Goal: Navigation & Orientation: Find specific page/section

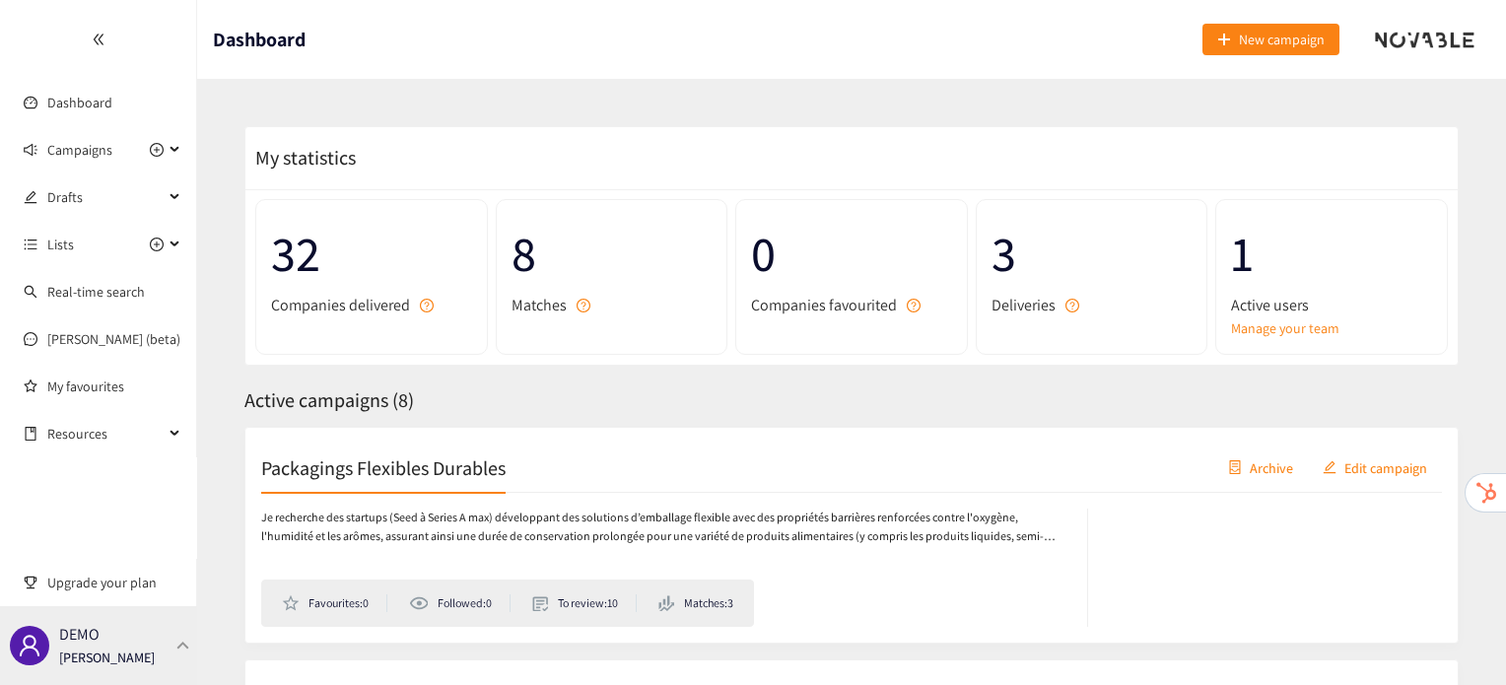
click at [124, 655] on p "[PERSON_NAME]" at bounding box center [107, 657] width 96 height 22
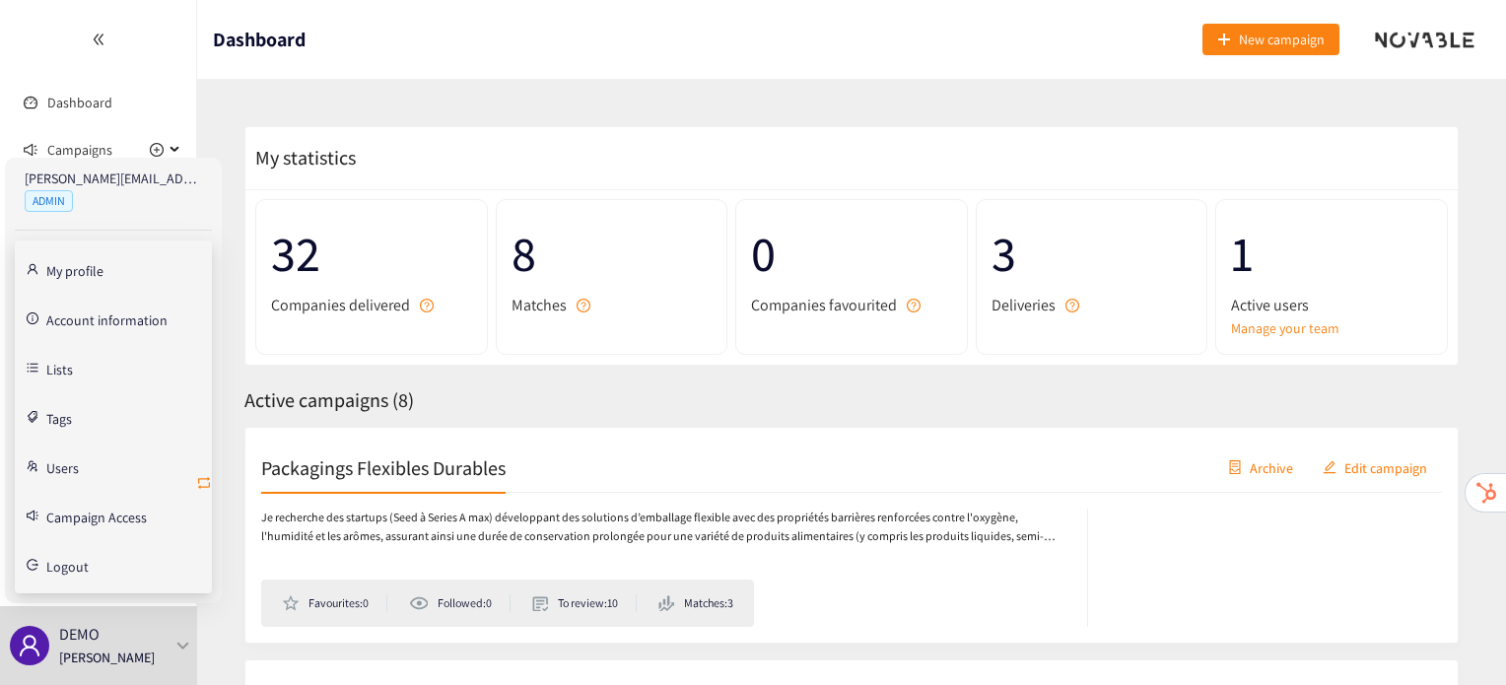
click at [201, 488] on icon "retweet" at bounding box center [204, 483] width 16 height 16
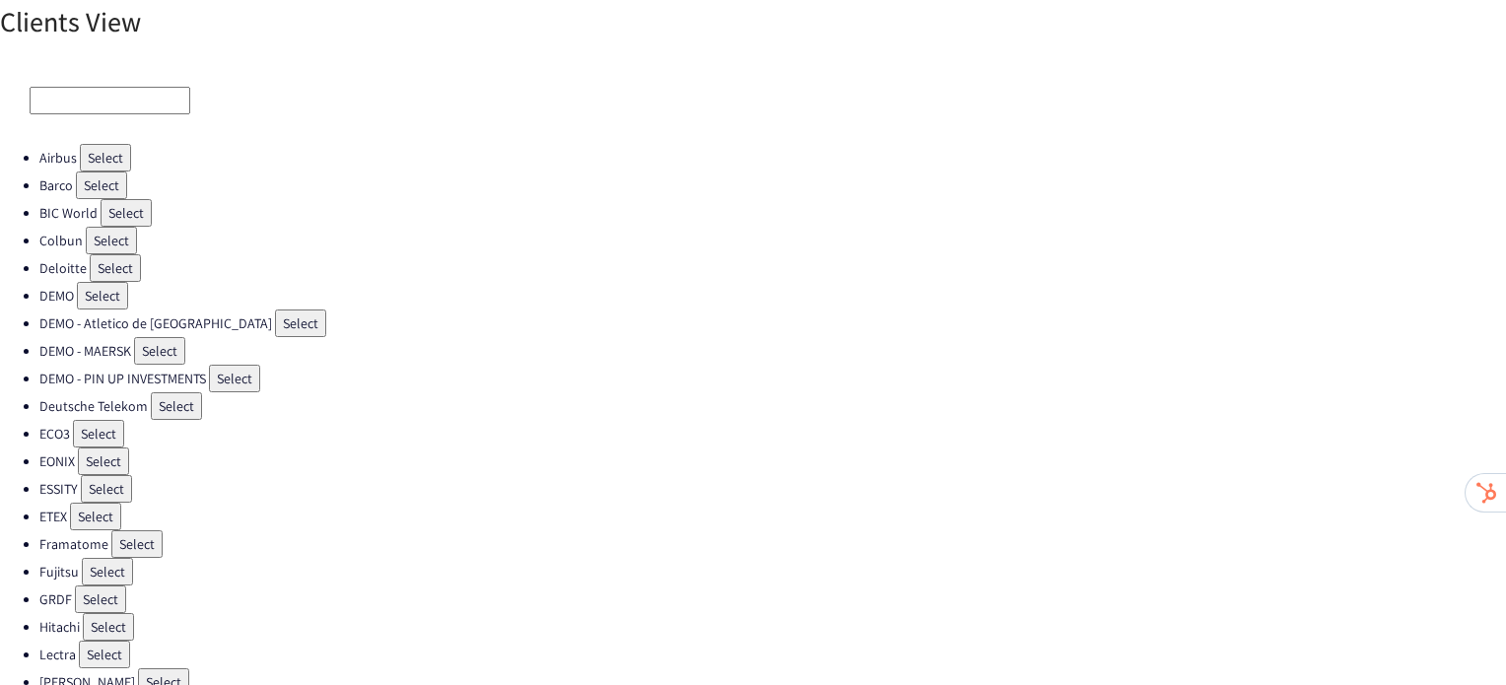
scroll to position [557, 0]
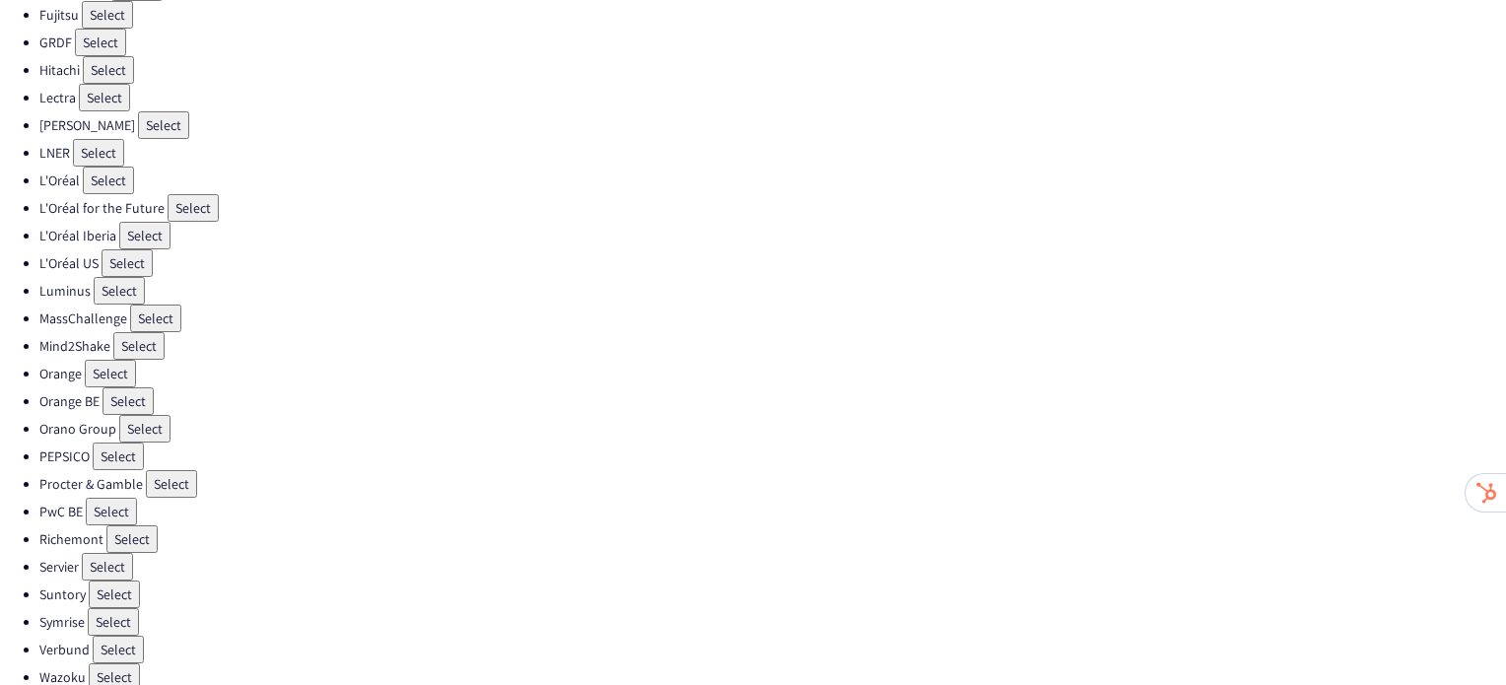
click at [113, 360] on button "Select" at bounding box center [110, 374] width 51 height 28
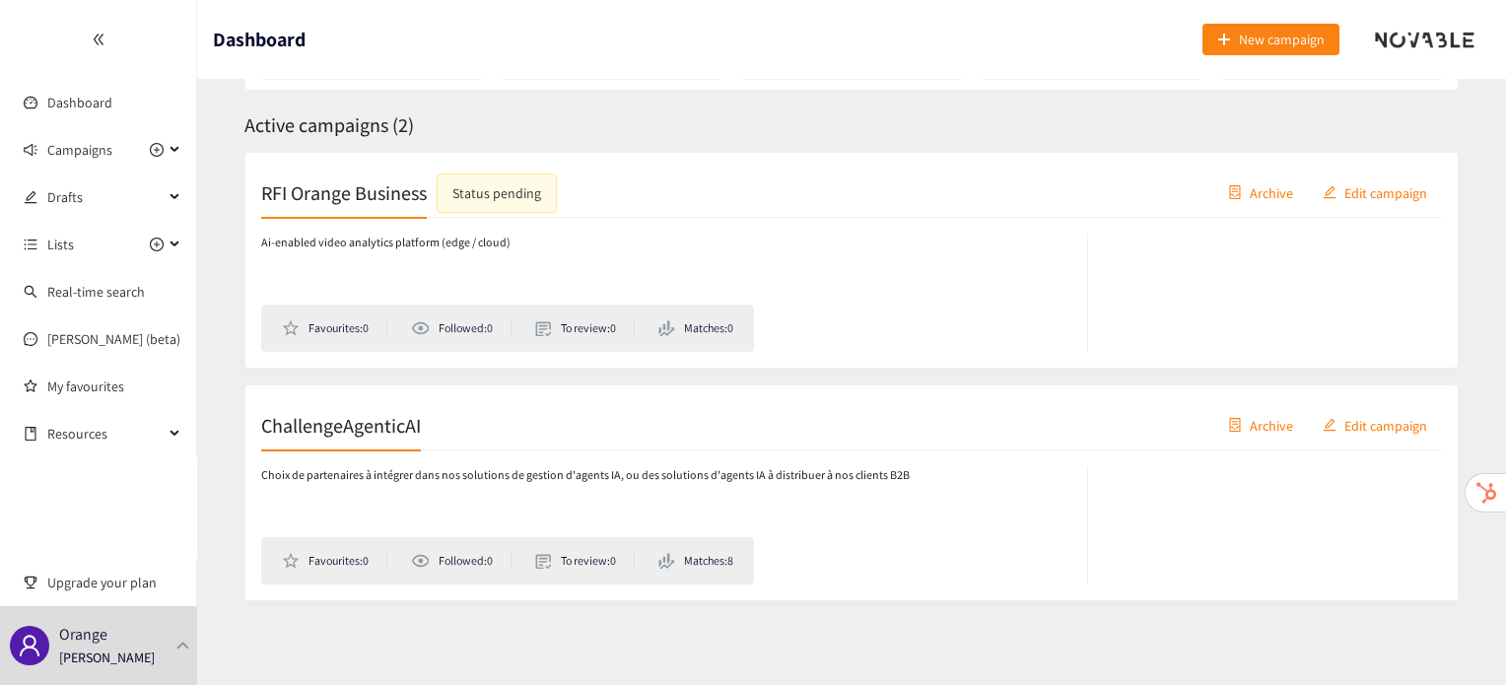
scroll to position [274, 0]
click at [328, 437] on h2 "ChallengeAgenticAI" at bounding box center [341, 426] width 160 height 28
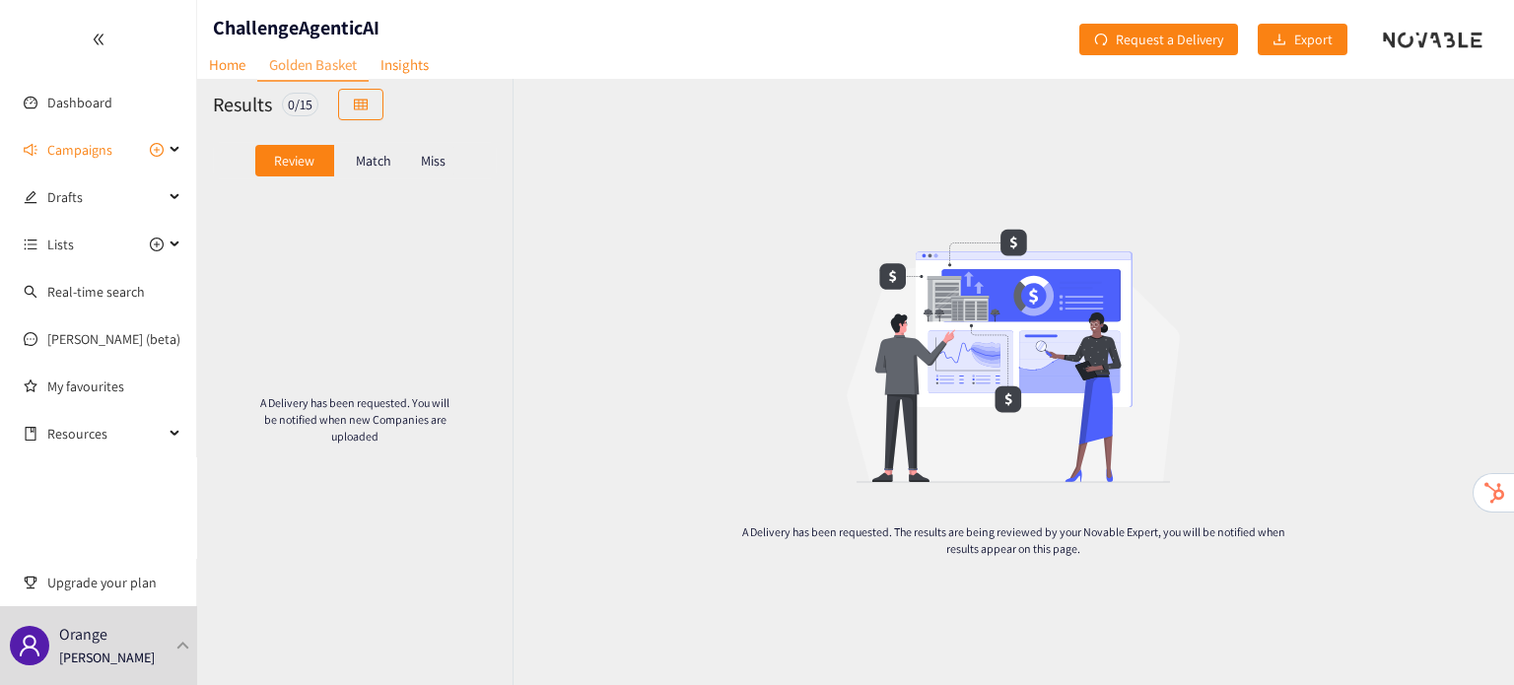
click at [362, 159] on p "Match" at bounding box center [373, 161] width 35 height 16
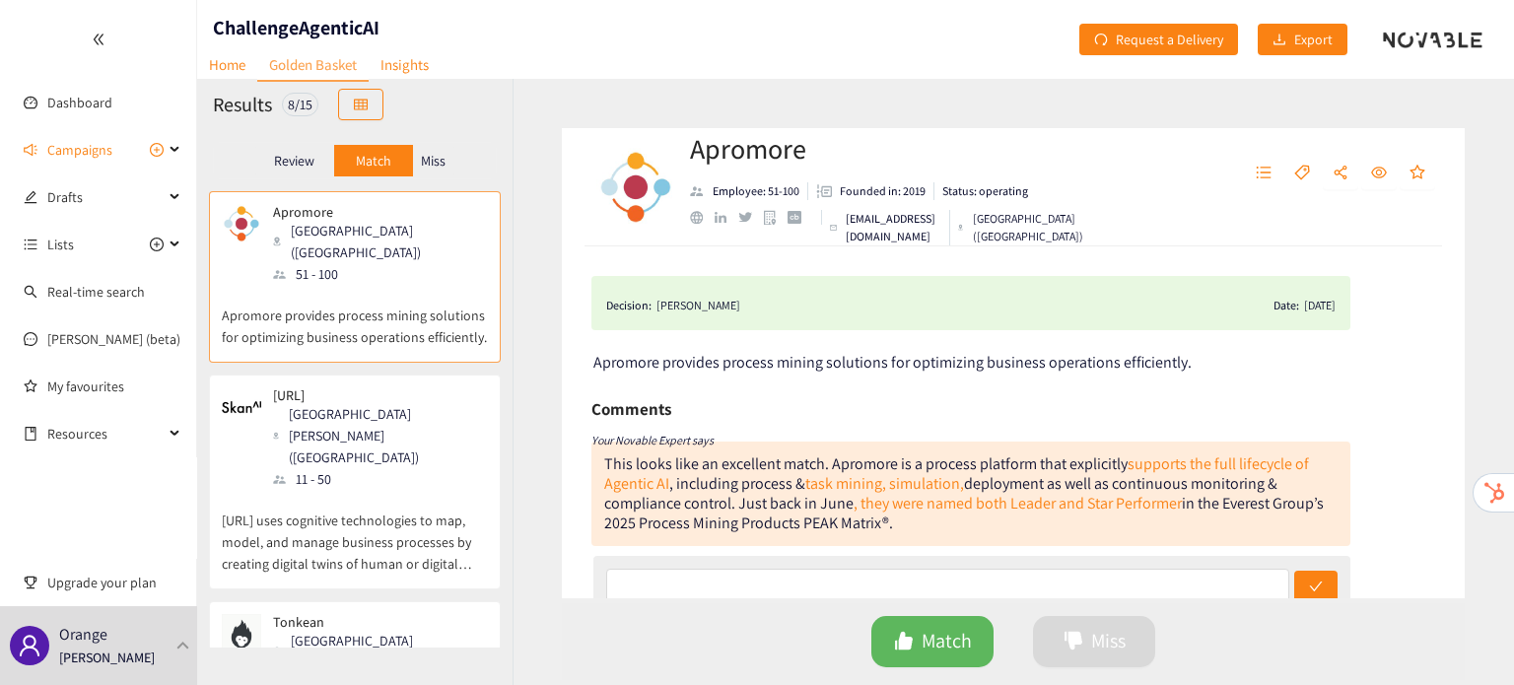
click at [376, 468] on div "11 - 50" at bounding box center [379, 479] width 213 height 22
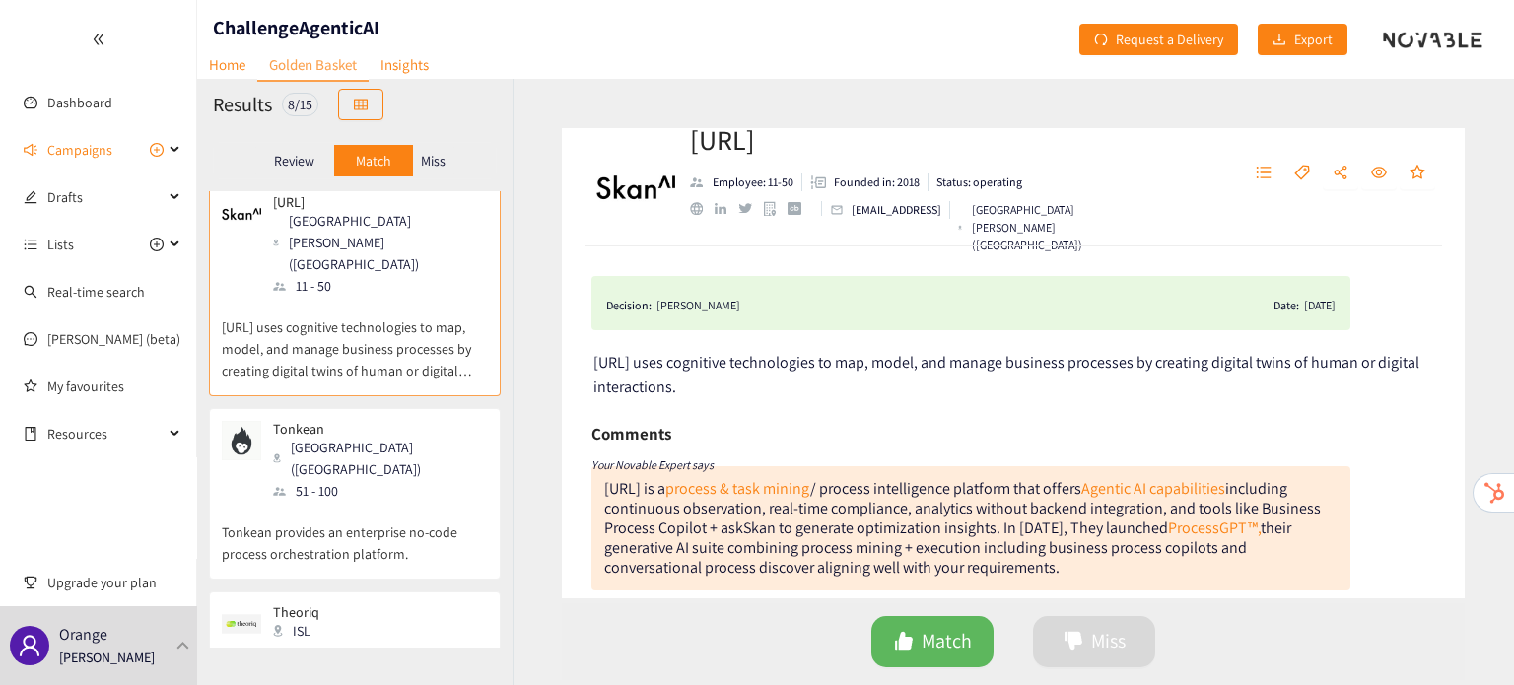
click at [376, 502] on p "Tonkean provides an enterprise no-code process orchestration platform." at bounding box center [355, 533] width 266 height 63
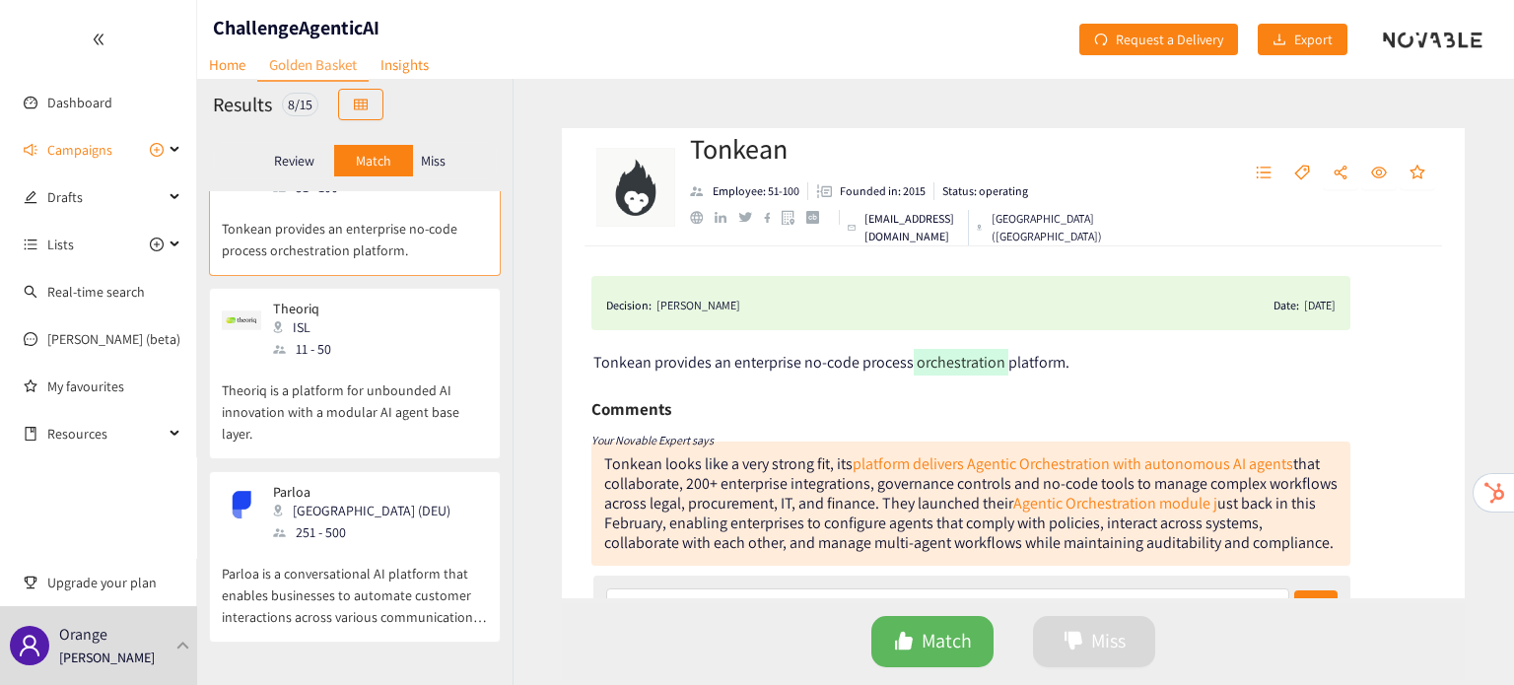
click at [376, 484] on div "Parloa Berlin (DEU) 251 - 500" at bounding box center [355, 513] width 266 height 59
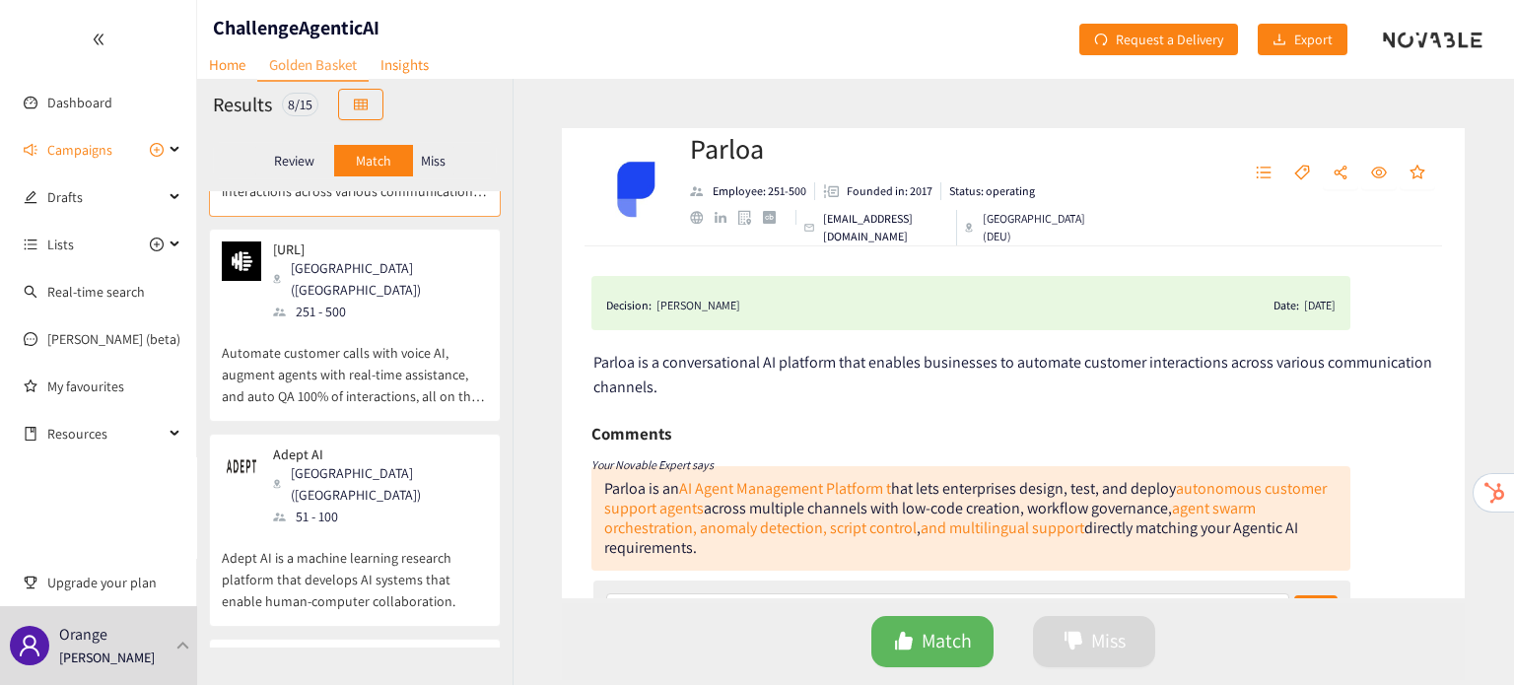
scroll to position [925, 0]
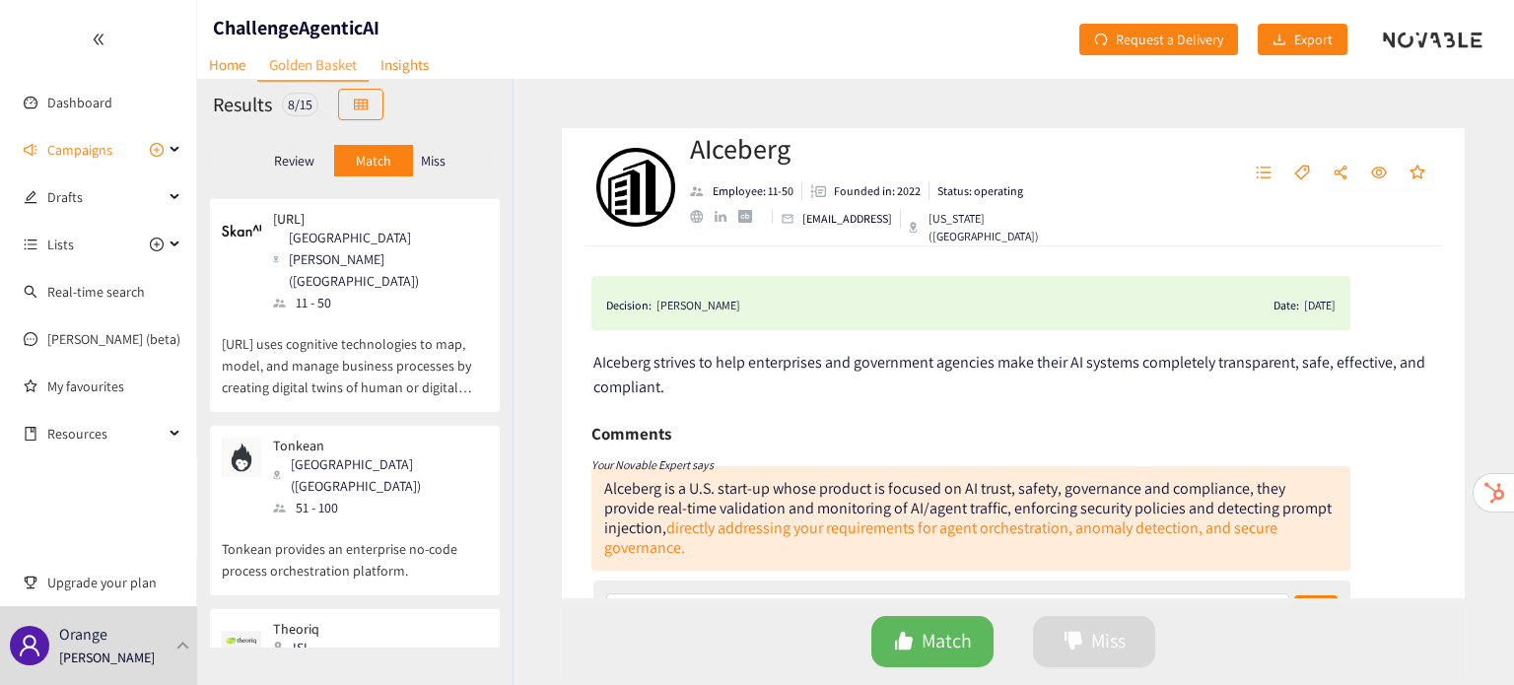
scroll to position [156, 0]
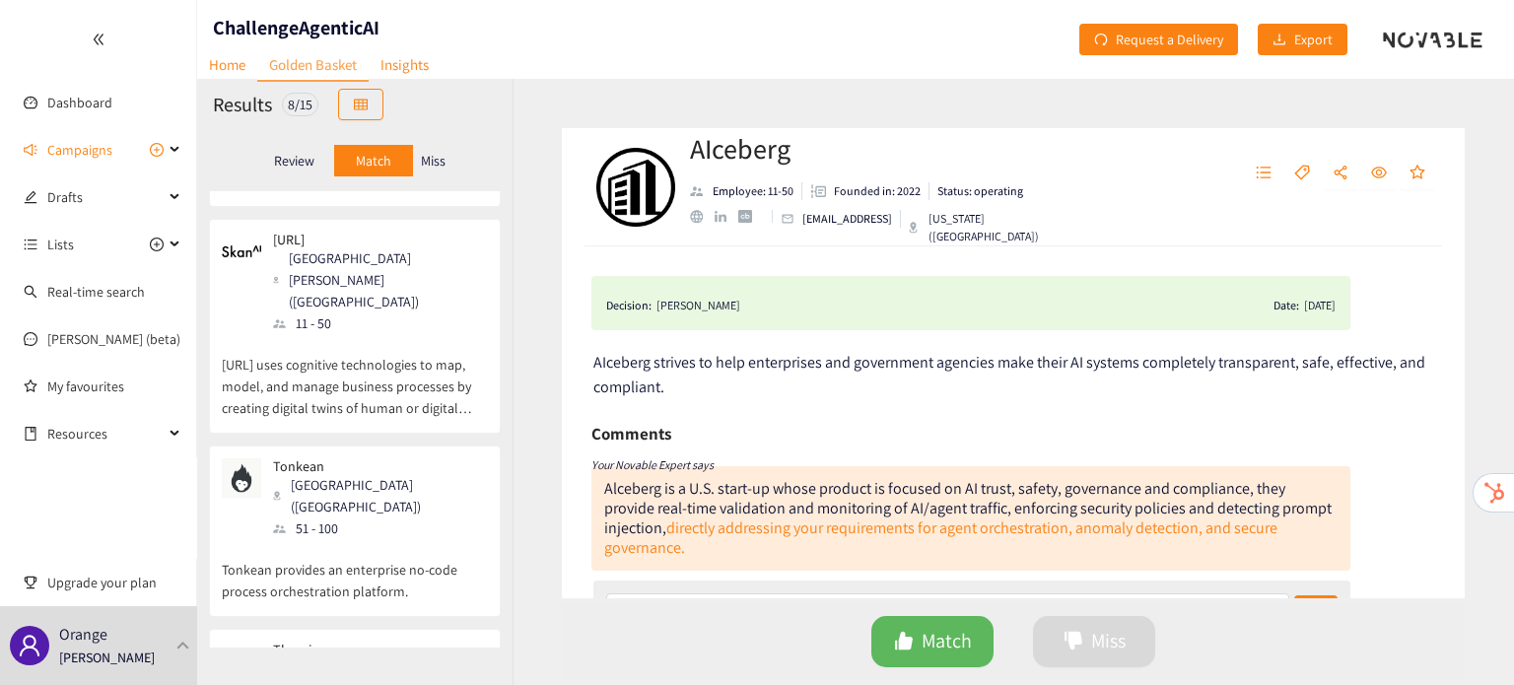
click at [432, 157] on p "Miss" at bounding box center [433, 161] width 25 height 16
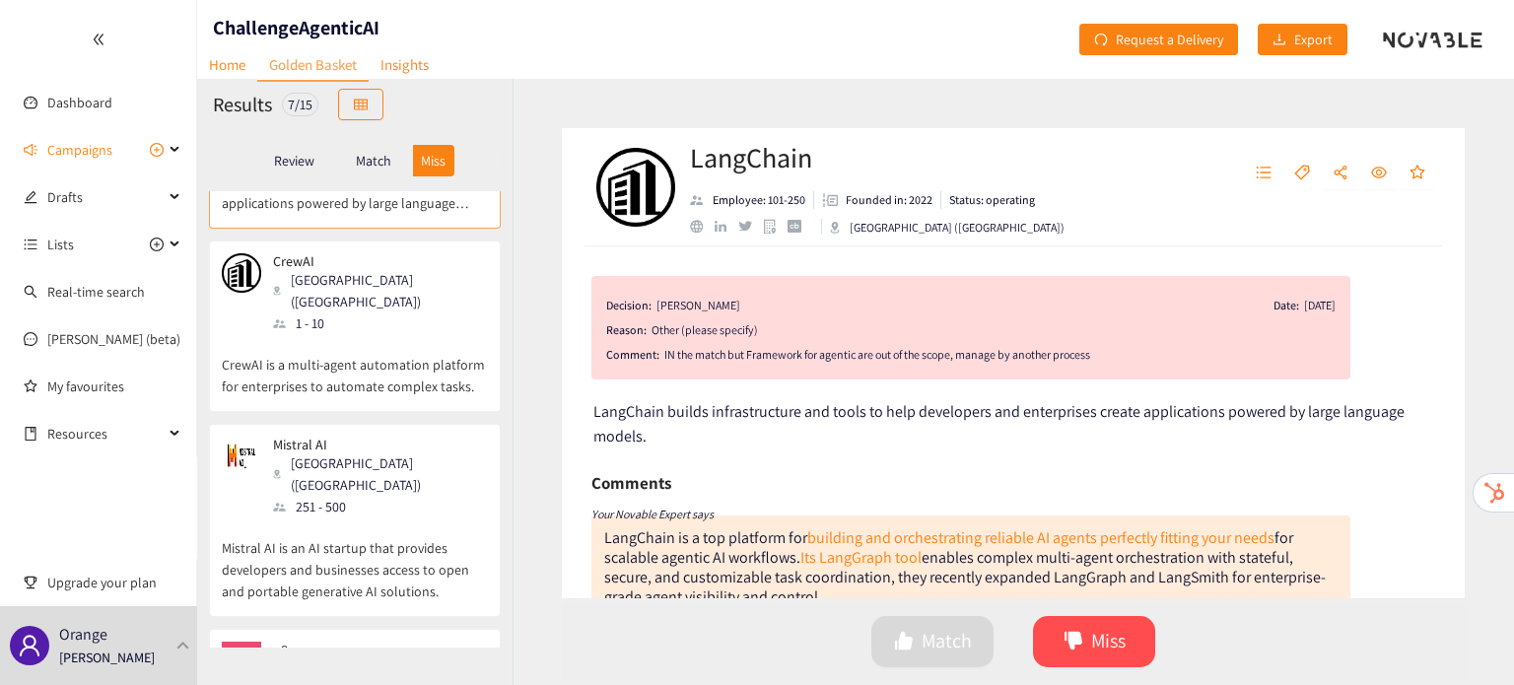
scroll to position [0, 0]
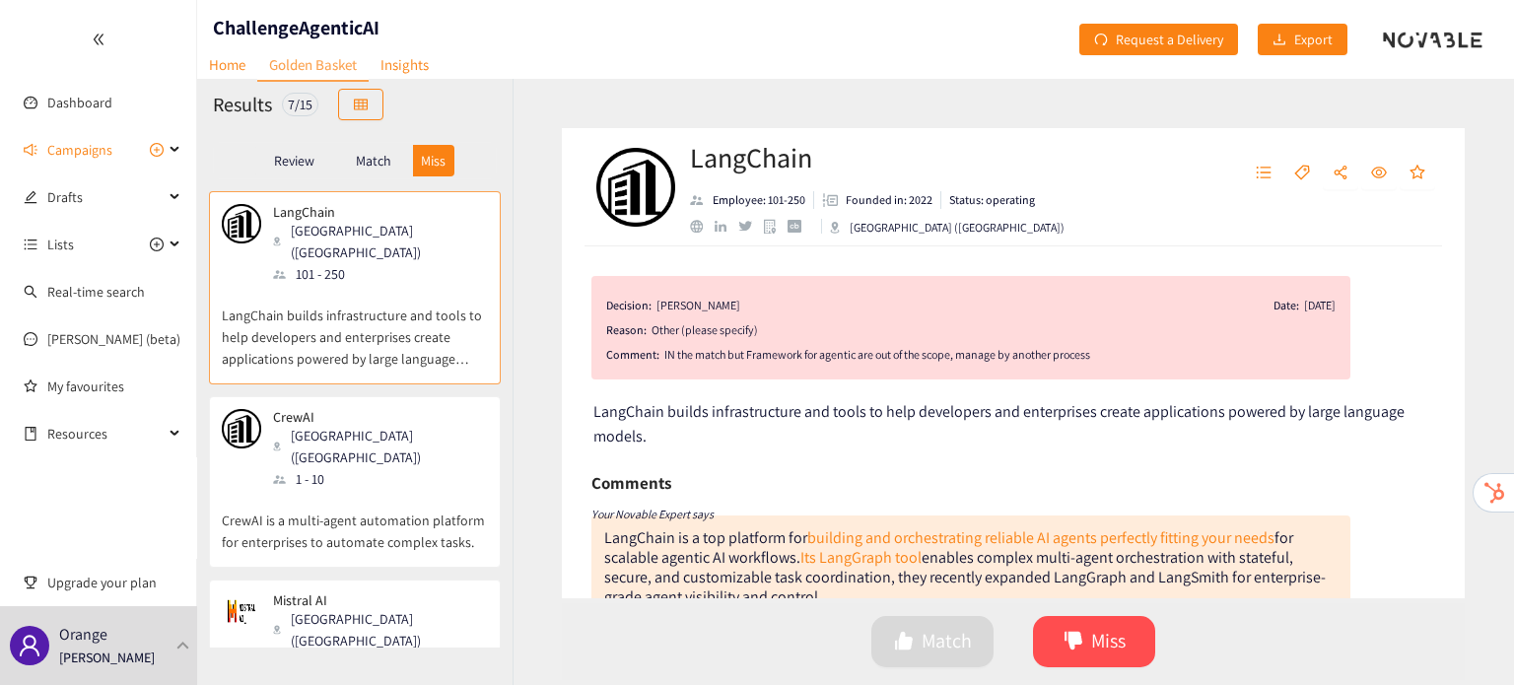
click at [356, 490] on p "CrewAI is a multi-agent automation platform for enterprises to automate complex…" at bounding box center [355, 521] width 266 height 63
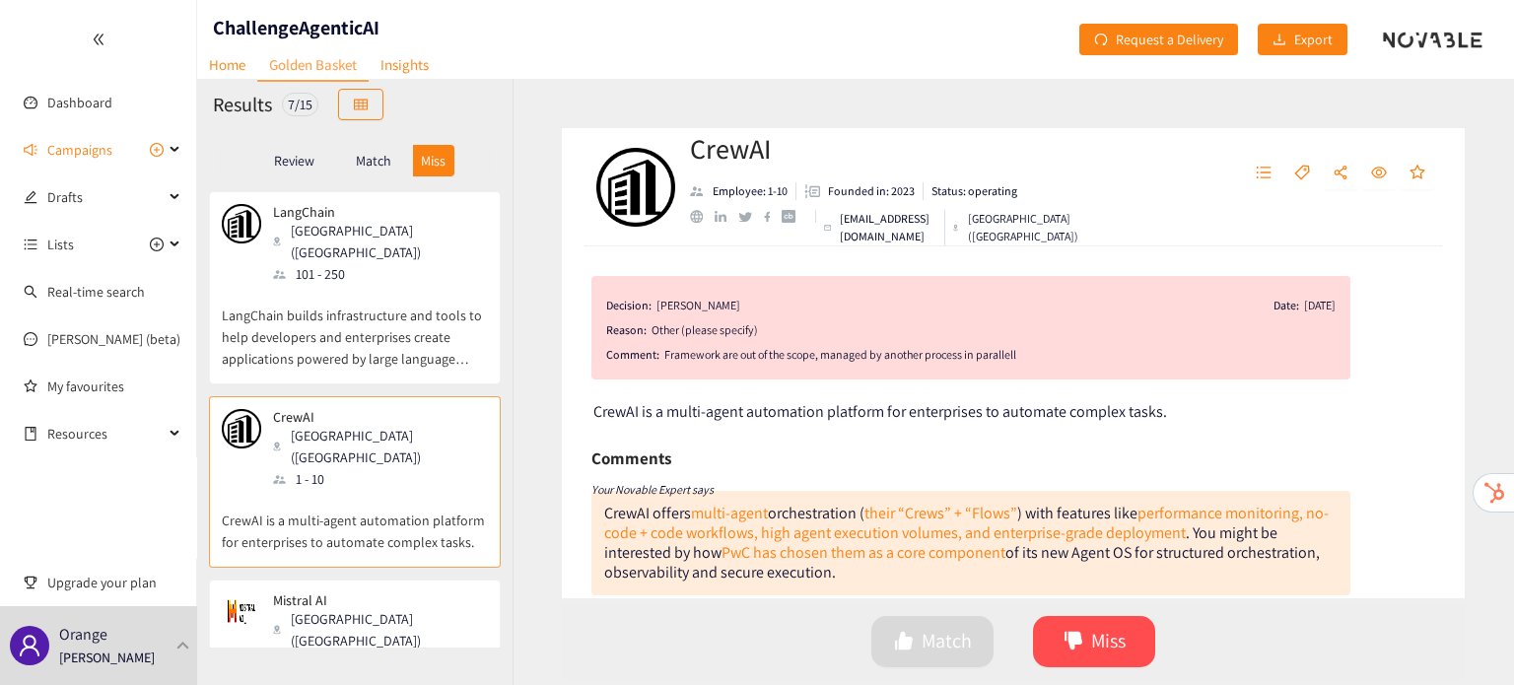
click at [378, 606] on div "Mistral AI Paris ([GEOGRAPHIC_DATA]) 251 - 500" at bounding box center [355, 632] width 266 height 81
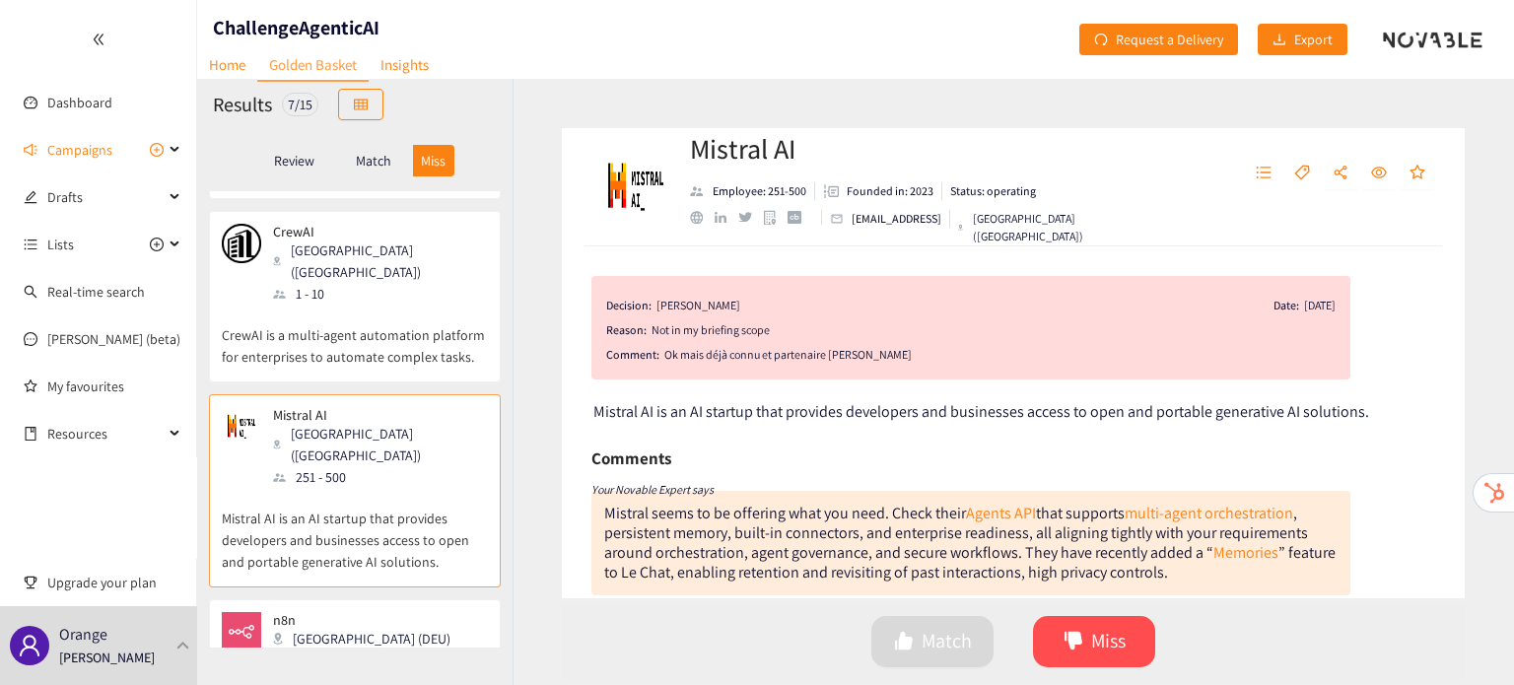
scroll to position [205, 0]
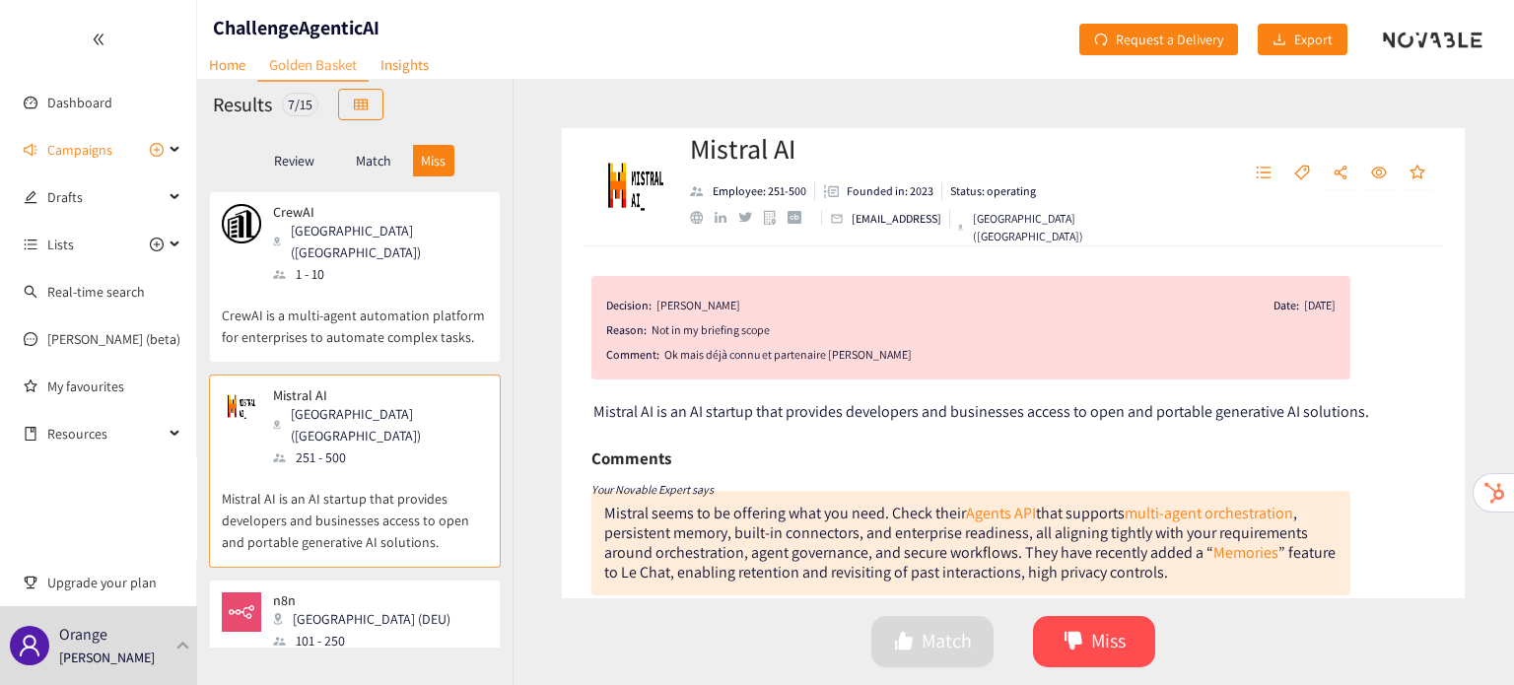
click at [387, 651] on p "N8n is a workflow automation tool that integrates AI capabilities with business…" at bounding box center [355, 693] width 266 height 85
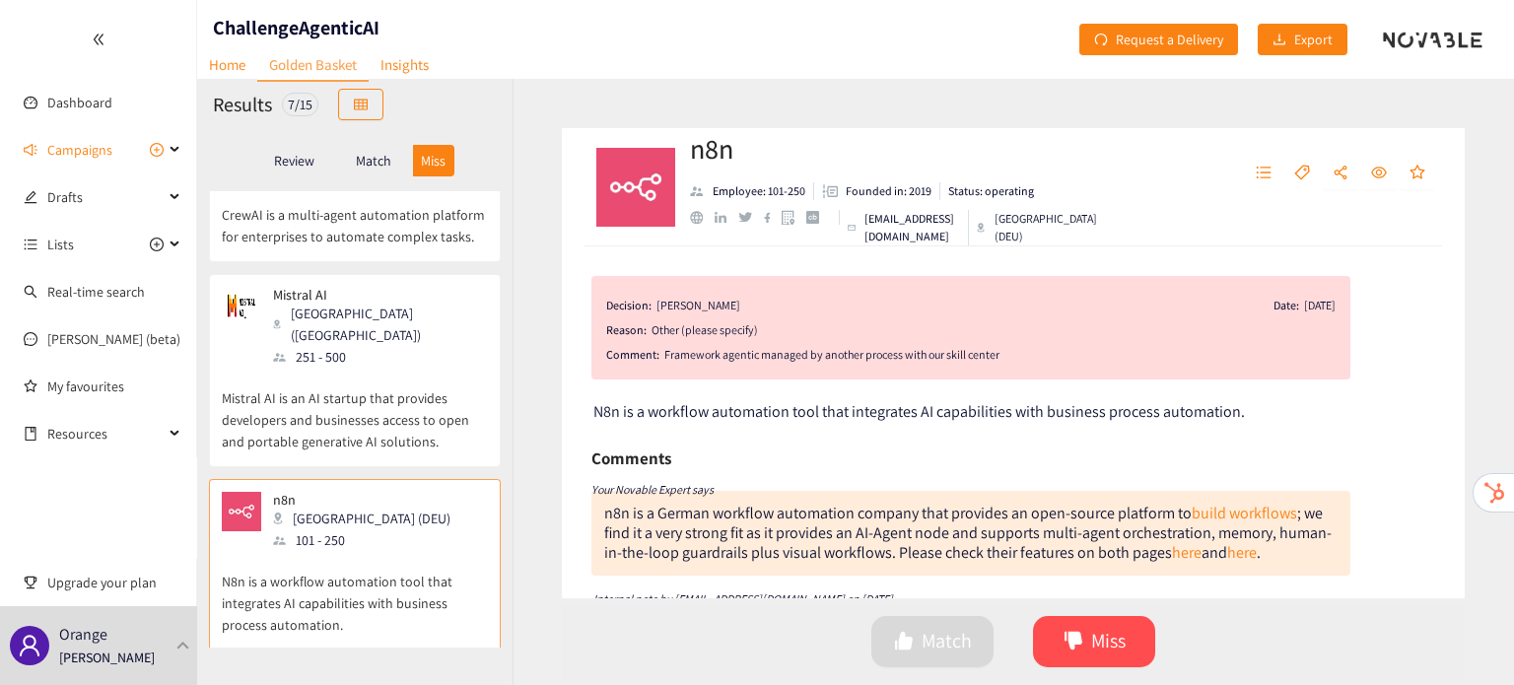
scroll to position [306, 0]
click at [374, 383] on p "Mistral AI is an AI startup that provides developers and businesses access to o…" at bounding box center [355, 409] width 266 height 85
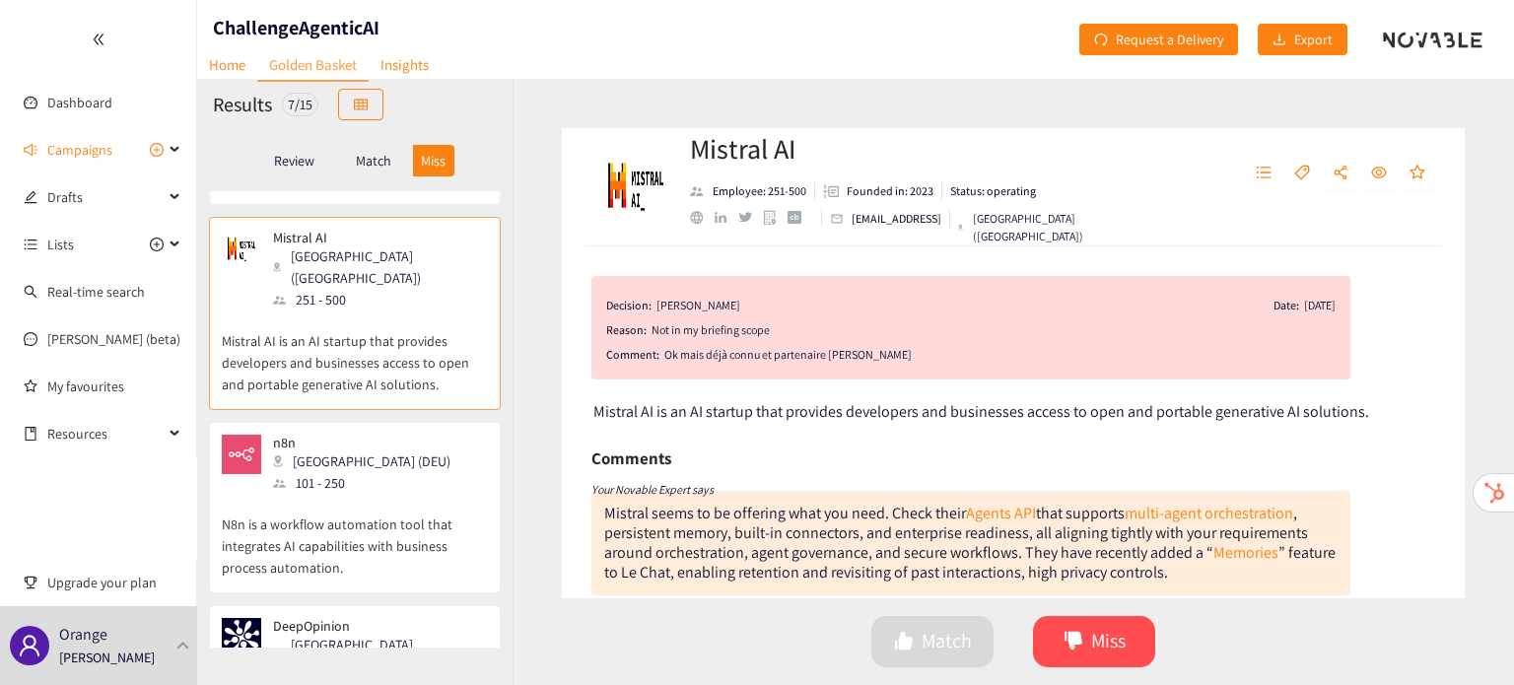
scroll to position [426, 0]
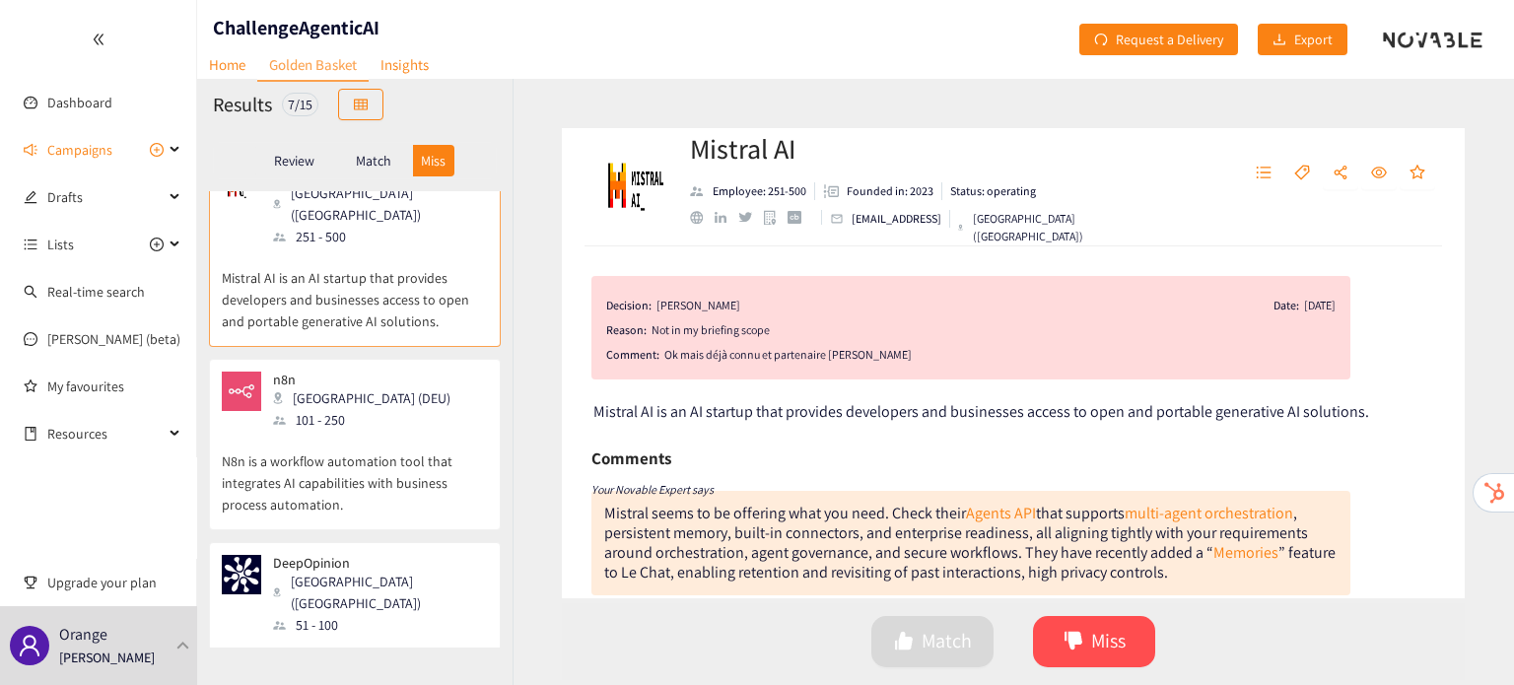
click at [373, 441] on p "N8n is a workflow automation tool that integrates AI capabilities with business…" at bounding box center [355, 473] width 266 height 85
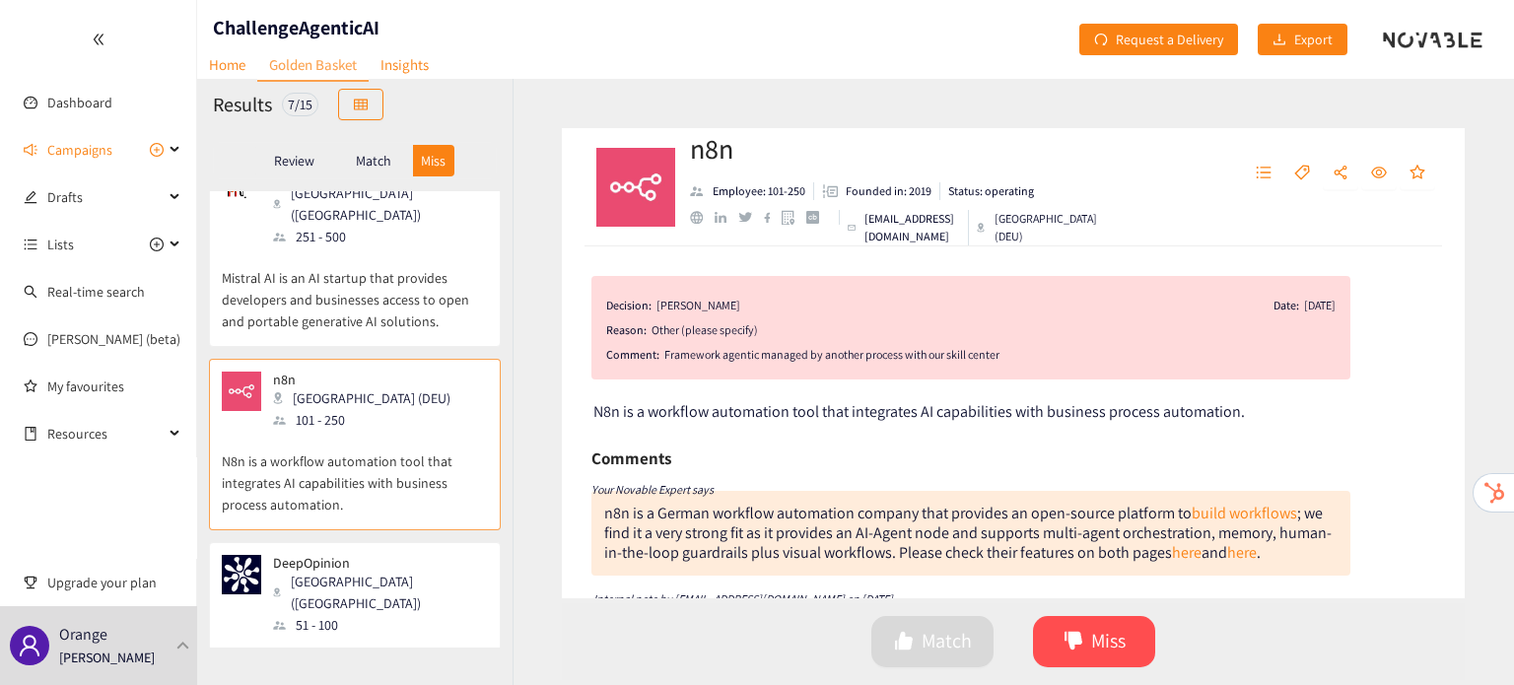
click at [381, 614] on div "51 - 100" at bounding box center [379, 625] width 213 height 22
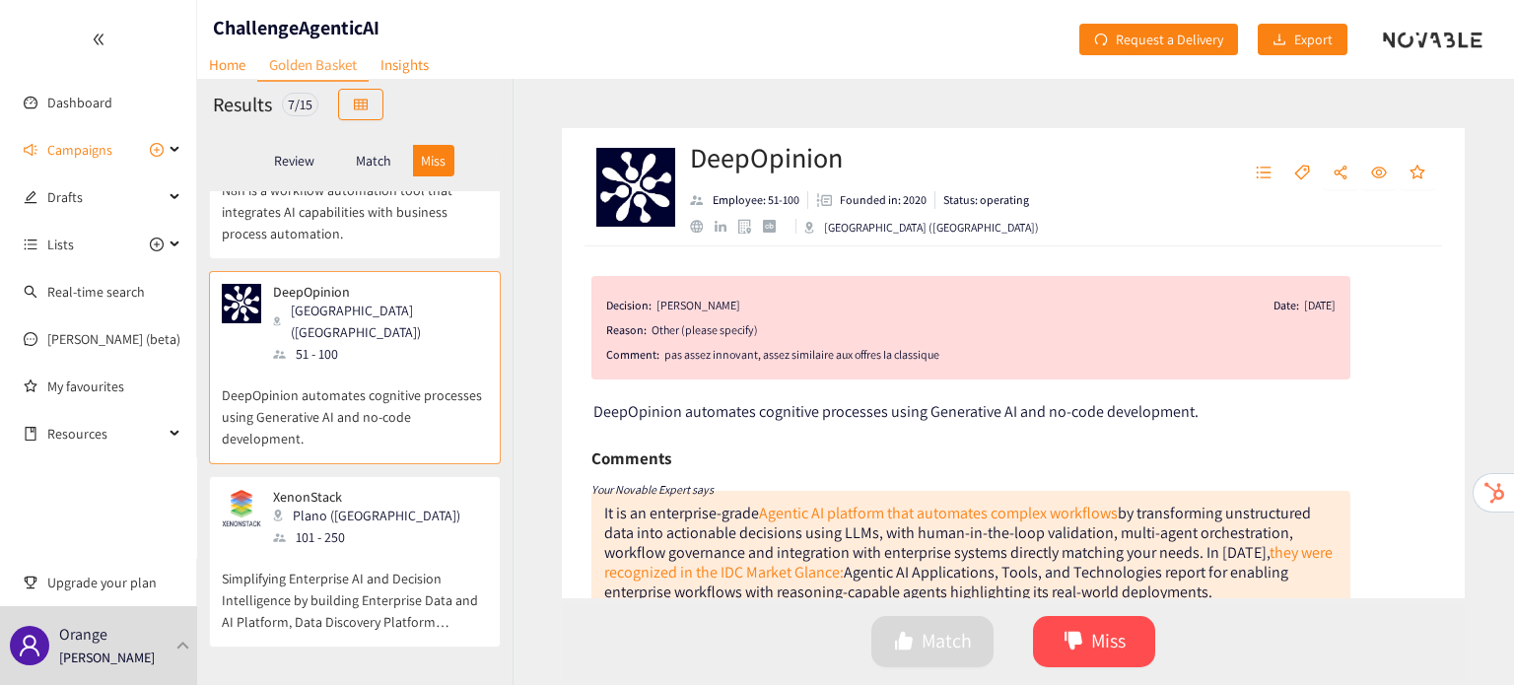
scroll to position [702, 0]
click at [368, 543] on p "Simplifying Enterprise AI and Decision Intelligence by building Enterprise Data…" at bounding box center [355, 585] width 266 height 85
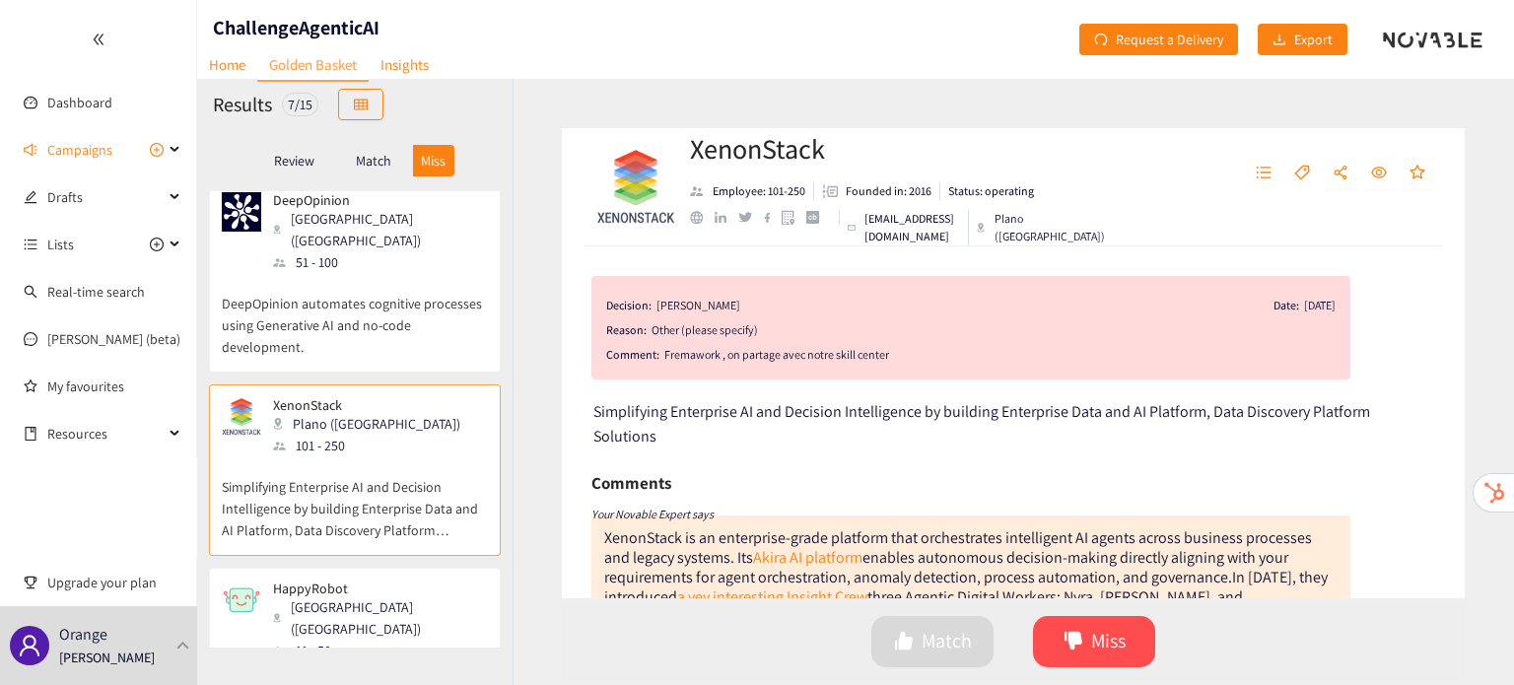
scroll to position [801, 0]
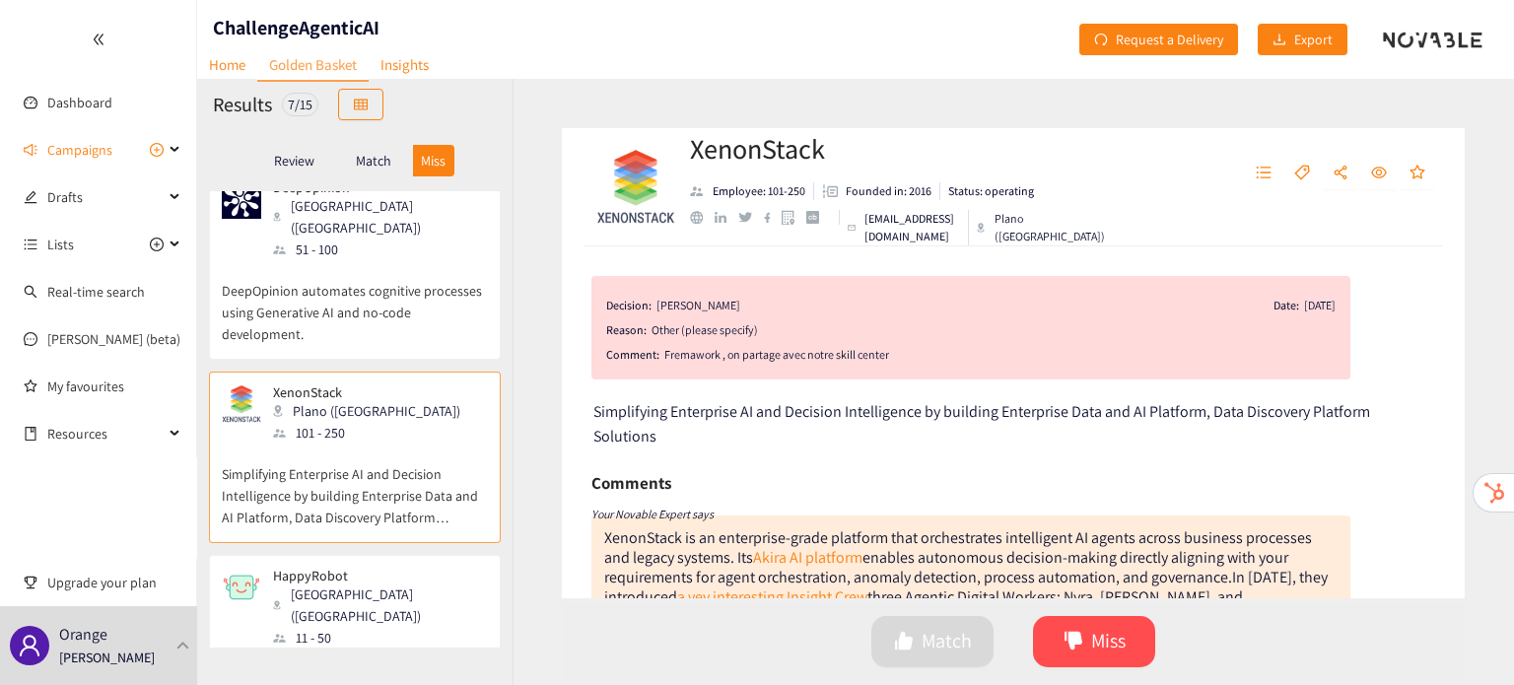
click at [368, 627] on div "11 - 50" at bounding box center [379, 638] width 213 height 22
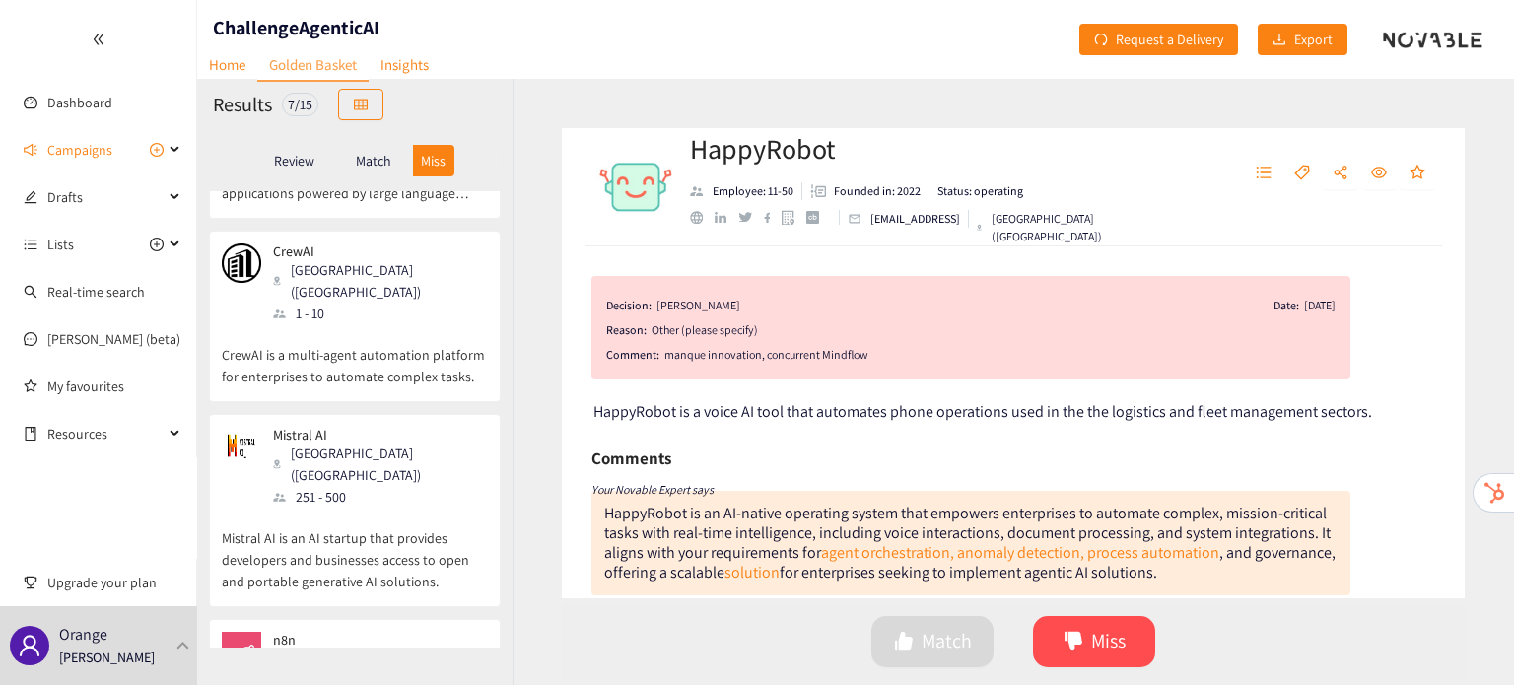
scroll to position [0, 0]
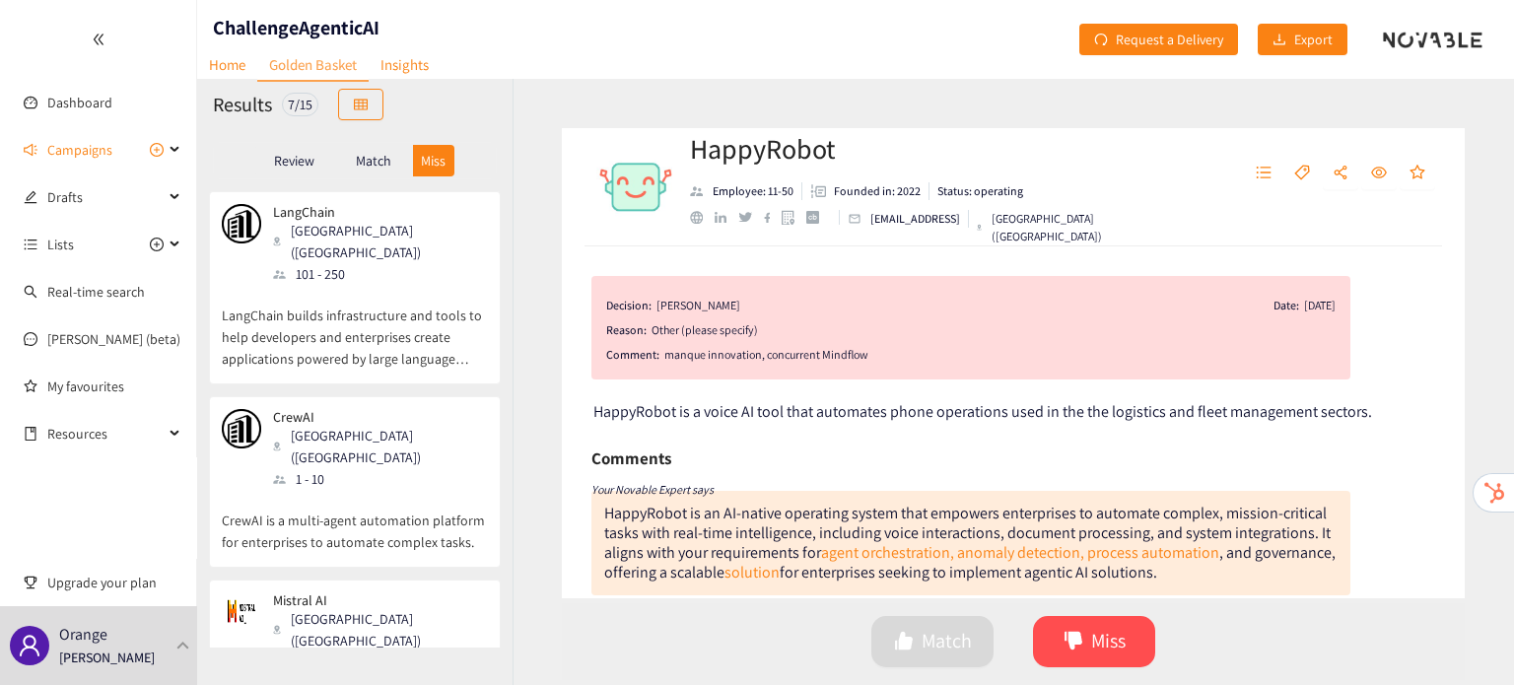
click at [290, 153] on p "Review" at bounding box center [294, 161] width 40 height 16
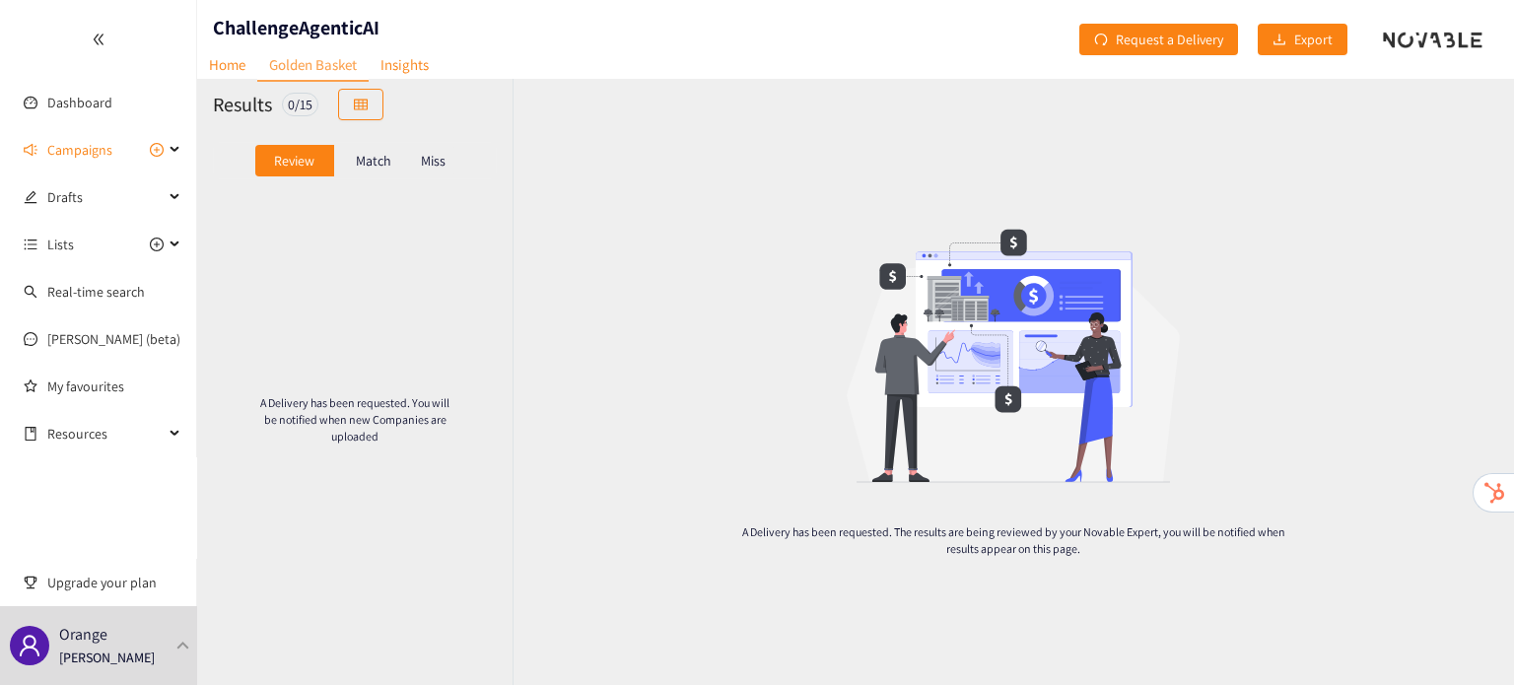
click at [361, 153] on p "Match" at bounding box center [373, 161] width 35 height 16
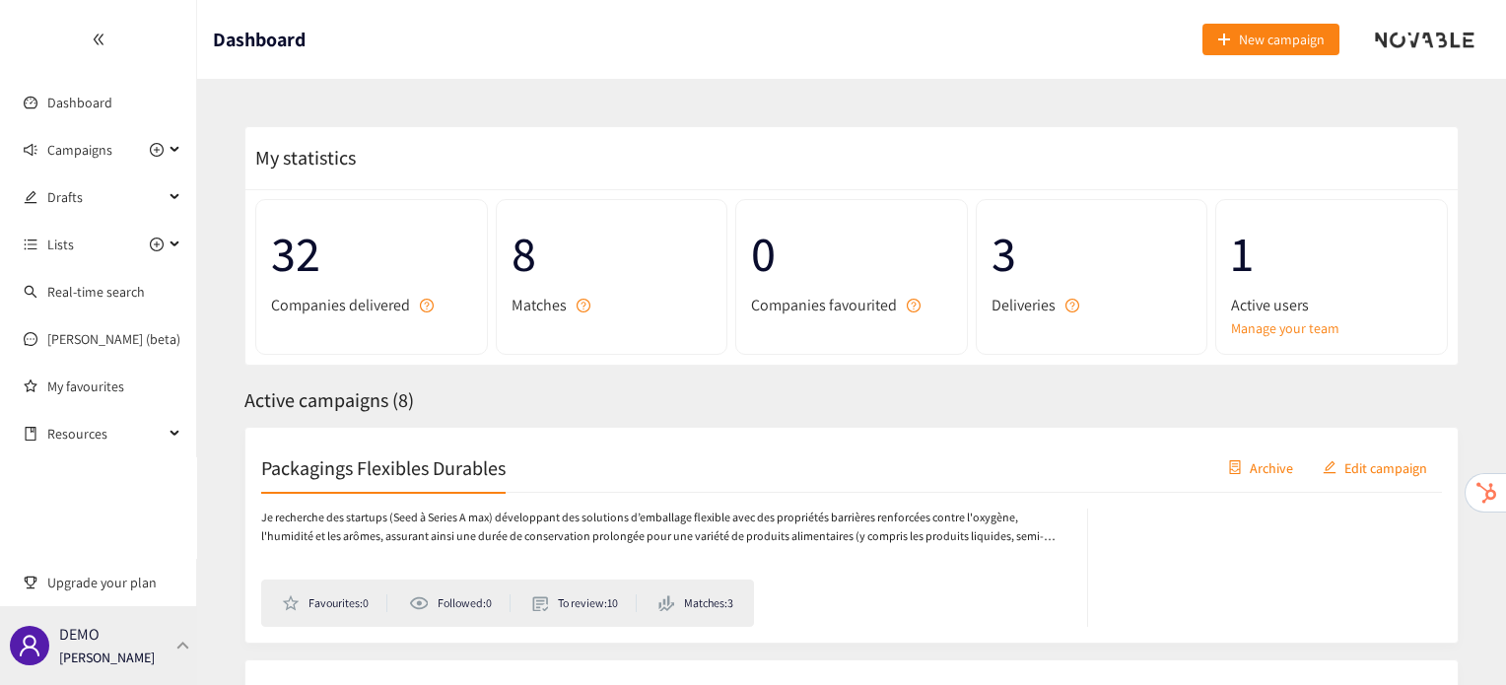
click at [172, 646] on div "DEMO Irene Violetta" at bounding box center [98, 645] width 197 height 79
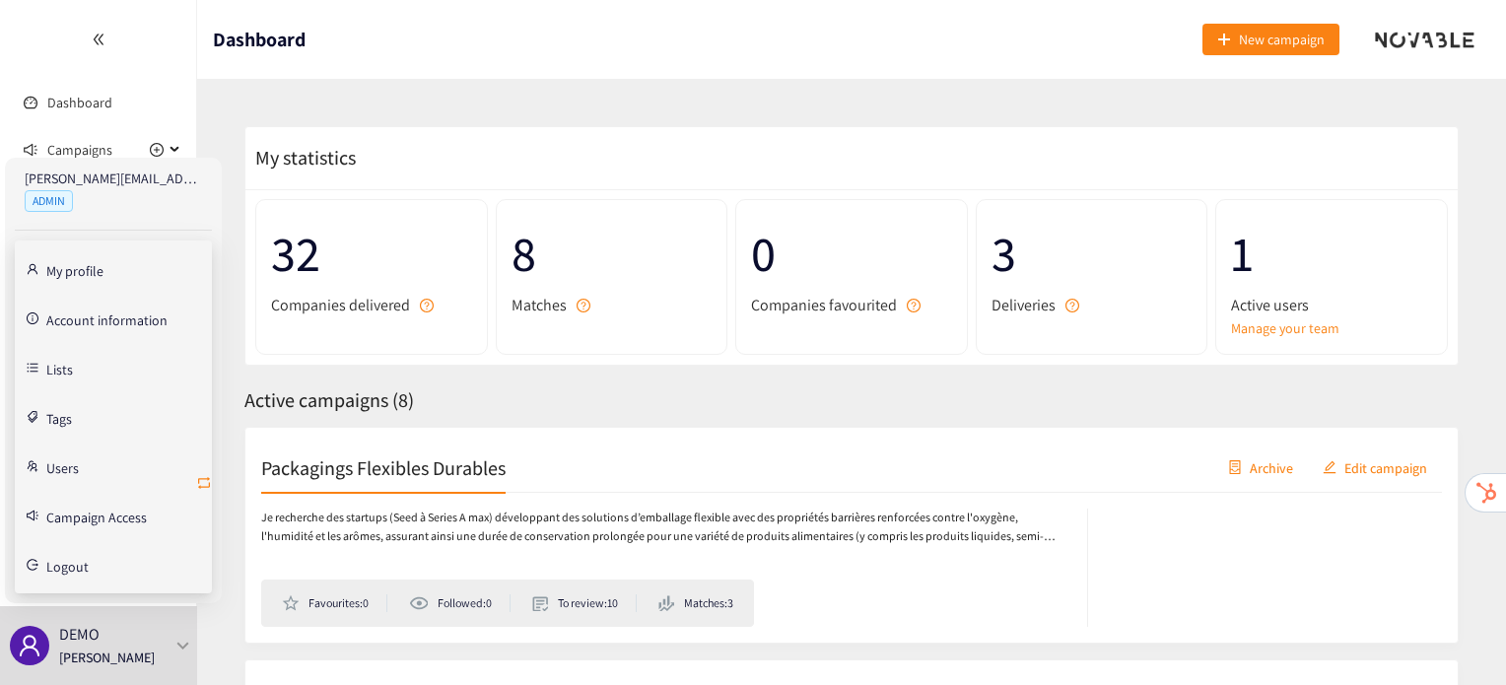
click at [205, 480] on icon "retweet" at bounding box center [204, 483] width 16 height 16
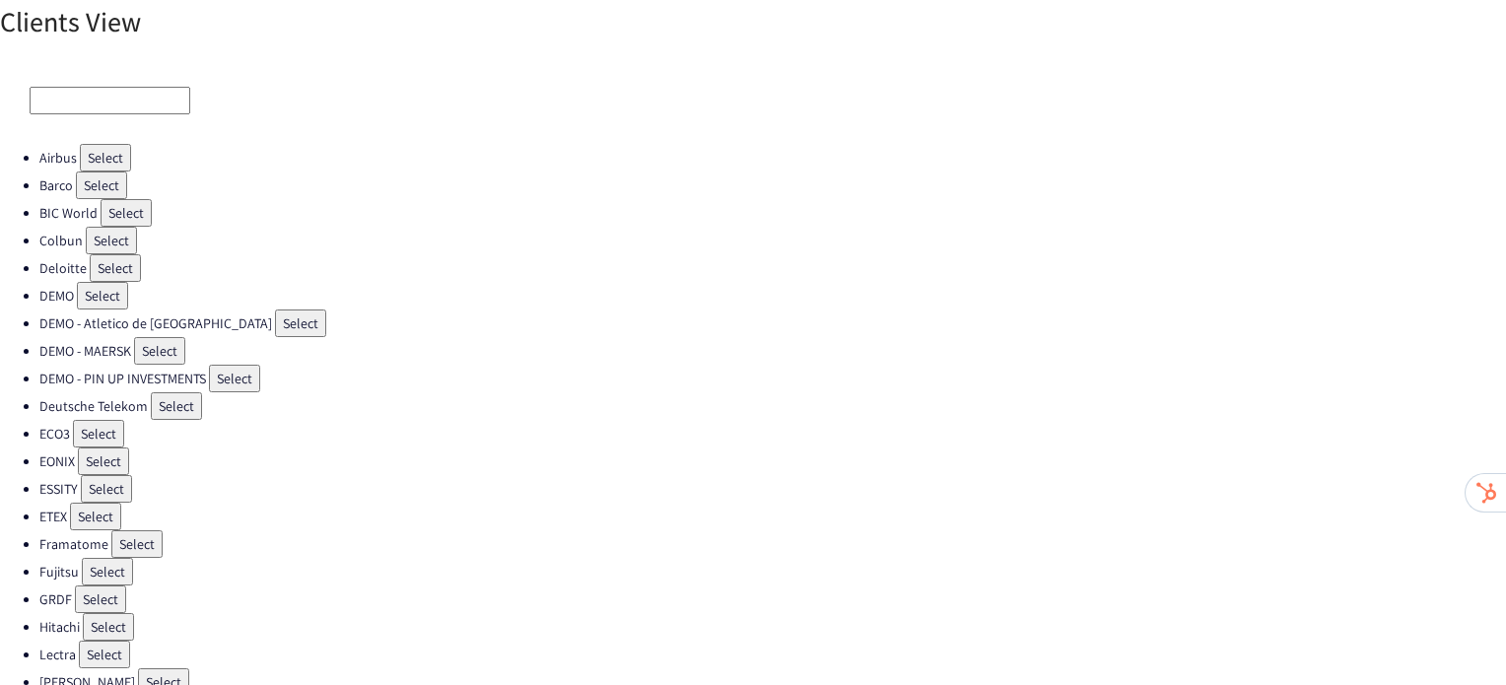
scroll to position [557, 0]
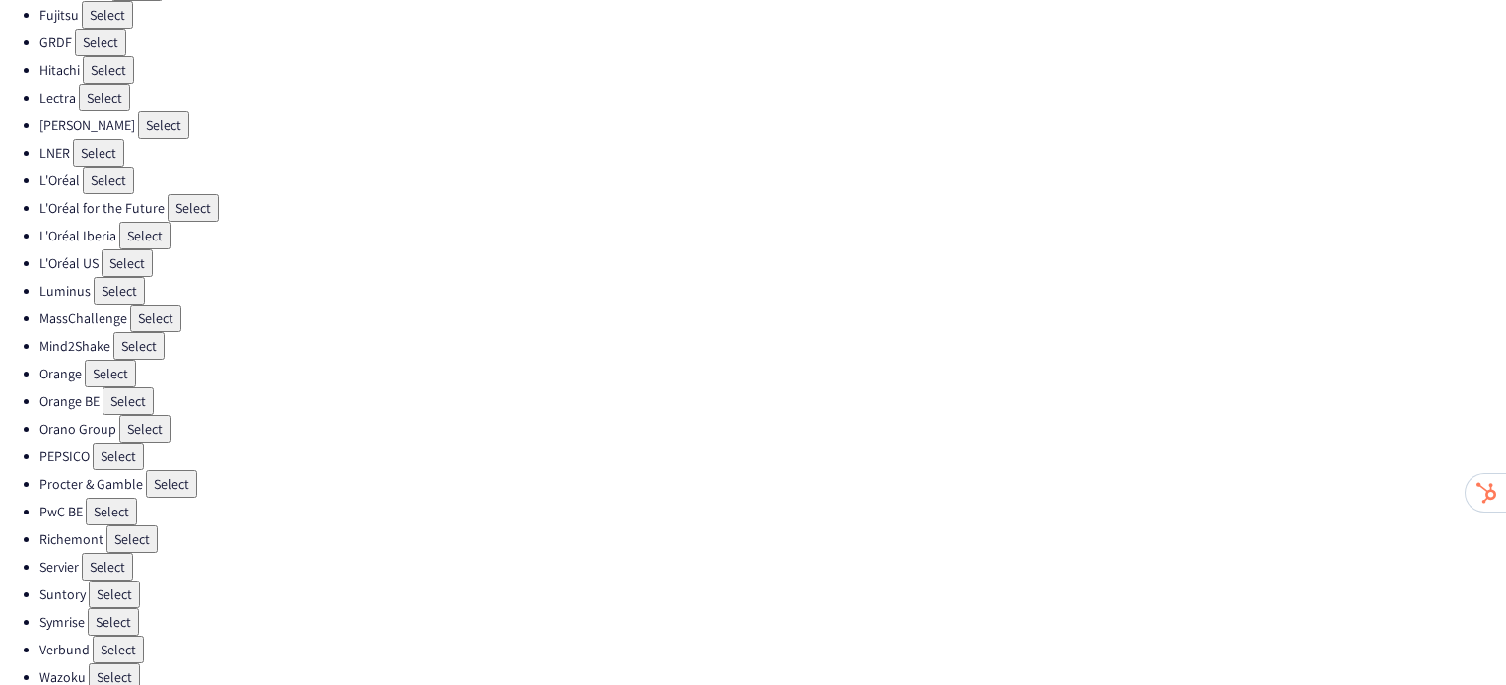
click at [99, 608] on button "Select" at bounding box center [113, 622] width 51 height 28
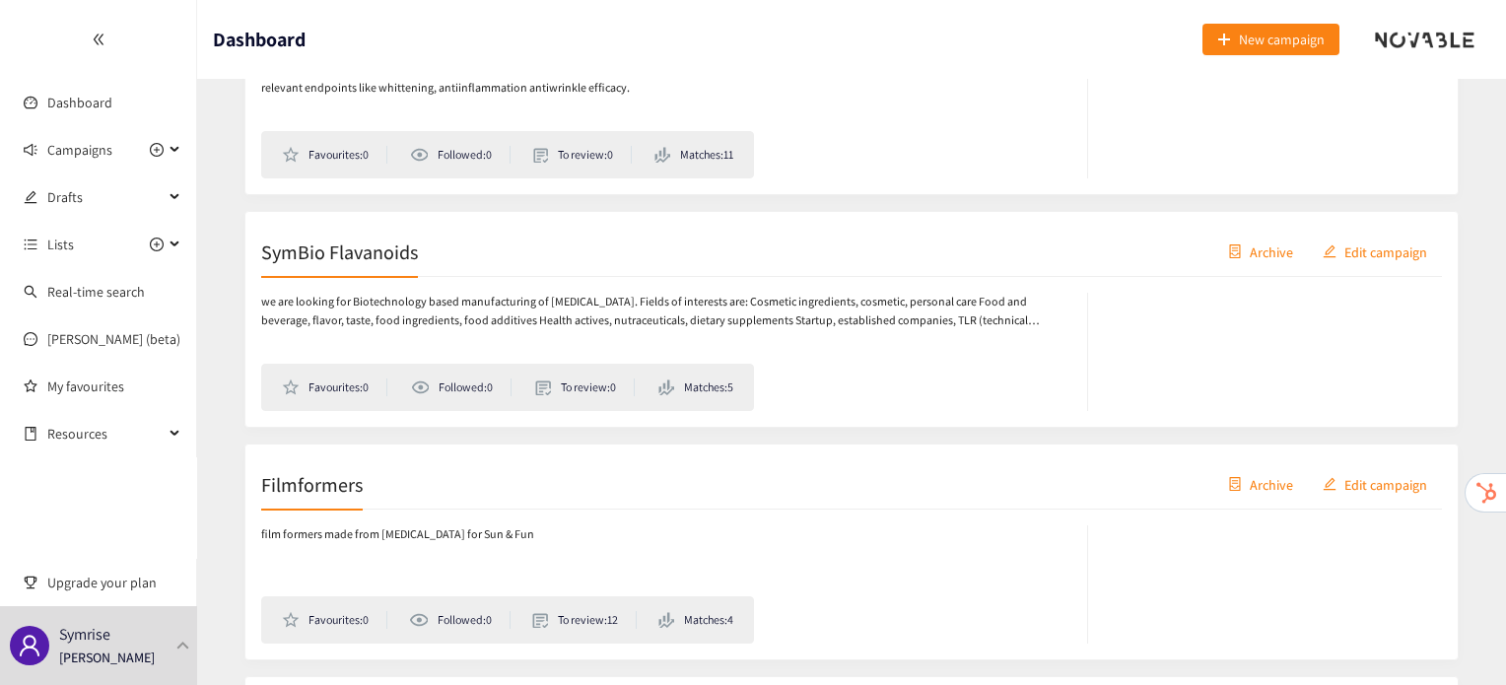
scroll to position [449, 0]
click at [324, 469] on h2 "Filmformers" at bounding box center [312, 483] width 102 height 28
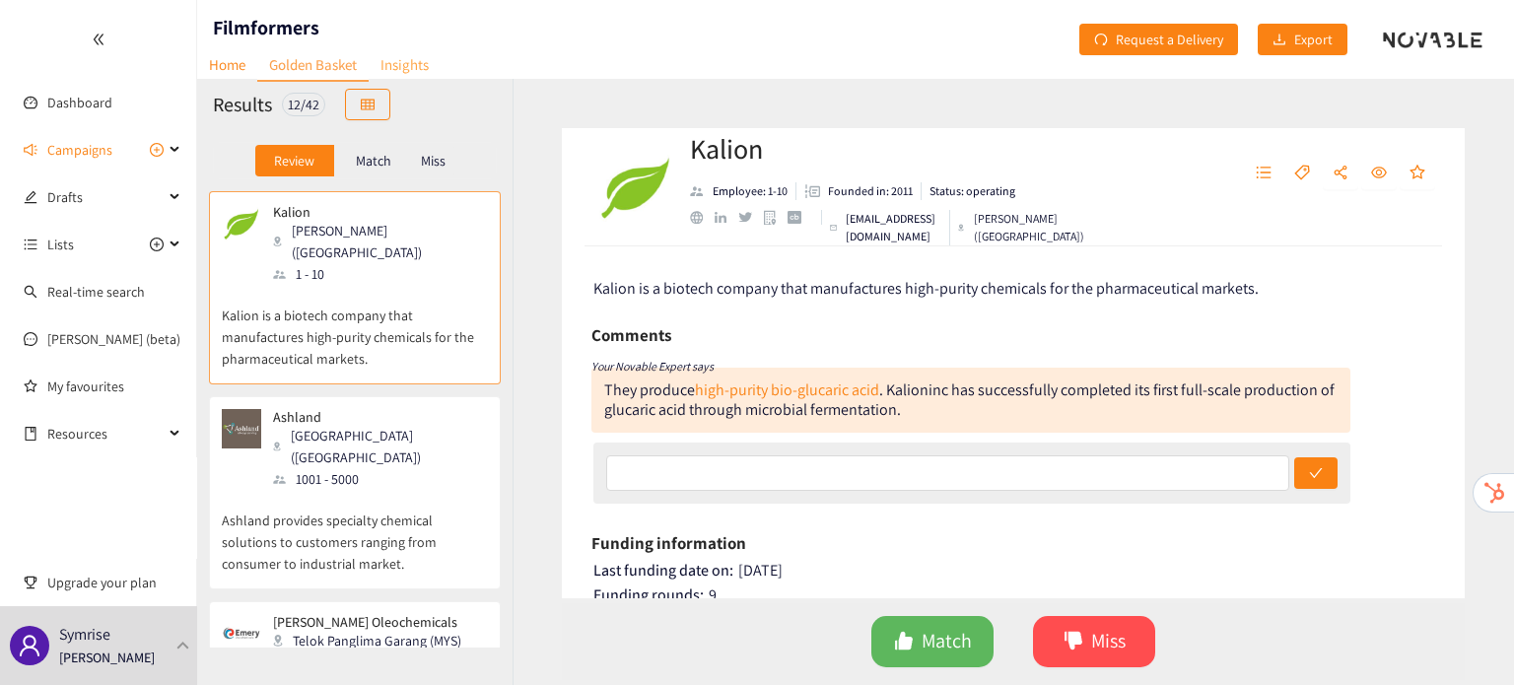
click at [396, 62] on link "Insights" at bounding box center [405, 64] width 72 height 31
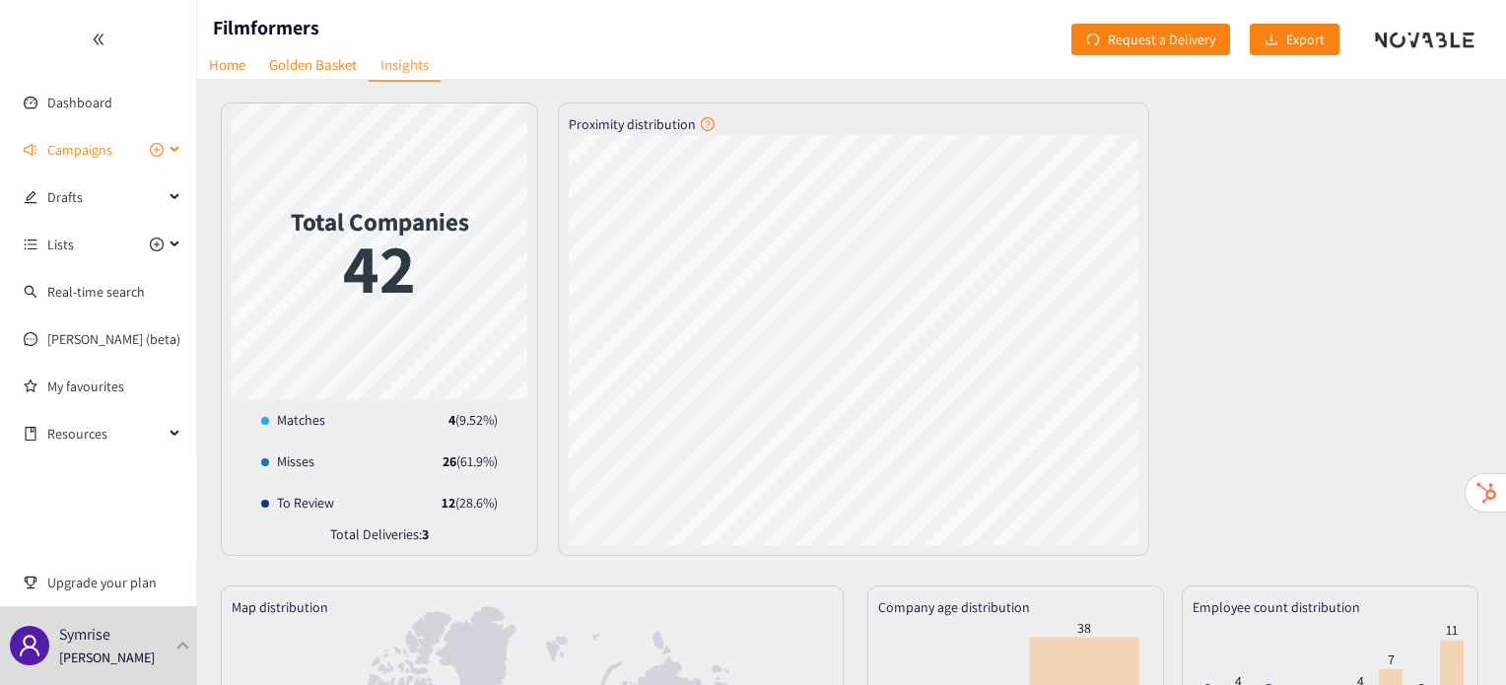
click at [68, 165] on span "Campaigns" at bounding box center [79, 149] width 65 height 39
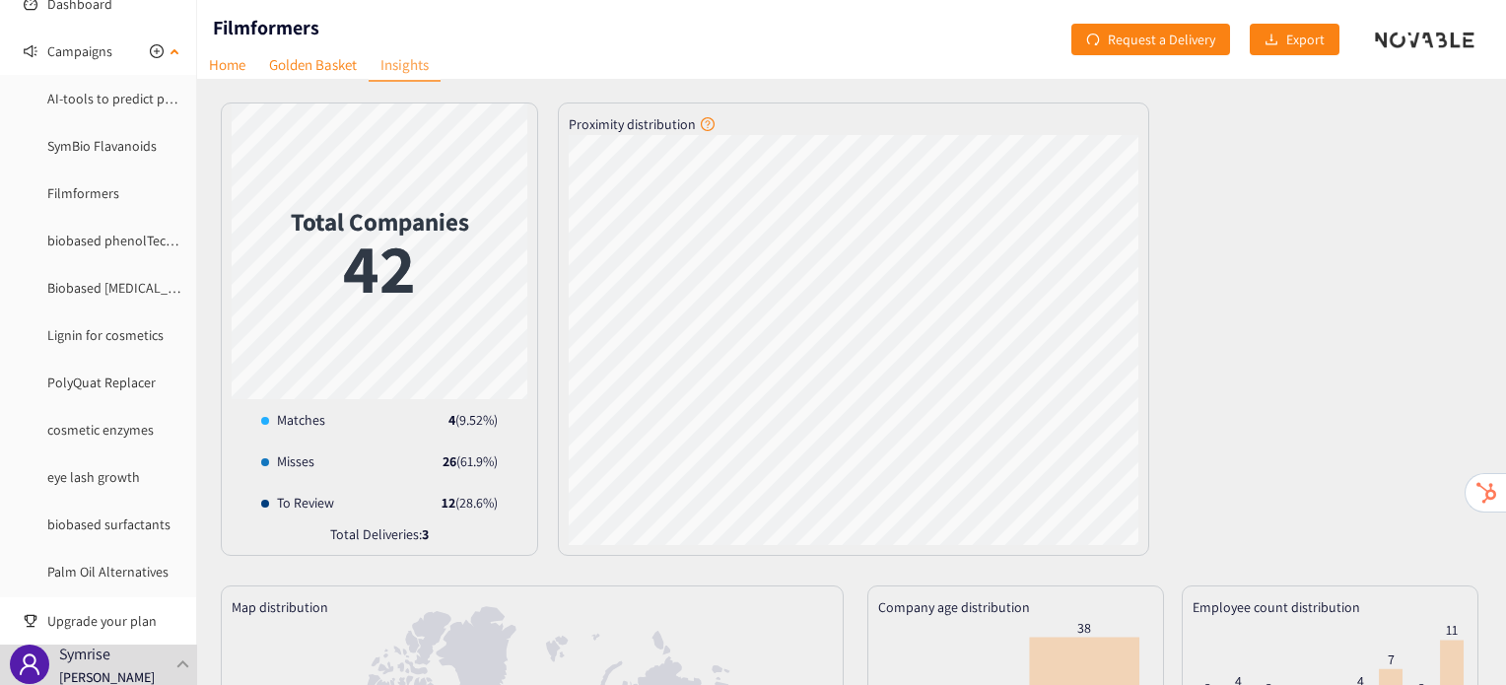
scroll to position [61, 0]
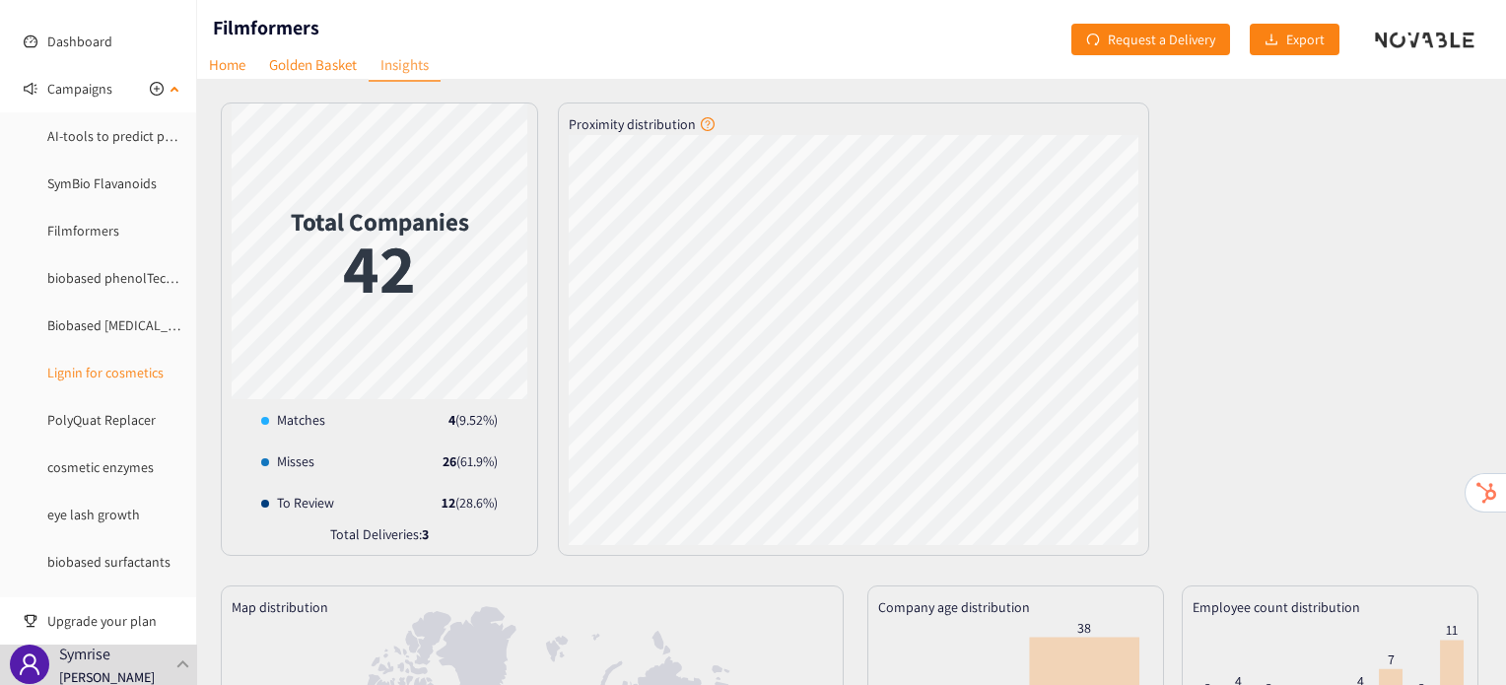
click at [138, 373] on link "Lignin for cosmetics" at bounding box center [105, 373] width 116 height 18
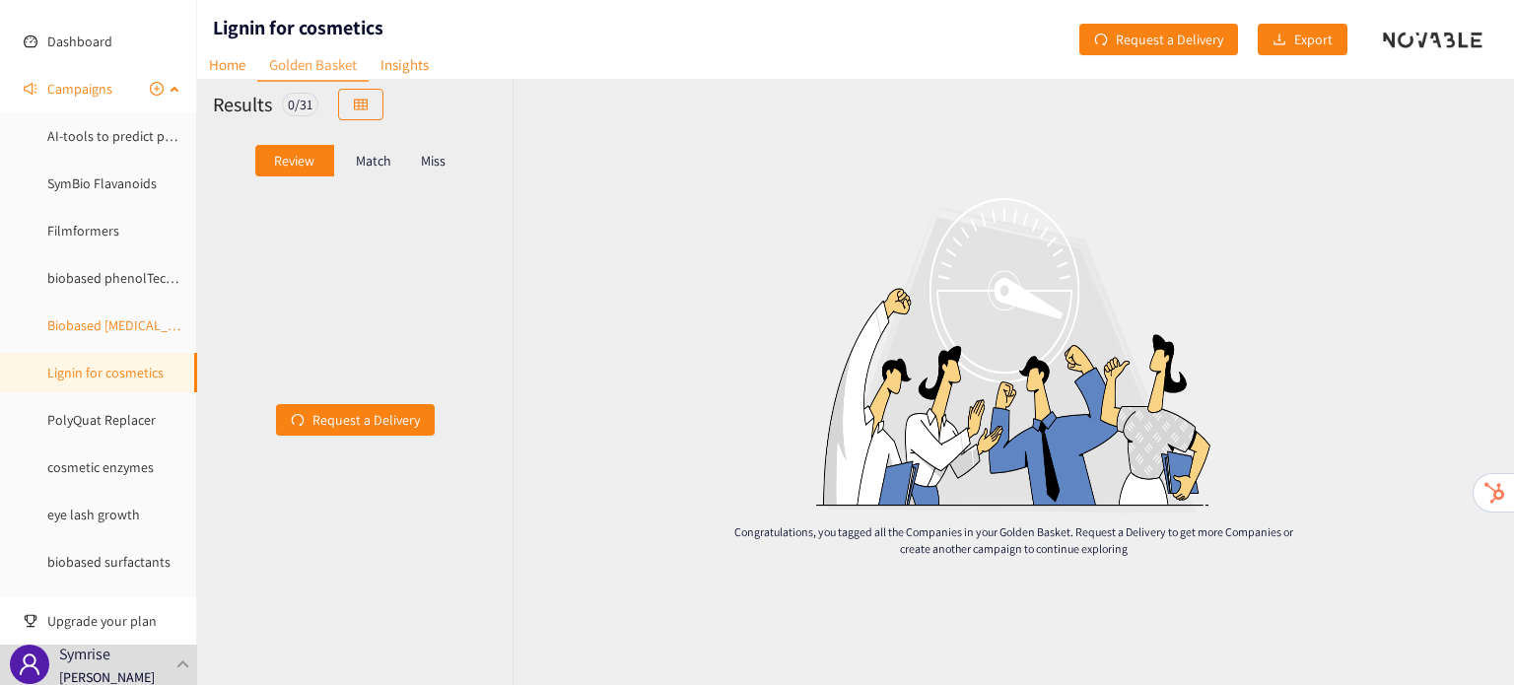
click at [113, 334] on link "Biobased Phenol" at bounding box center [124, 325] width 154 height 18
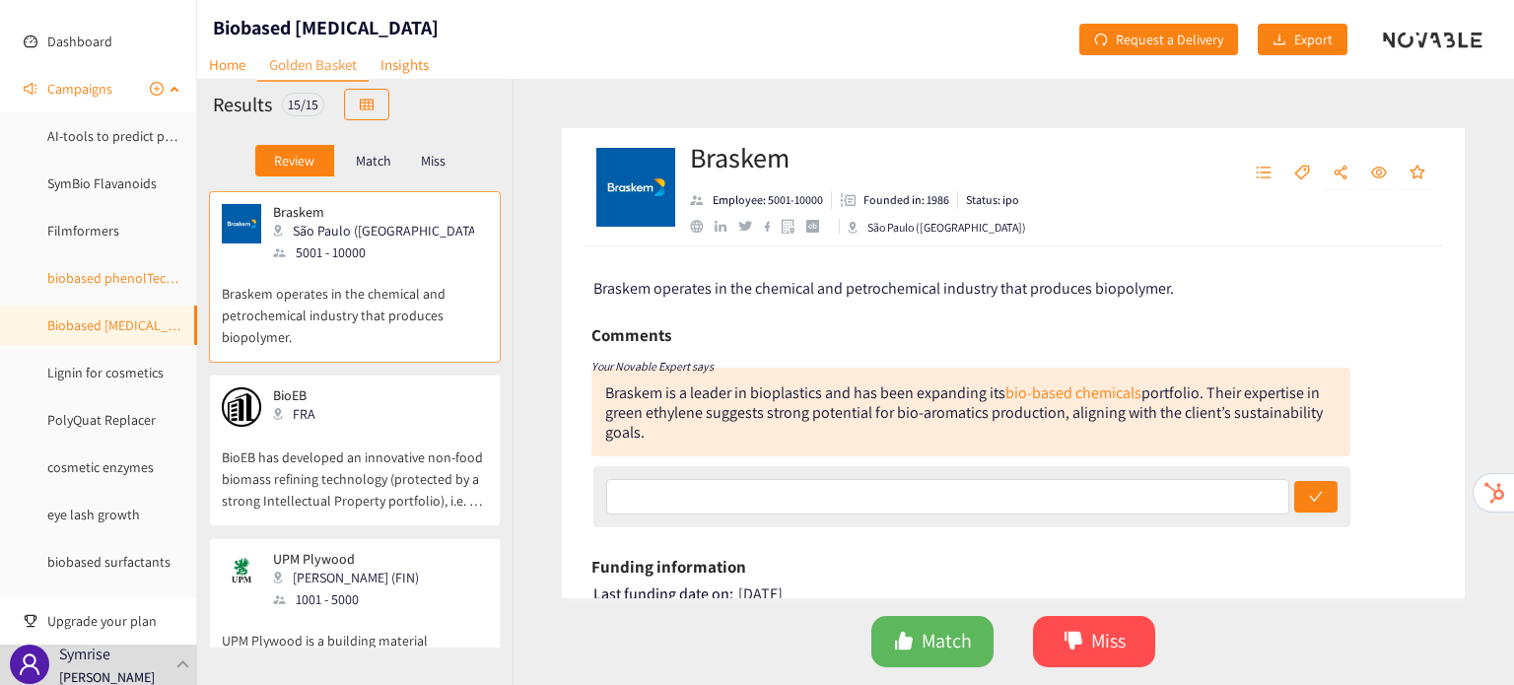
click at [79, 271] on link "biobased phenolTechnology" at bounding box center [130, 278] width 167 height 18
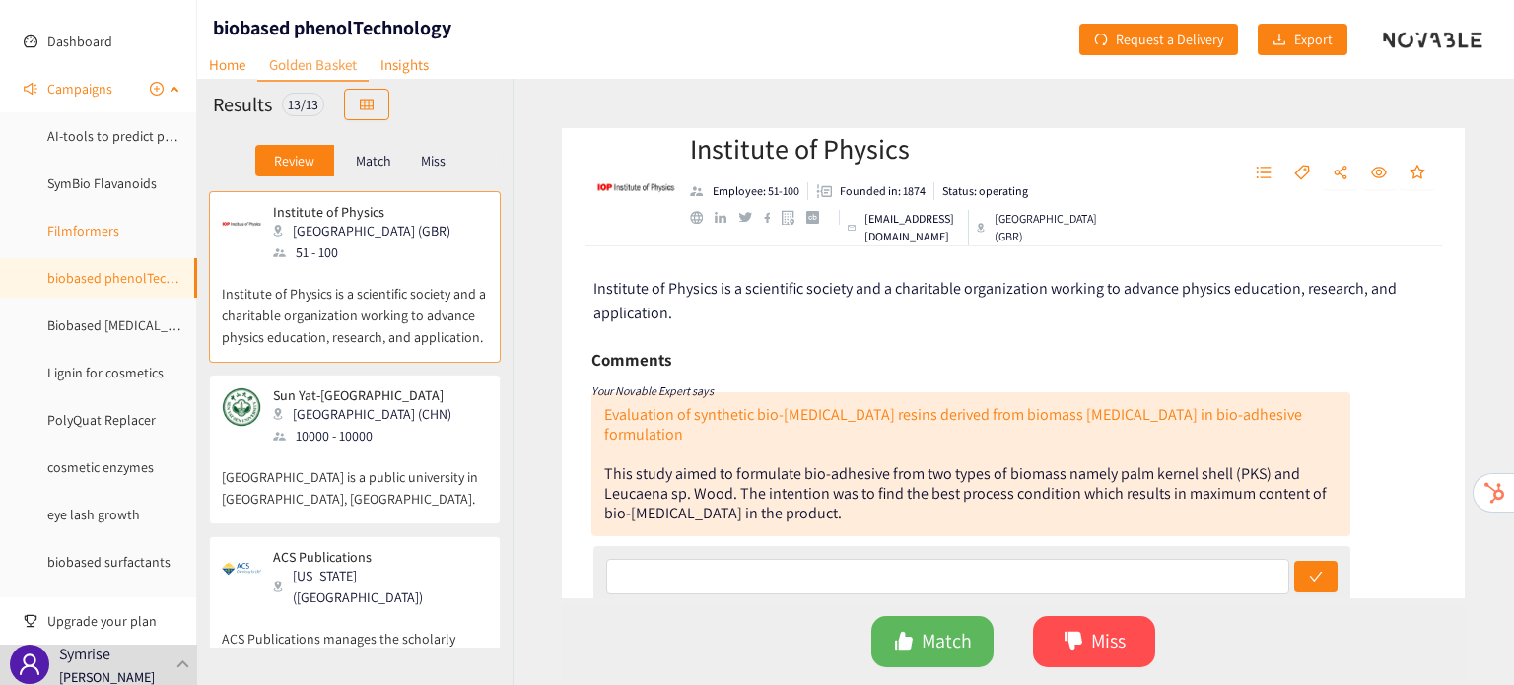
click at [78, 239] on link "Filmformers" at bounding box center [83, 231] width 72 height 18
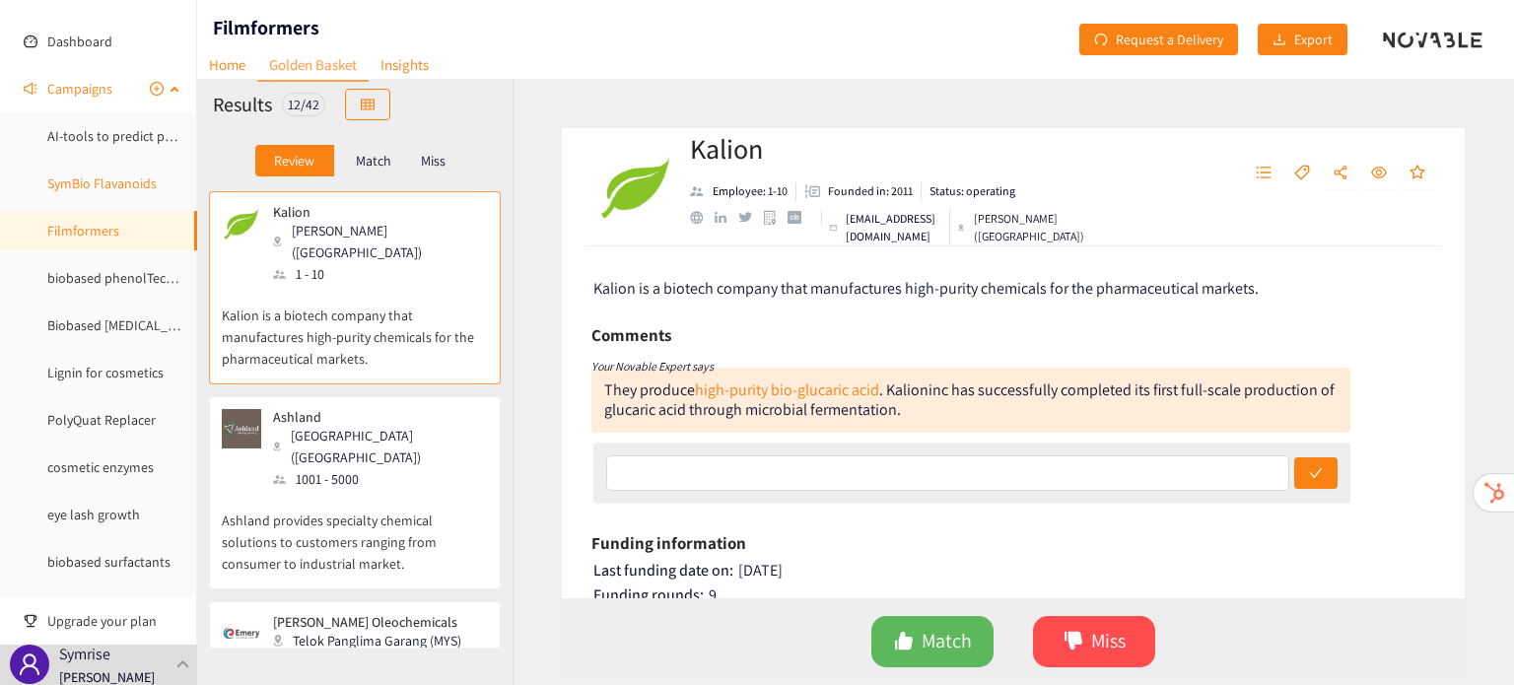
click at [117, 191] on link "SymBio Flavanoids" at bounding box center [101, 183] width 109 height 18
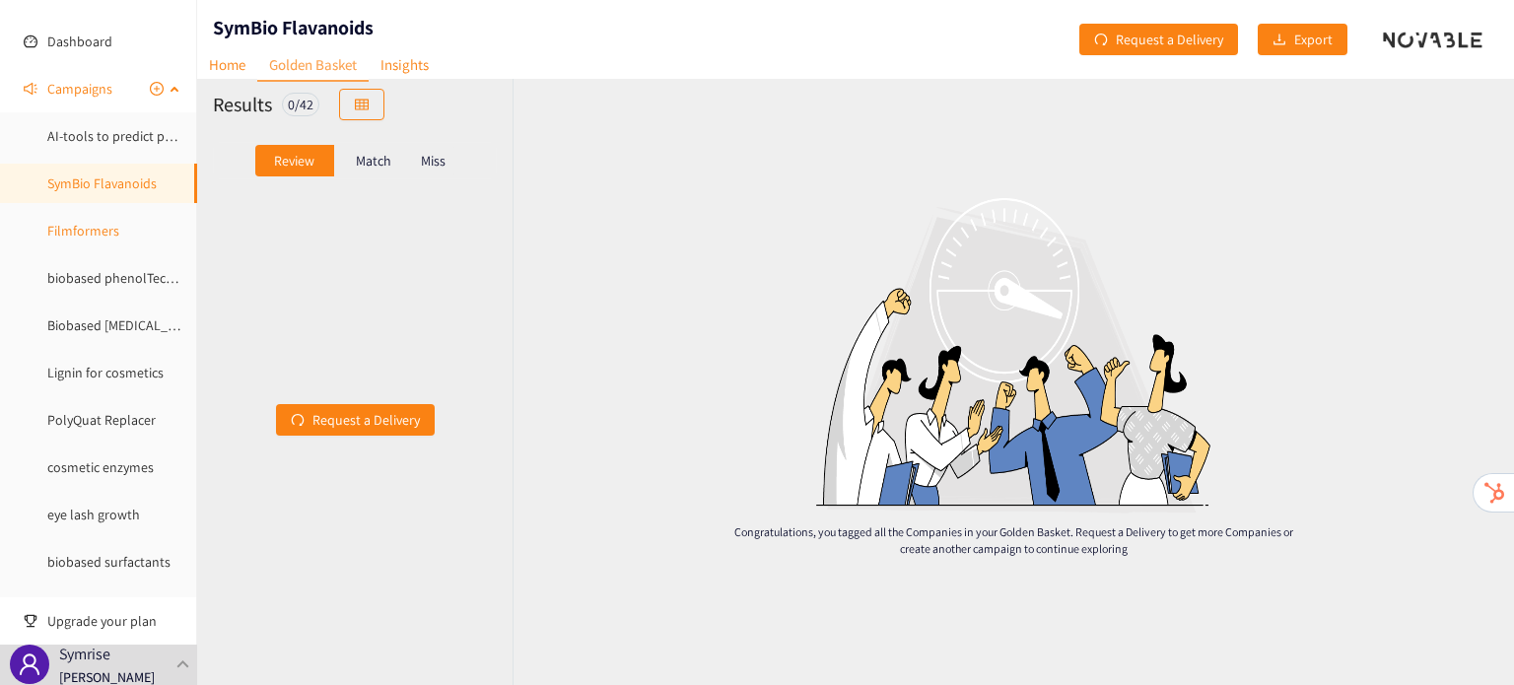
click at [75, 228] on link "Filmformers" at bounding box center [83, 231] width 72 height 18
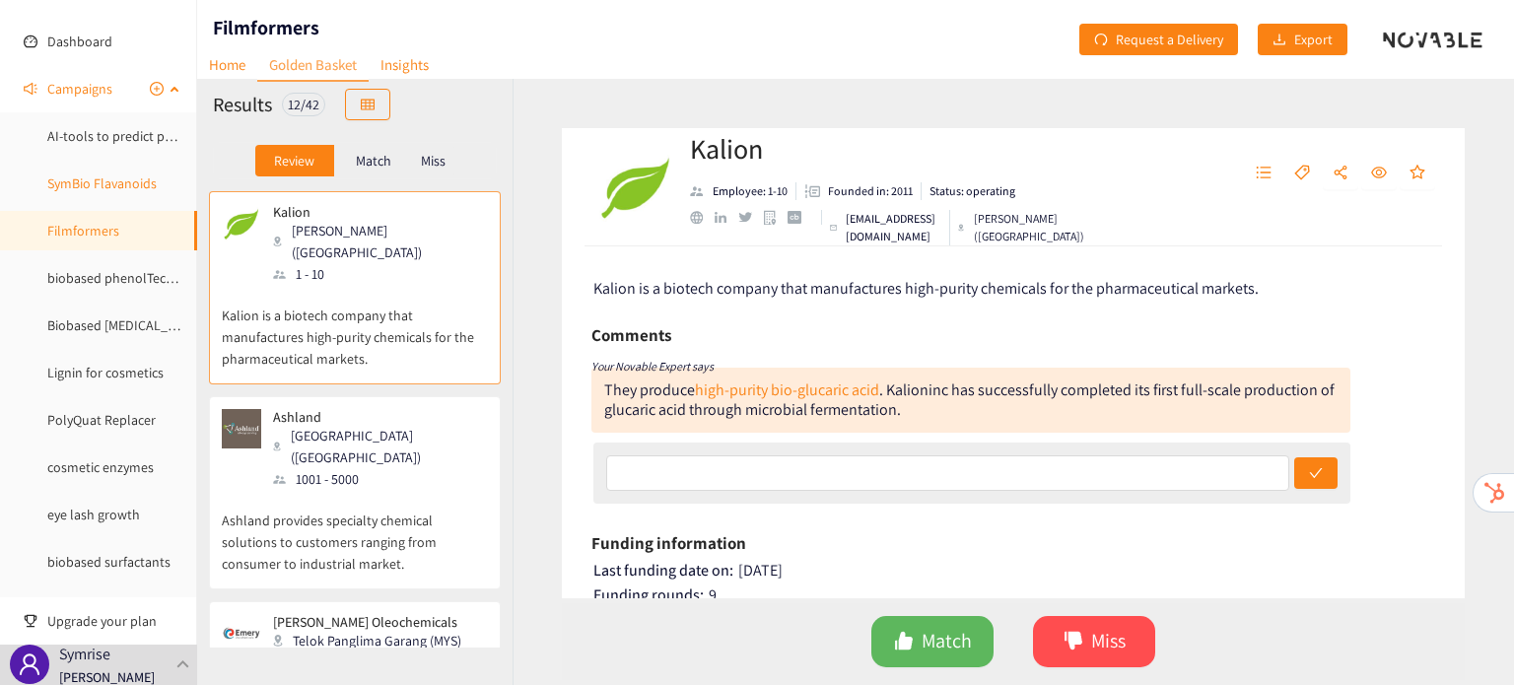
click at [74, 182] on link "SymBio Flavanoids" at bounding box center [101, 183] width 109 height 18
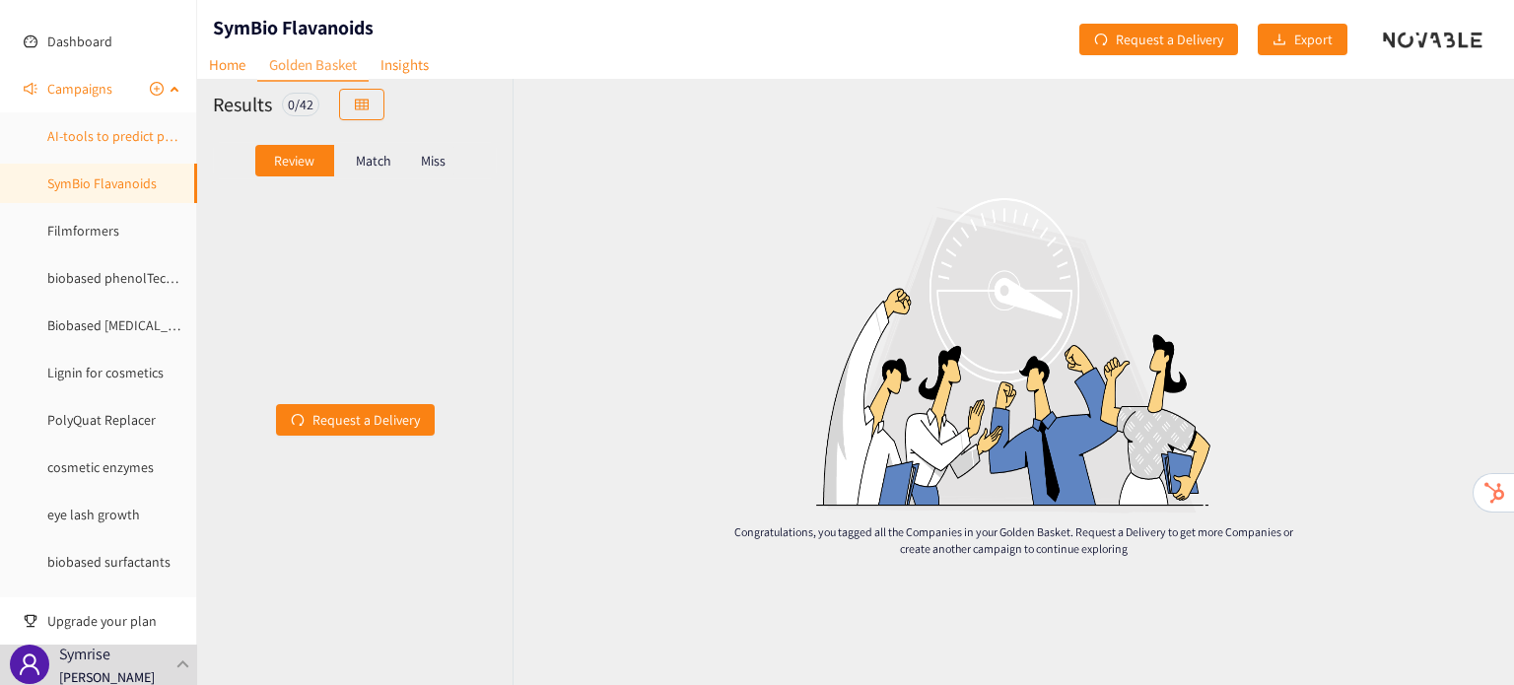
click at [47, 136] on link "AI-tools to predict peptides" at bounding box center [127, 136] width 161 height 18
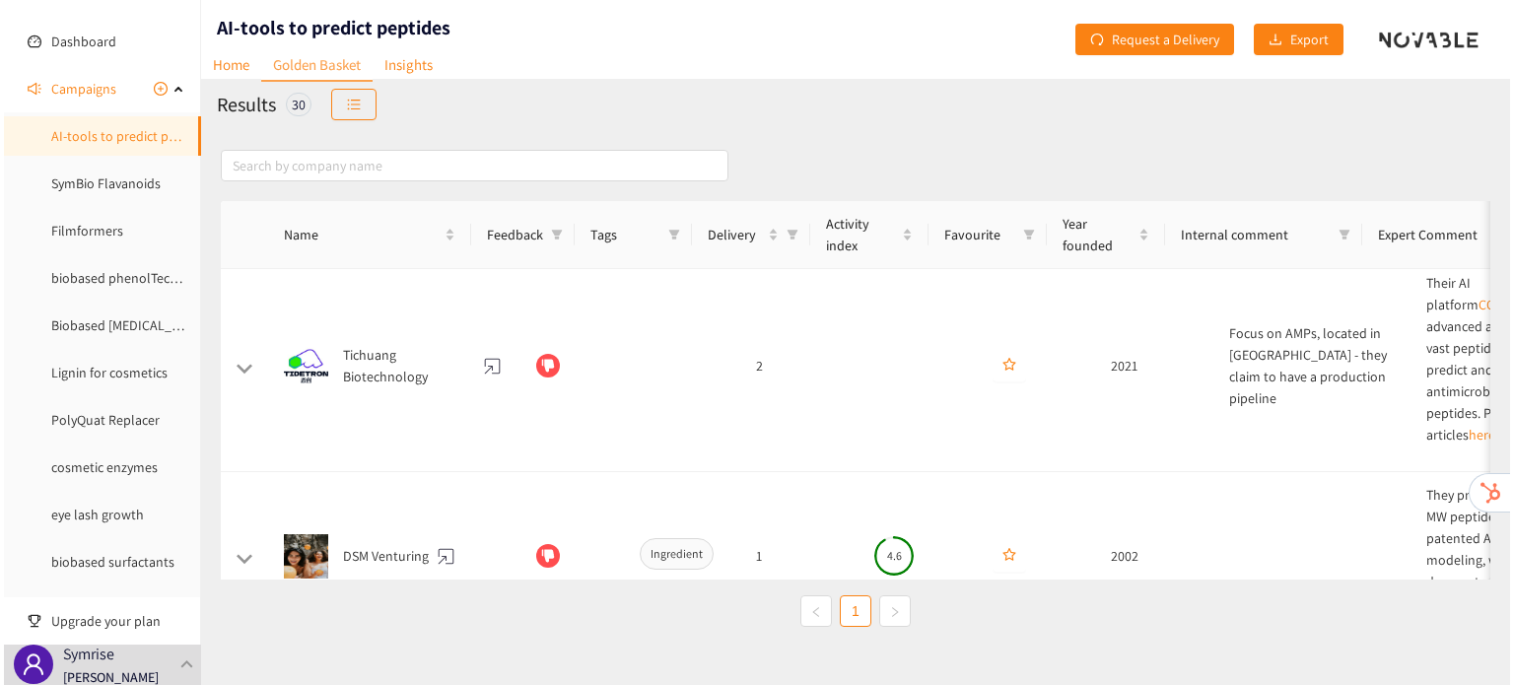
scroll to position [248, 0]
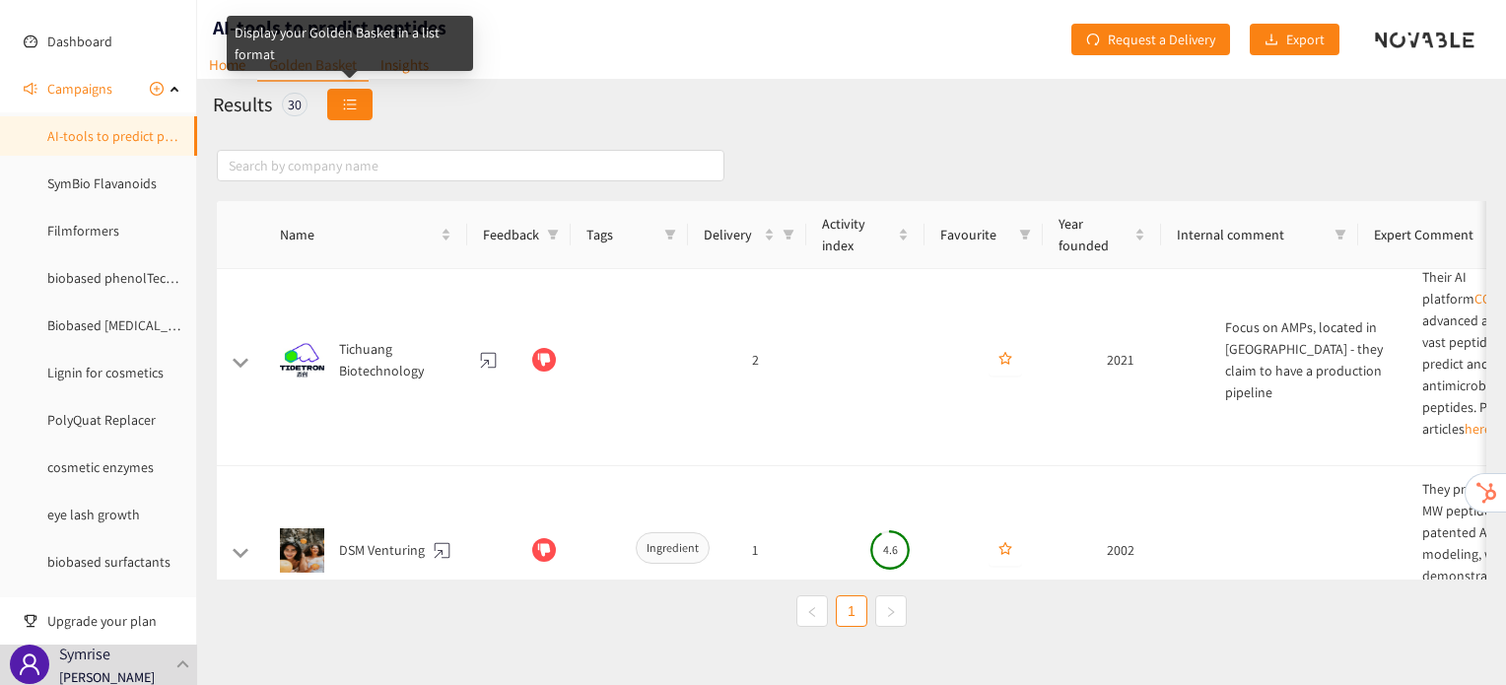
click at [347, 102] on icon "unordered-list" at bounding box center [350, 105] width 14 height 14
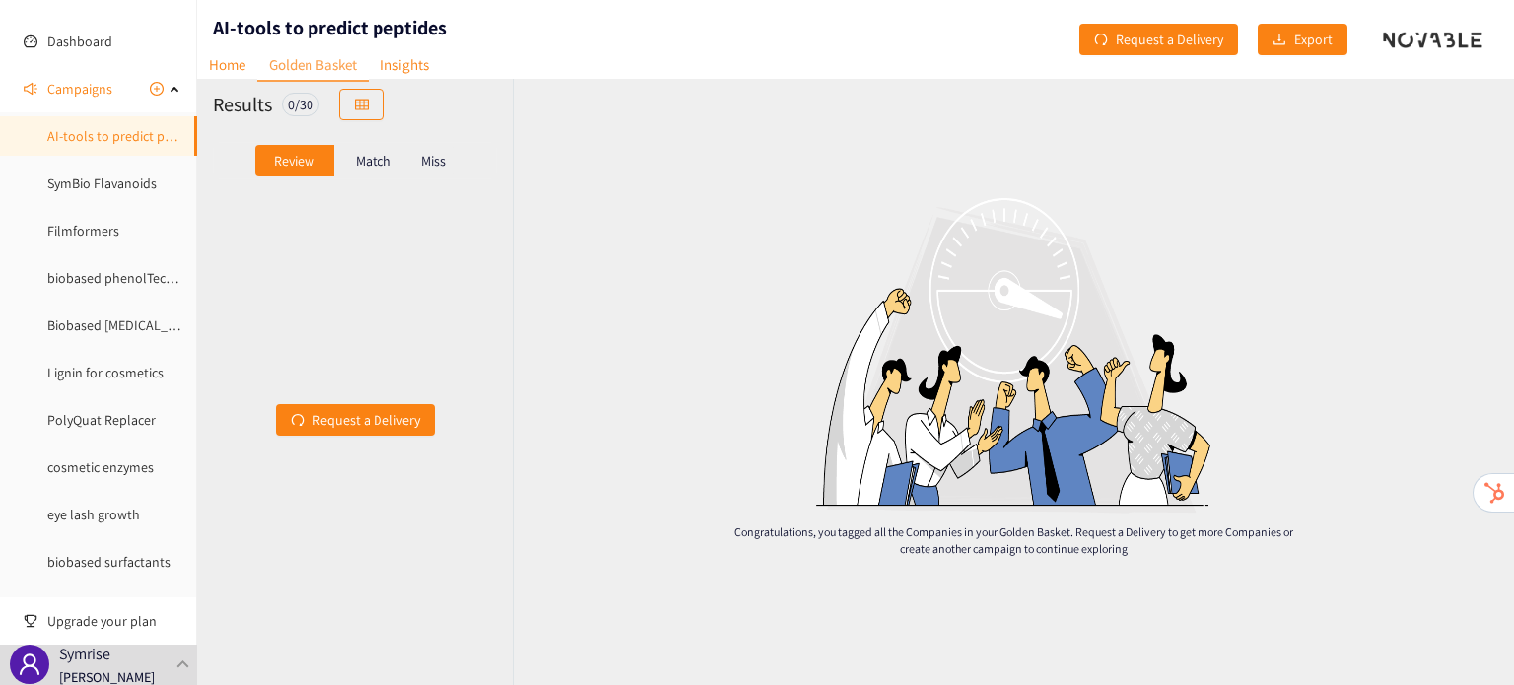
click at [393, 165] on div "Match" at bounding box center [373, 161] width 79 height 32
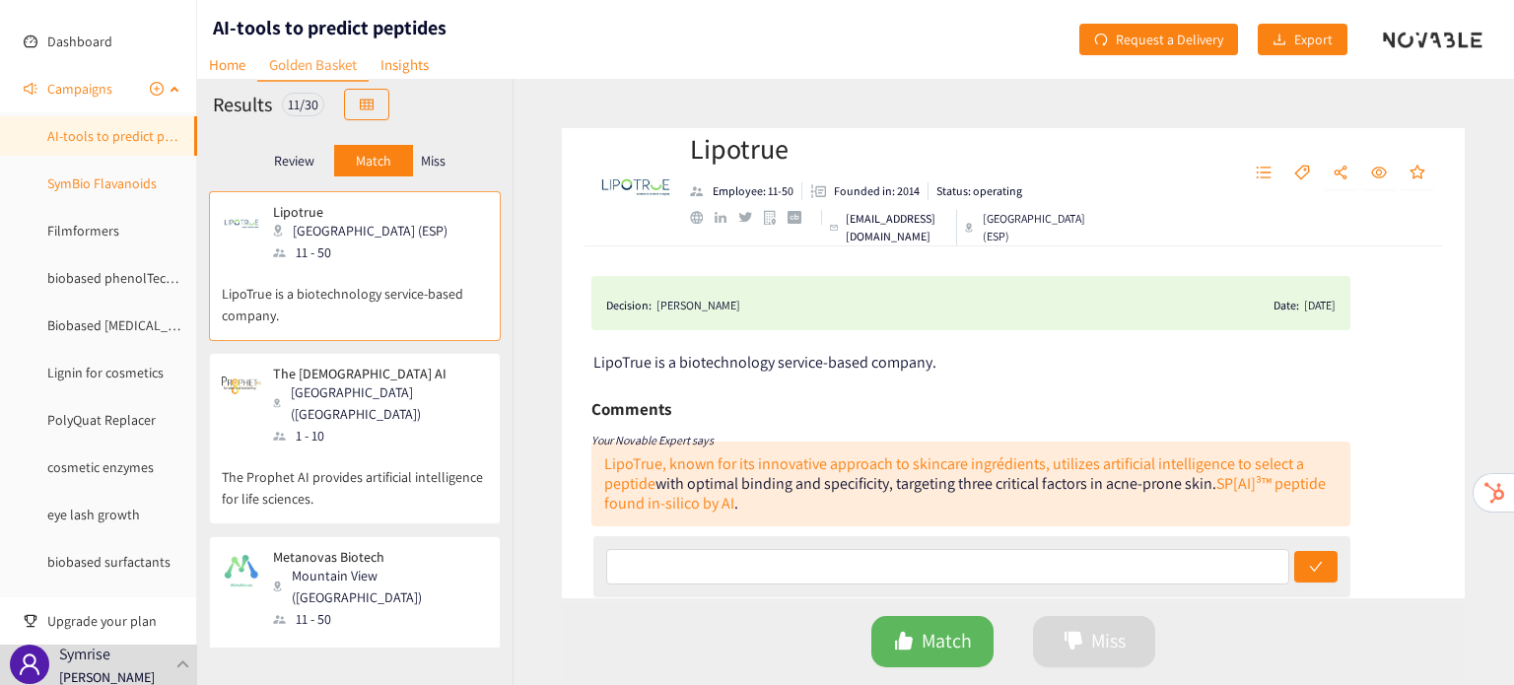
click at [87, 184] on link "SymBio Flavanoids" at bounding box center [101, 183] width 109 height 18
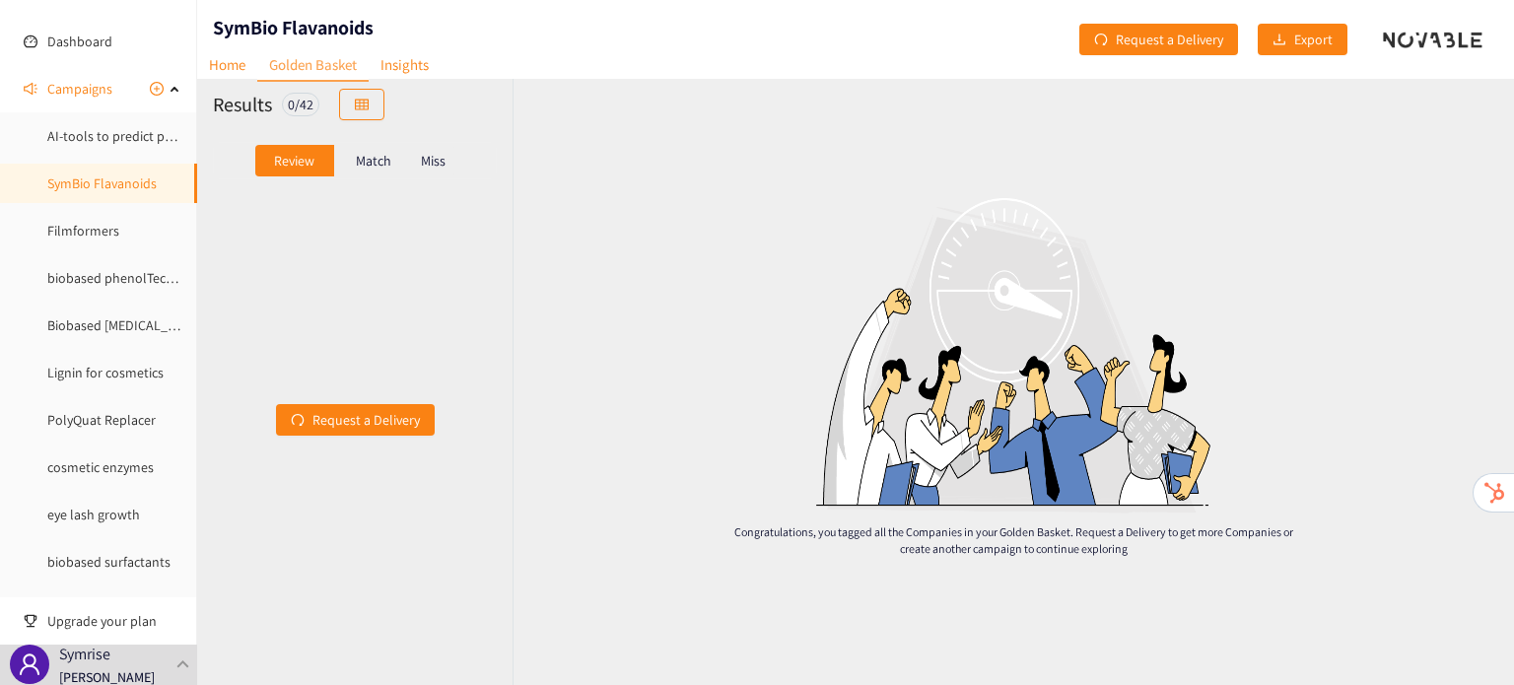
click at [382, 172] on div "Match" at bounding box center [373, 161] width 79 height 32
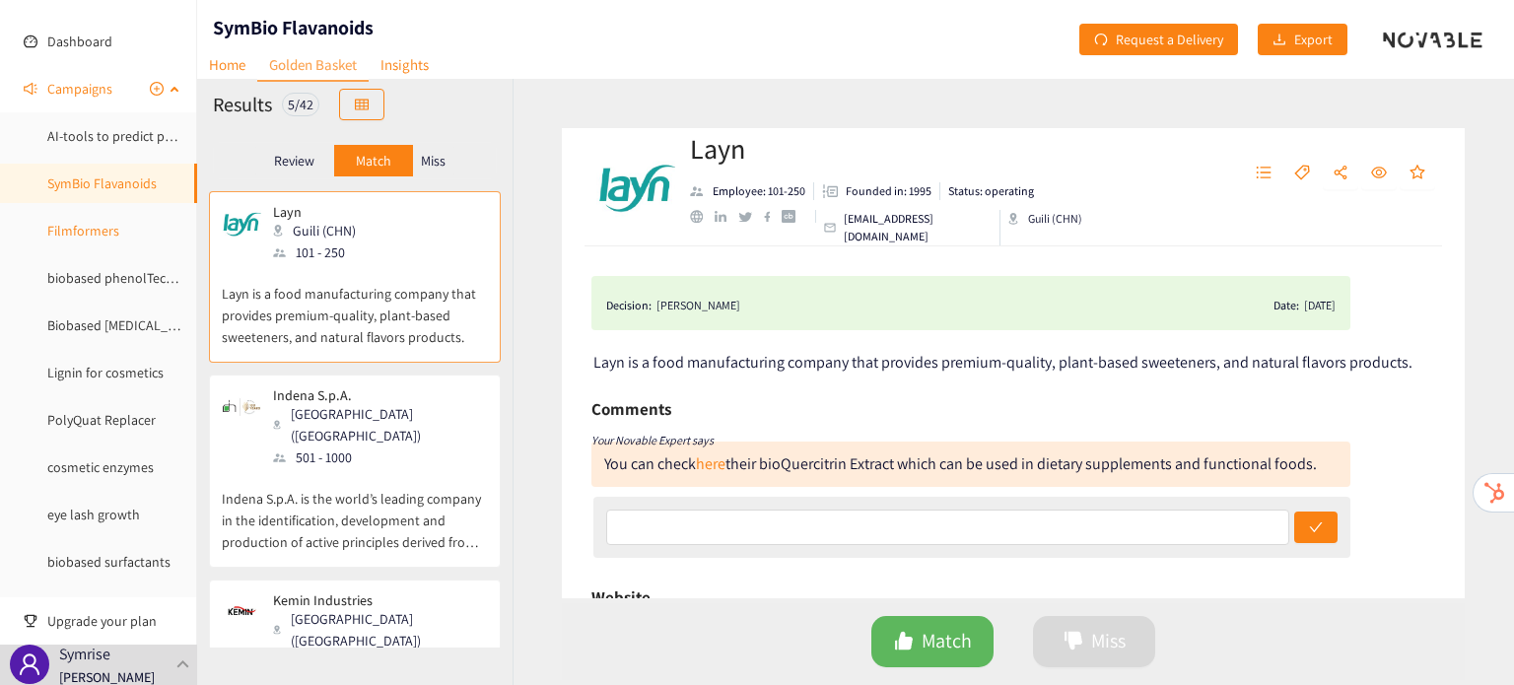
click at [119, 239] on link "Filmformers" at bounding box center [83, 231] width 72 height 18
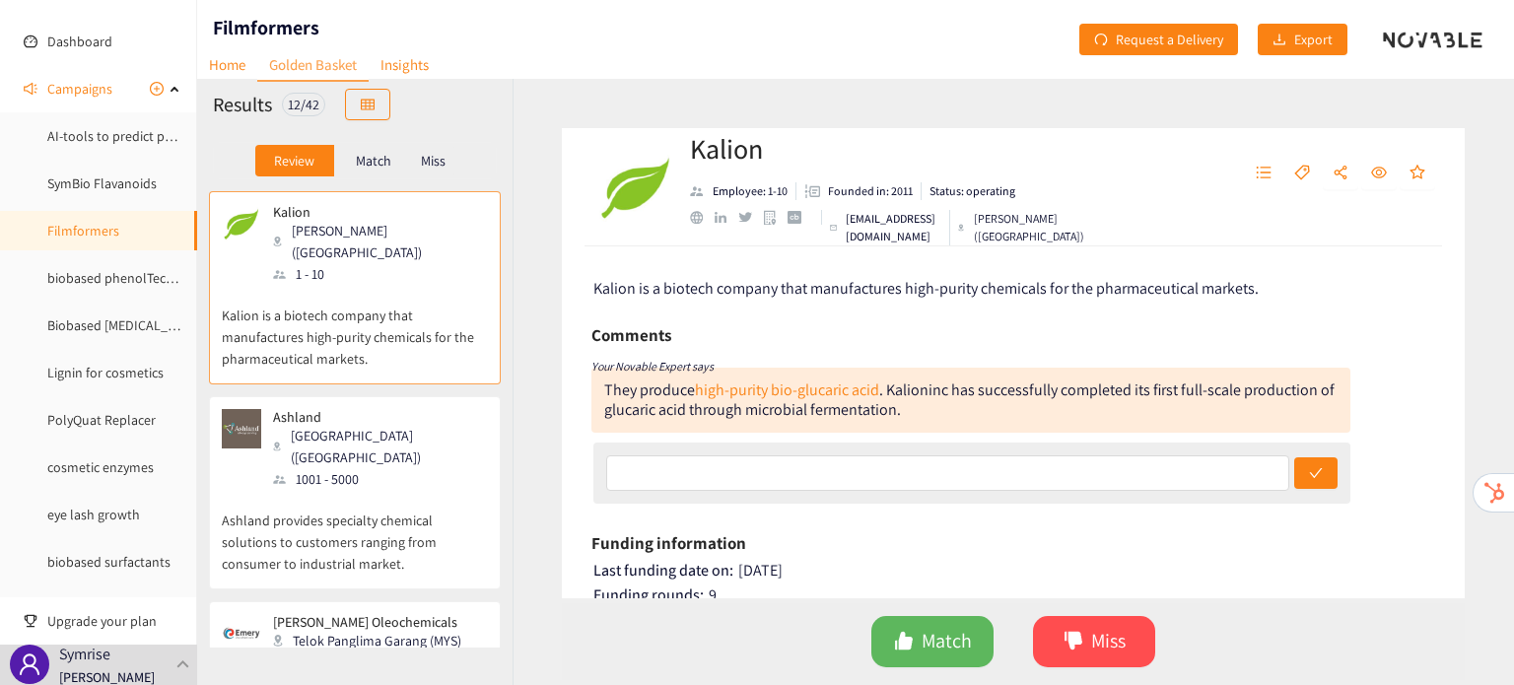
click at [373, 162] on p "Match" at bounding box center [373, 161] width 35 height 16
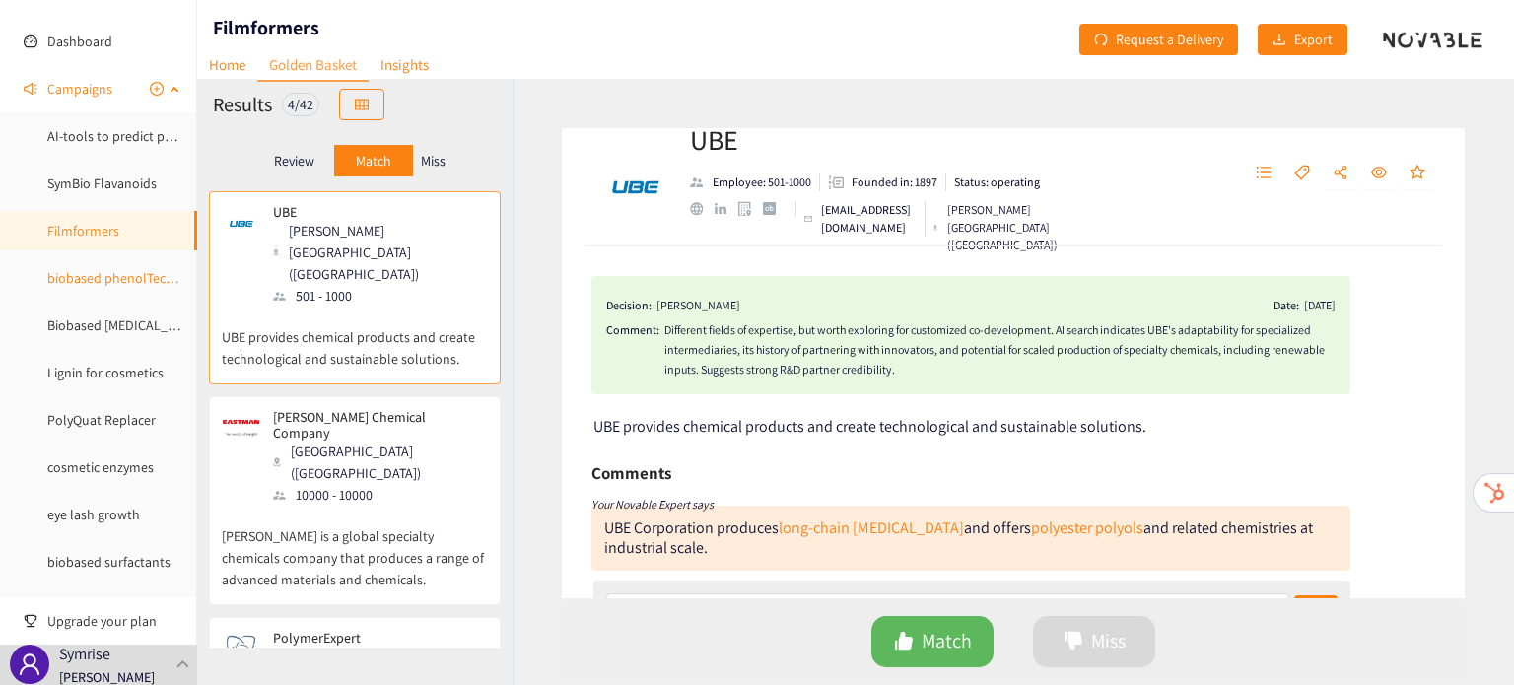
click at [99, 279] on link "biobased phenolTechnology" at bounding box center [130, 278] width 167 height 18
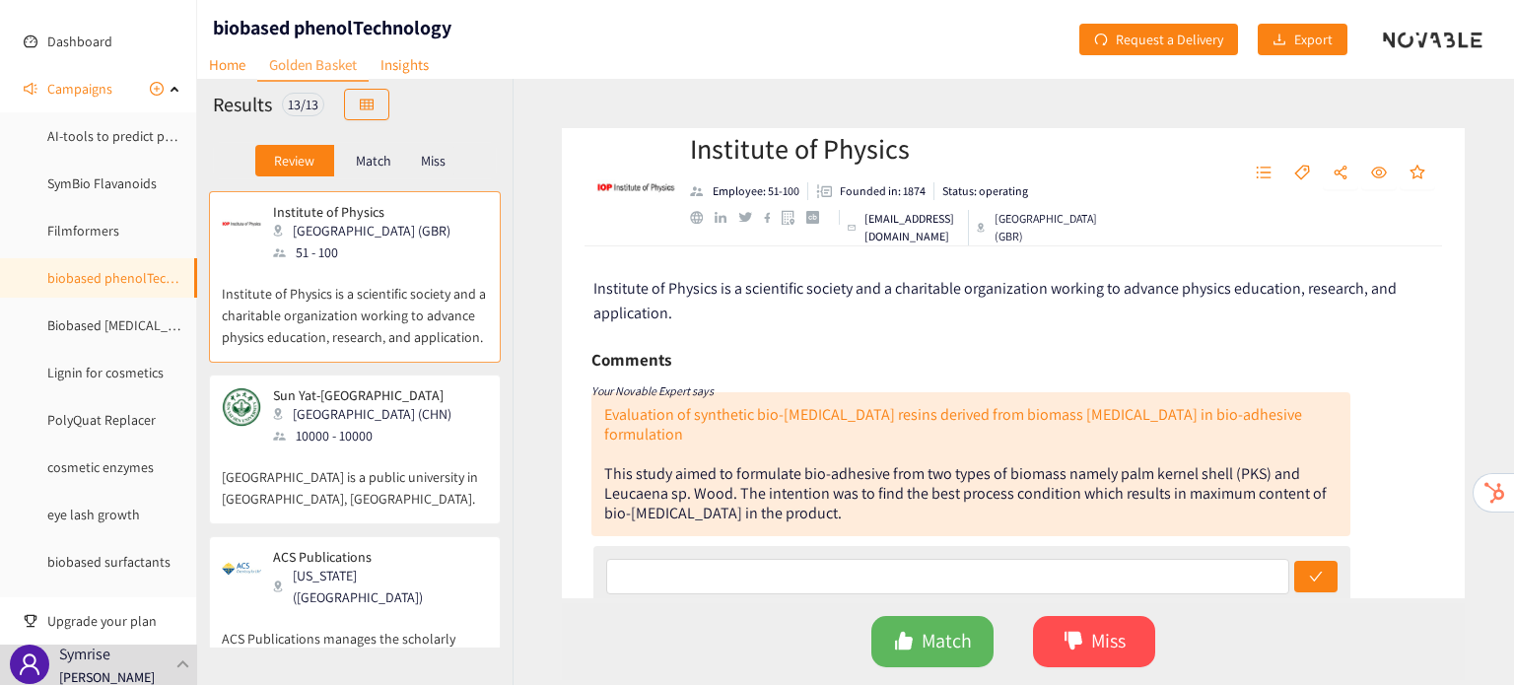
click at [399, 146] on div "Match" at bounding box center [373, 161] width 79 height 32
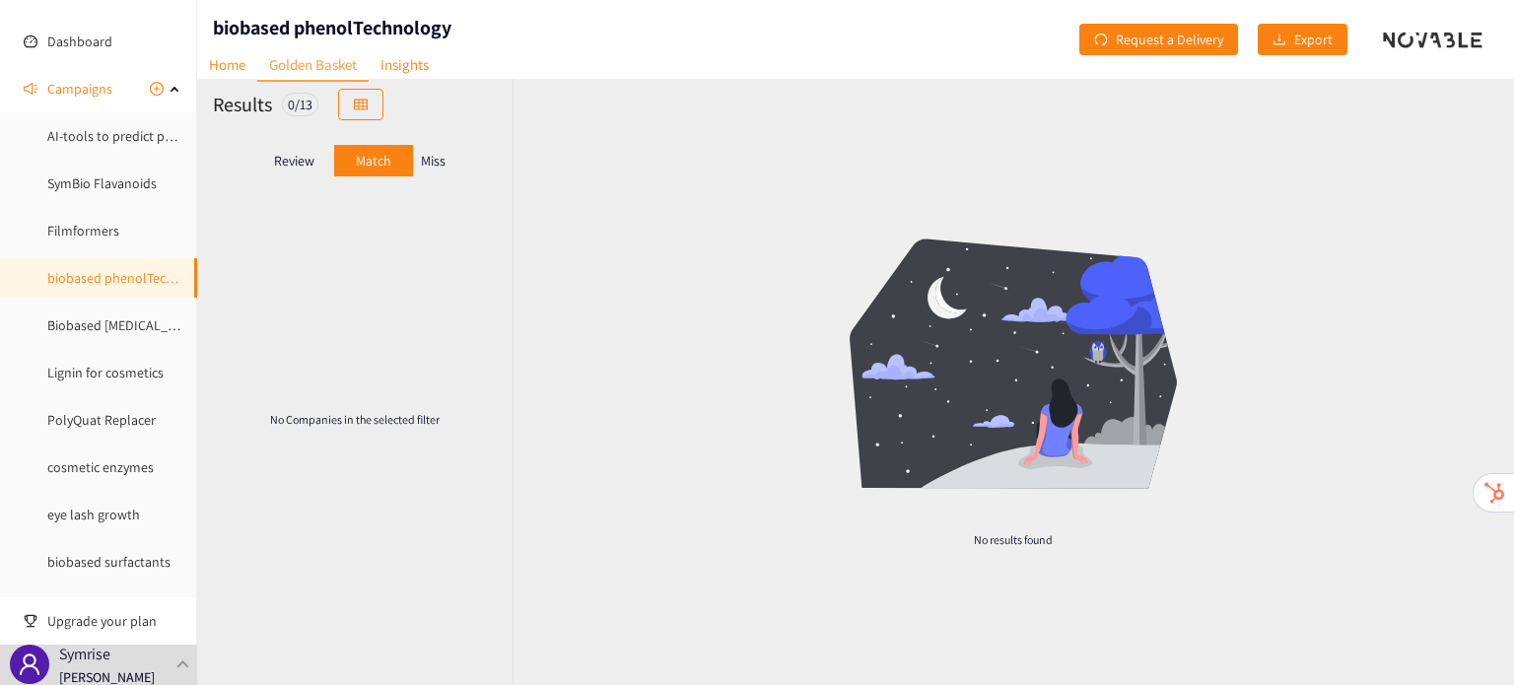
click at [442, 162] on p "Miss" at bounding box center [433, 161] width 25 height 16
click at [317, 161] on div "Review" at bounding box center [294, 161] width 79 height 32
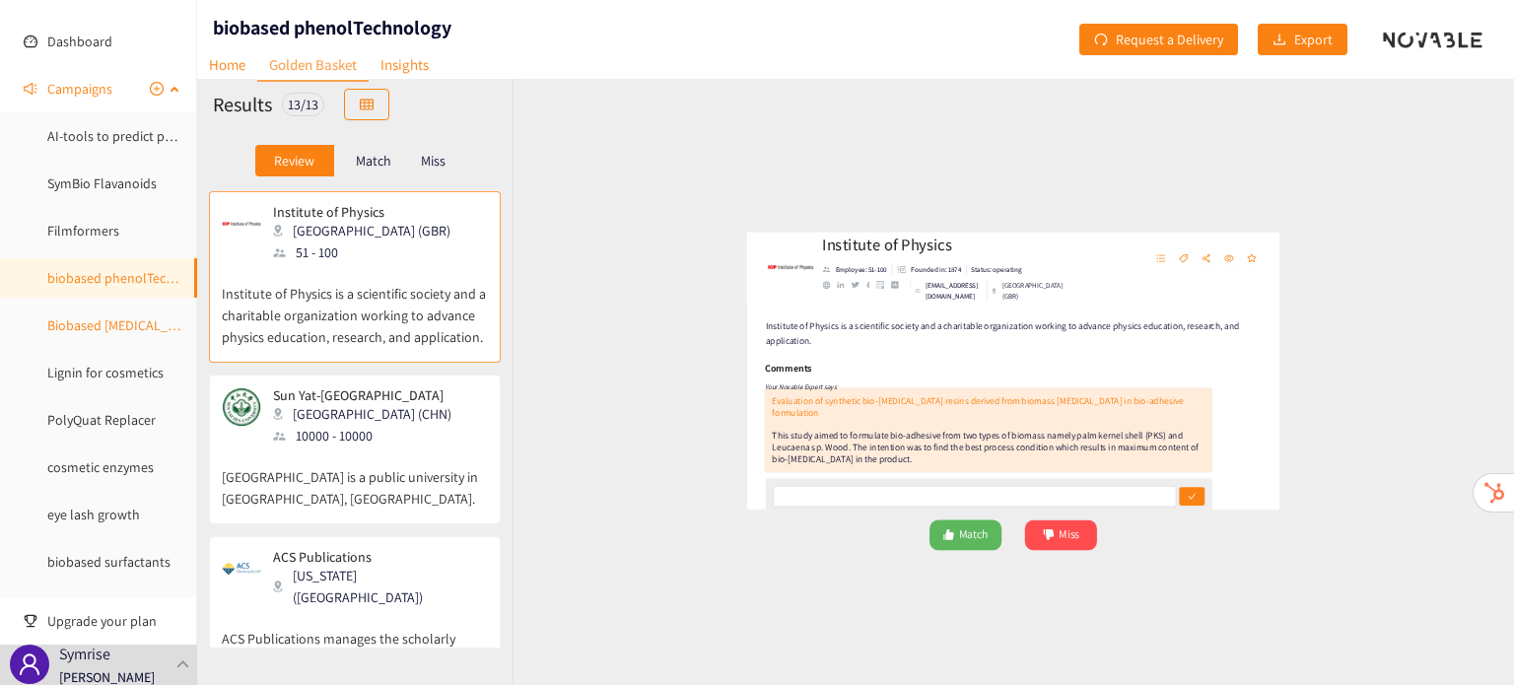
click at [126, 334] on link "Biobased Phenol" at bounding box center [124, 325] width 154 height 18
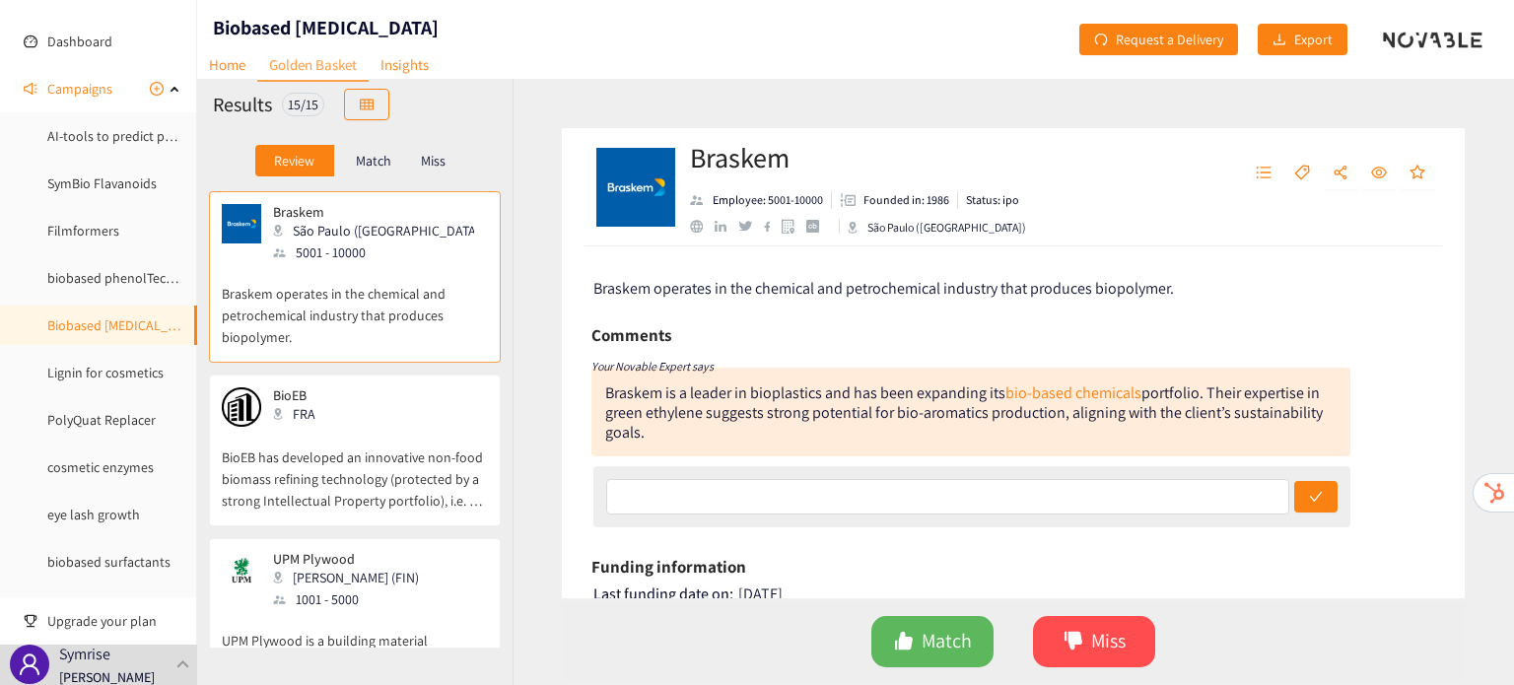
click at [373, 172] on div "Match" at bounding box center [373, 161] width 79 height 32
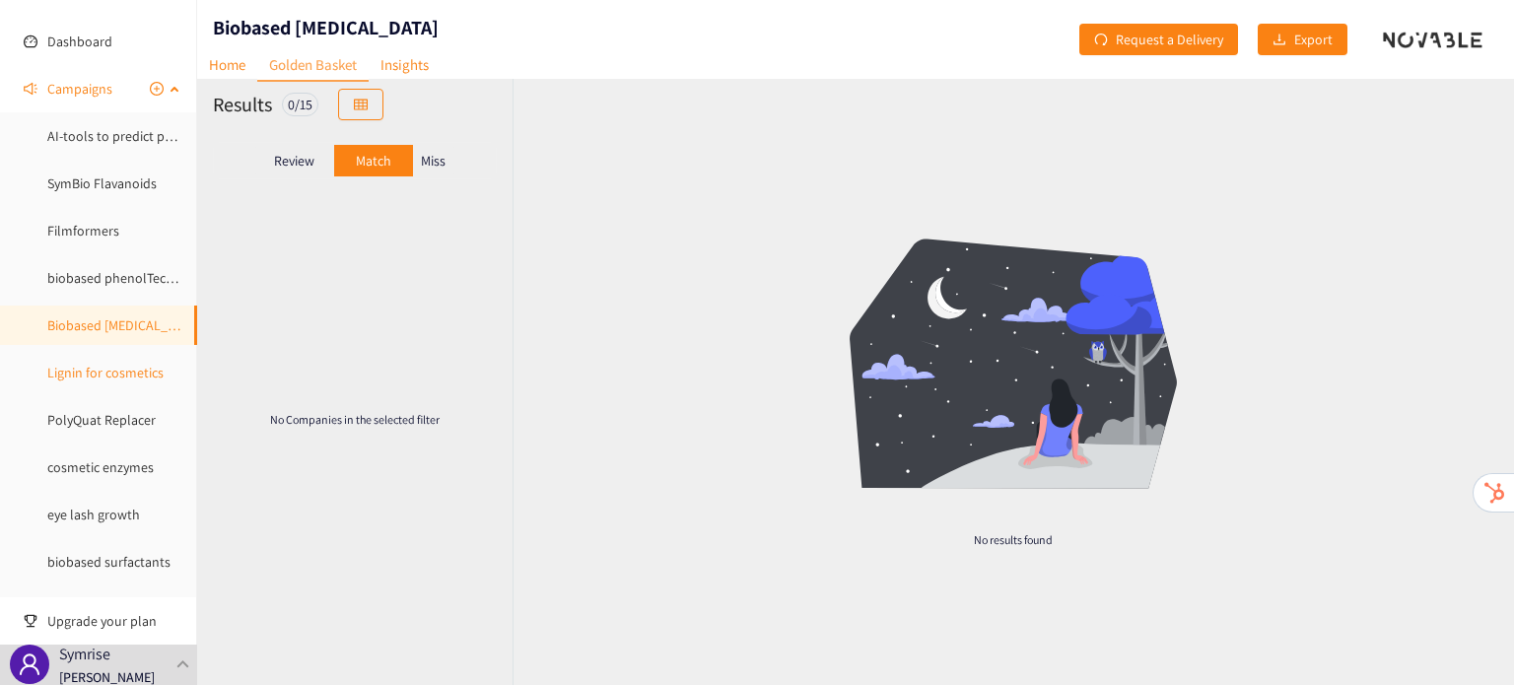
click at [93, 374] on link "Lignin for cosmetics" at bounding box center [105, 373] width 116 height 18
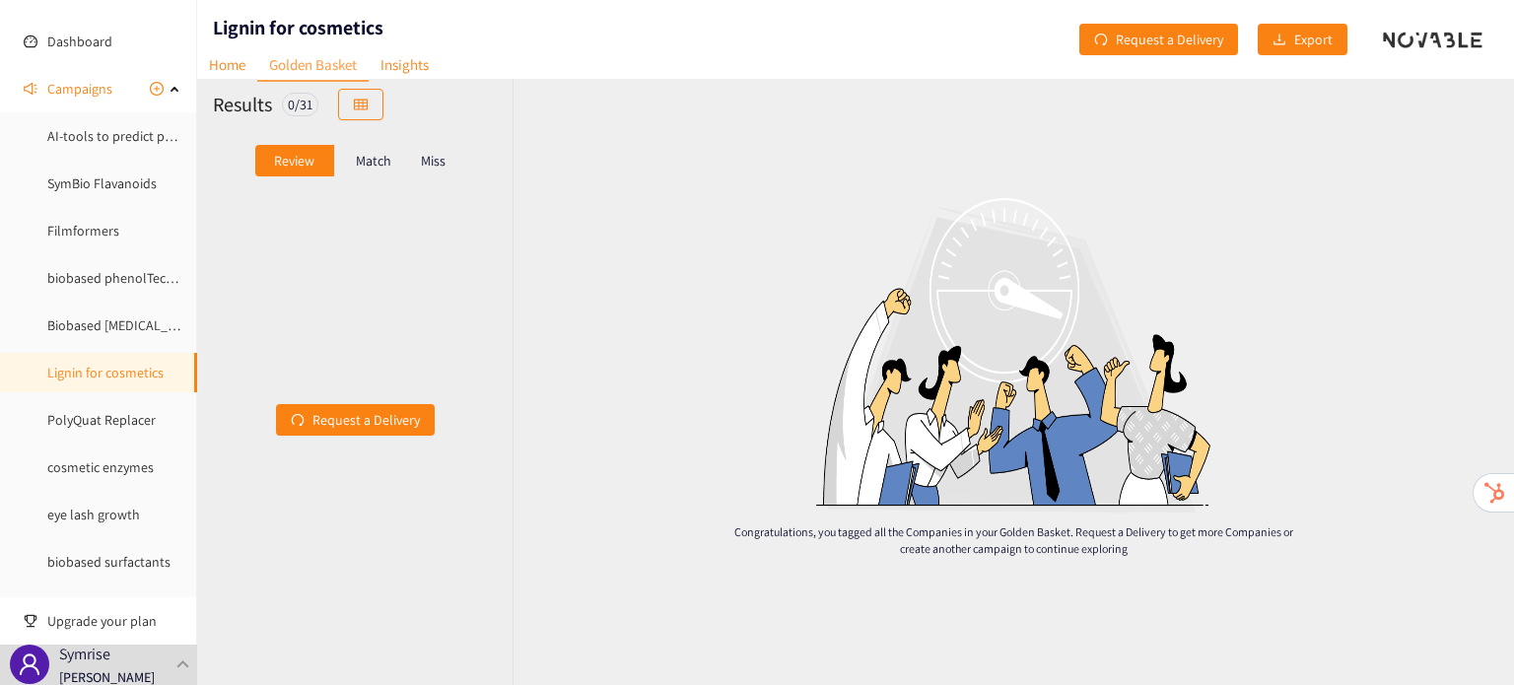
click at [368, 170] on div "Match" at bounding box center [373, 161] width 79 height 32
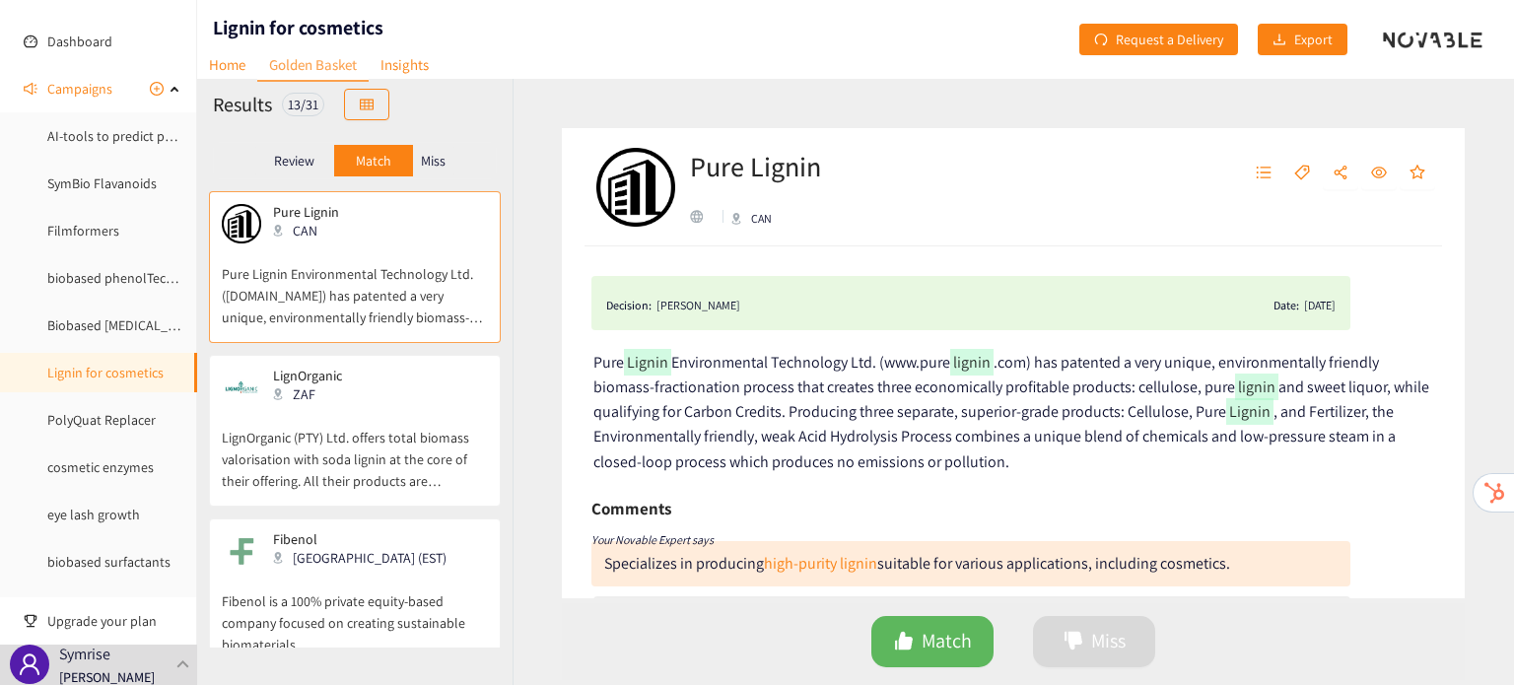
click at [318, 159] on div "Review" at bounding box center [294, 161] width 79 height 32
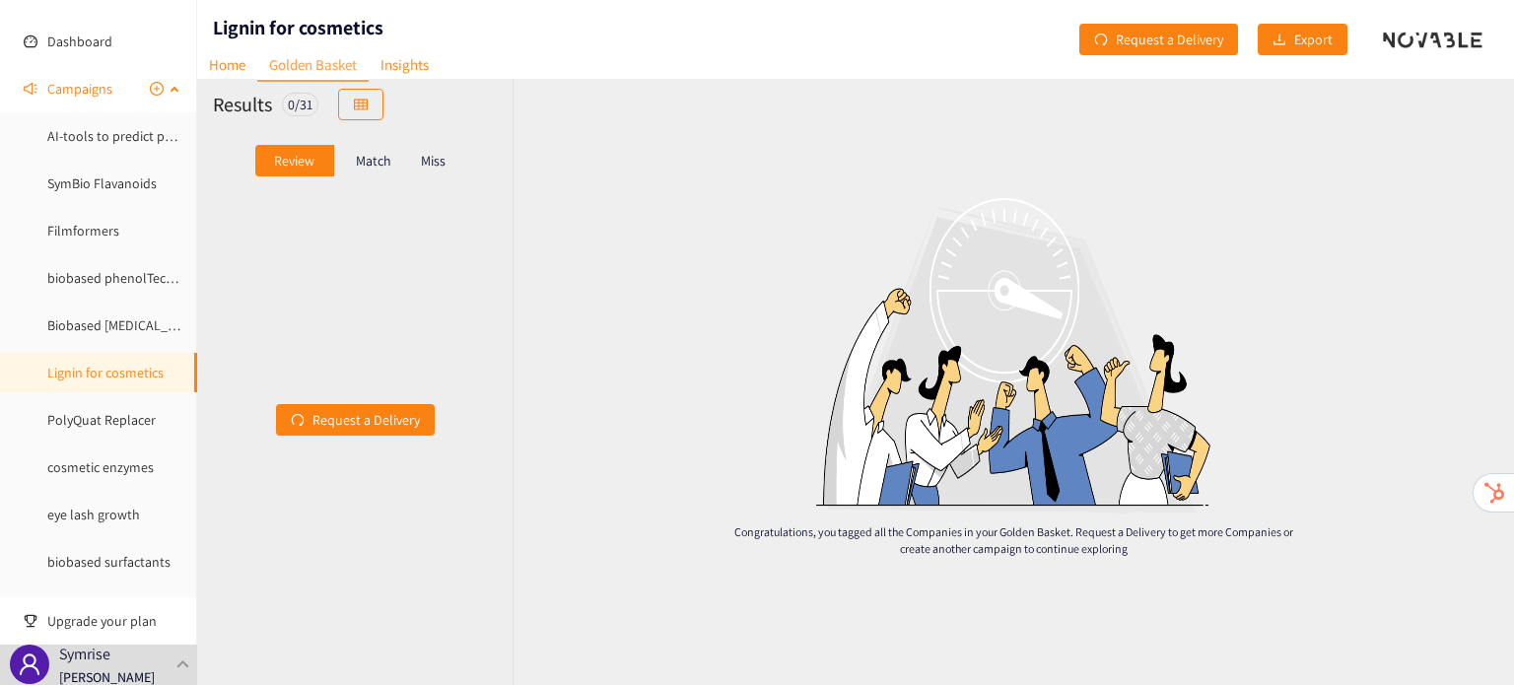
click at [71, 346] on ul "AI-tools to predict peptides SymBio Flavanoids Filmformers biobased phenolTechn…" at bounding box center [98, 467] width 196 height 702
click at [74, 334] on link "Biobased Phenol" at bounding box center [124, 325] width 154 height 18
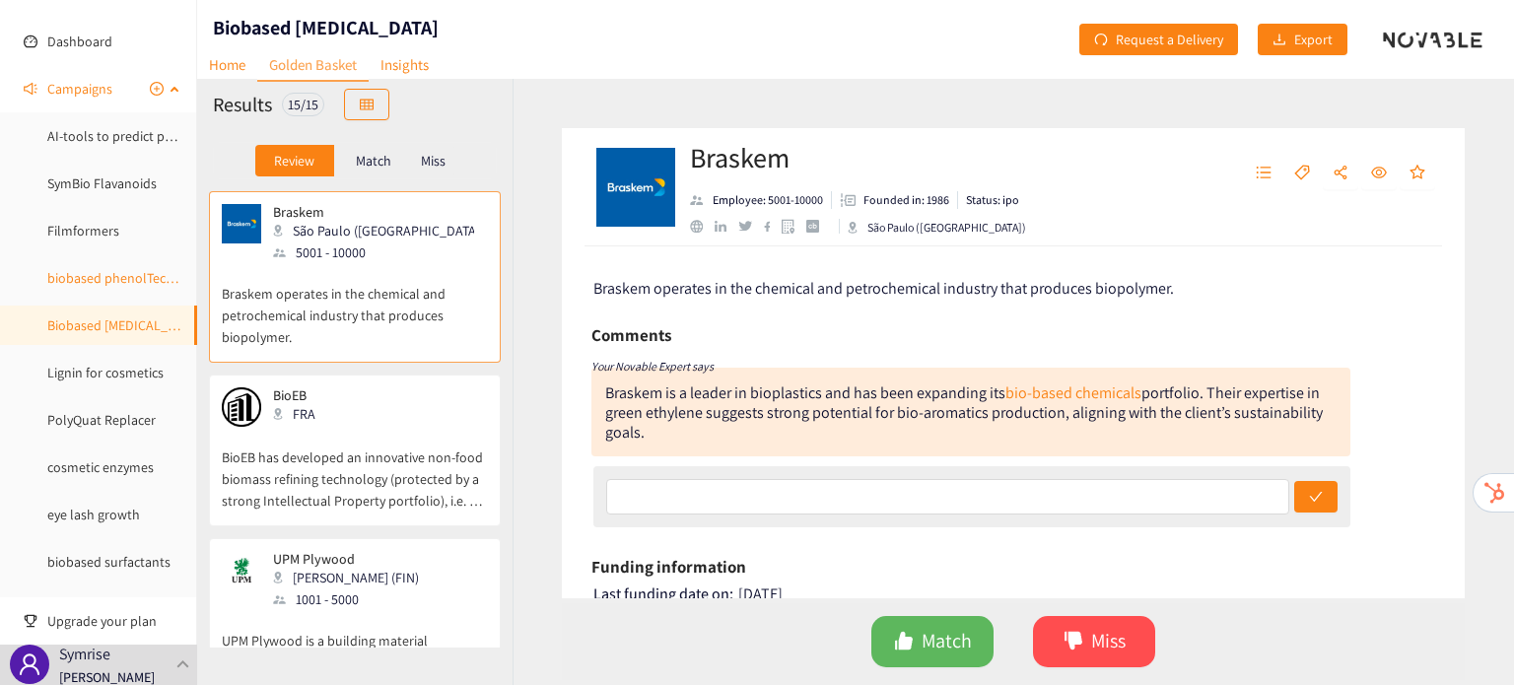
click at [147, 271] on link "biobased phenolTechnology" at bounding box center [130, 278] width 167 height 18
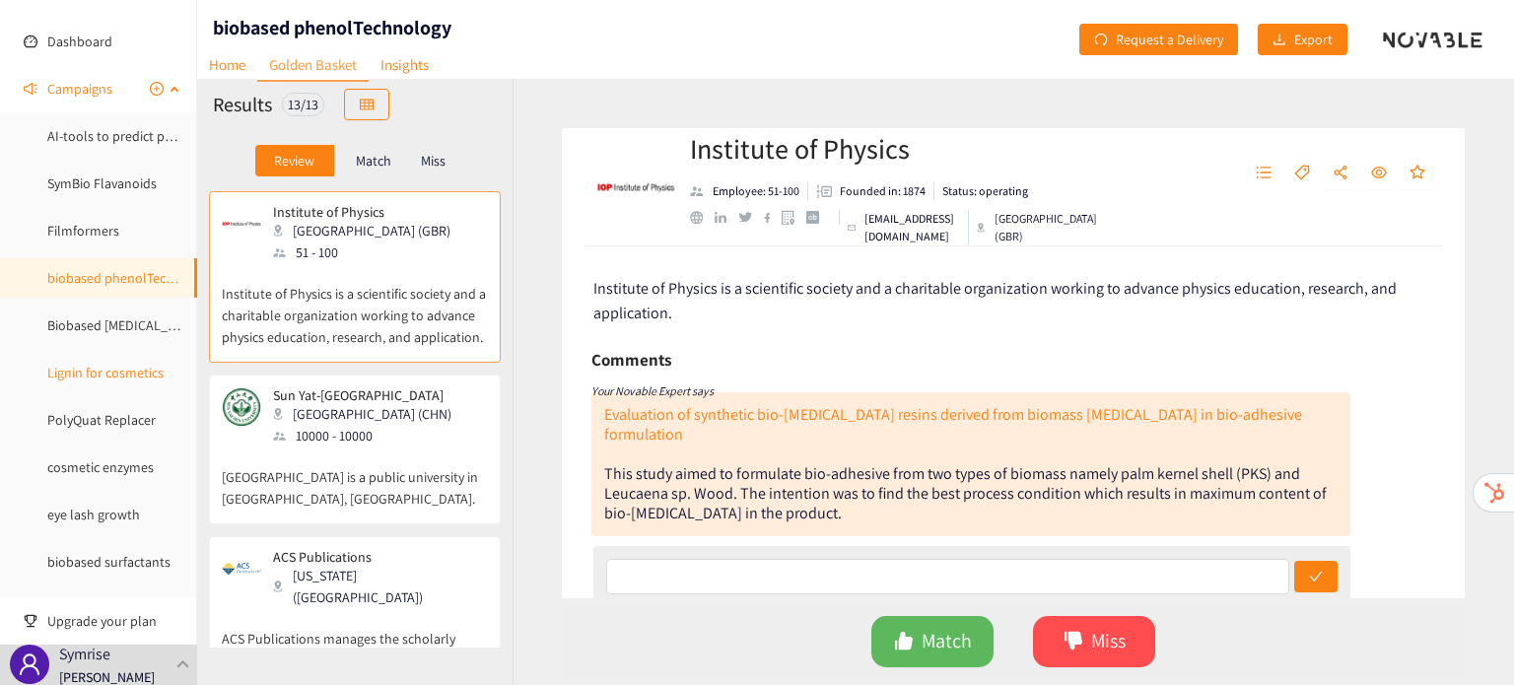
click at [114, 364] on link "Lignin for cosmetics" at bounding box center [105, 373] width 116 height 18
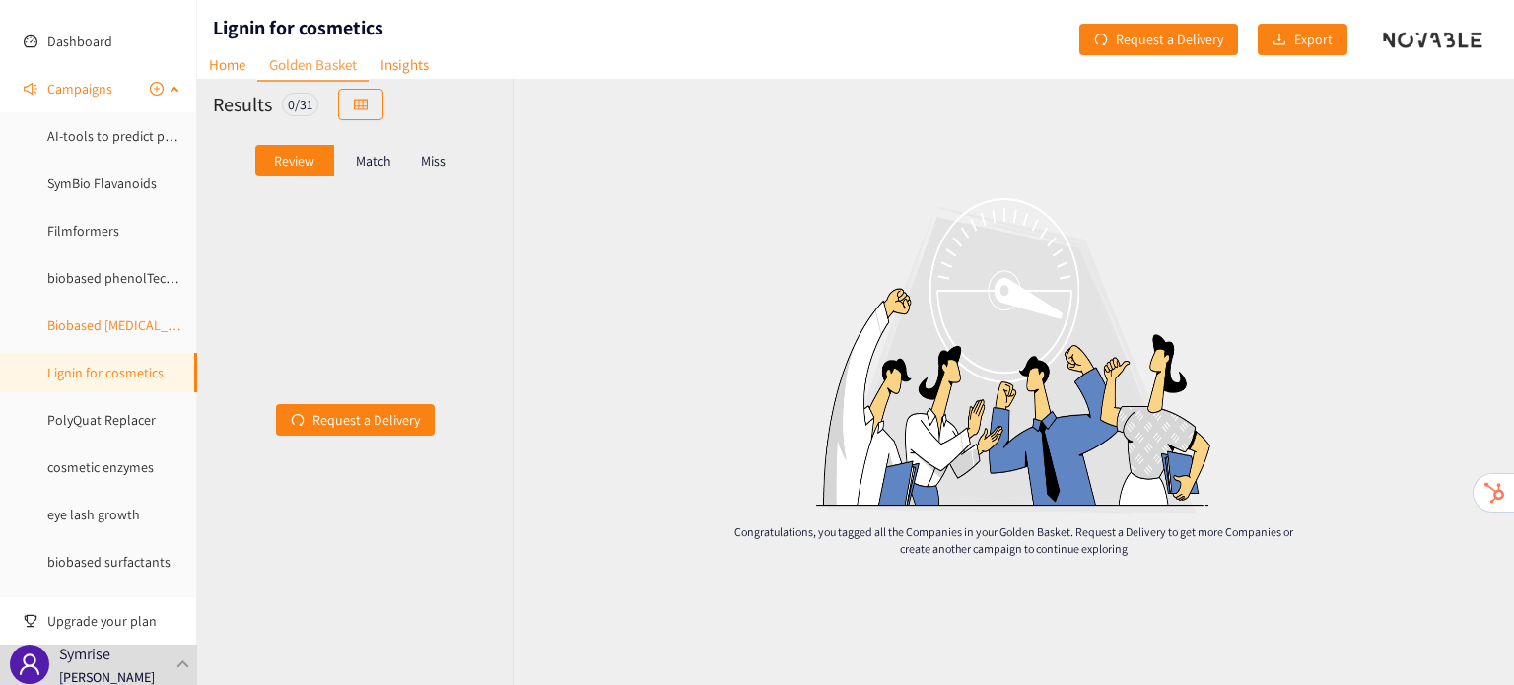
click at [106, 329] on link "Biobased Phenol" at bounding box center [124, 325] width 154 height 18
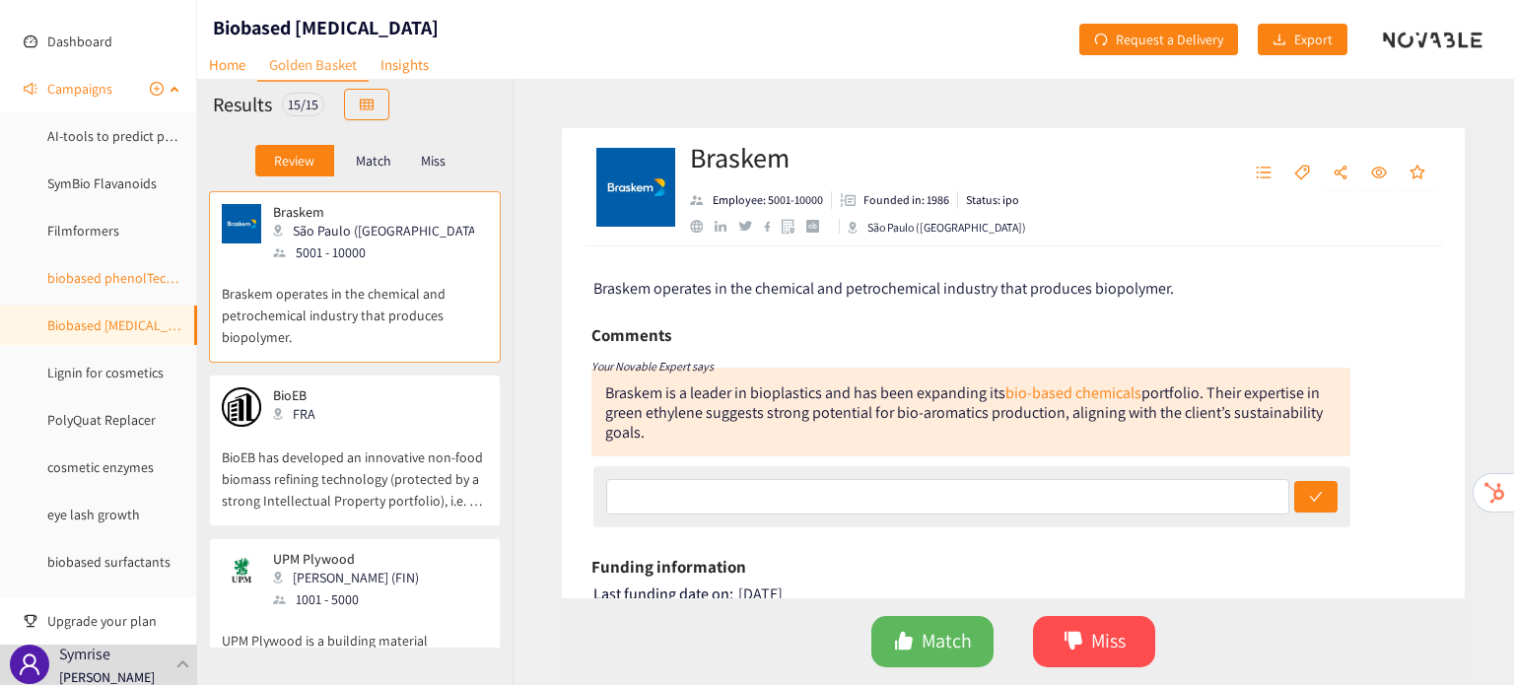
click at [85, 281] on link "biobased phenolTechnology" at bounding box center [130, 278] width 167 height 18
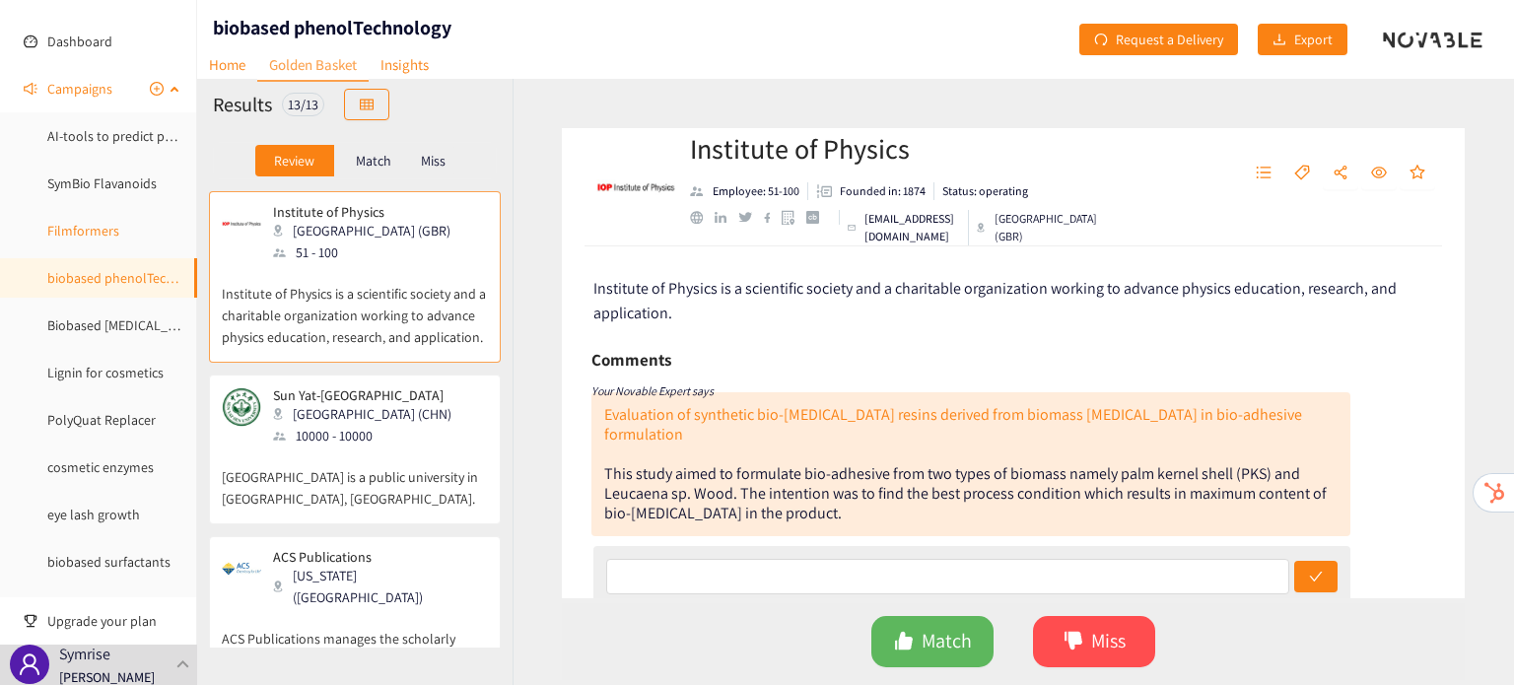
click at [79, 233] on link "Filmformers" at bounding box center [83, 231] width 72 height 18
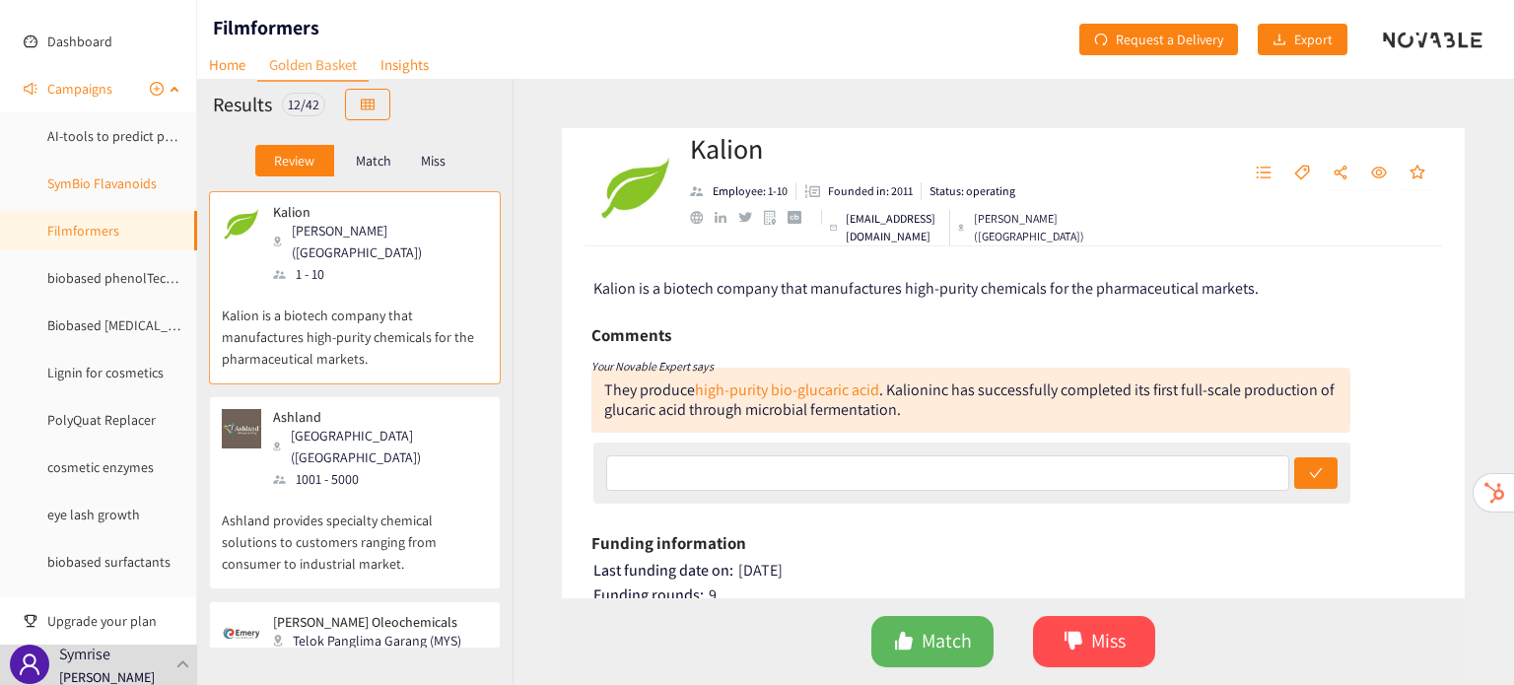
click at [75, 192] on link "SymBio Flavanoids" at bounding box center [101, 183] width 109 height 18
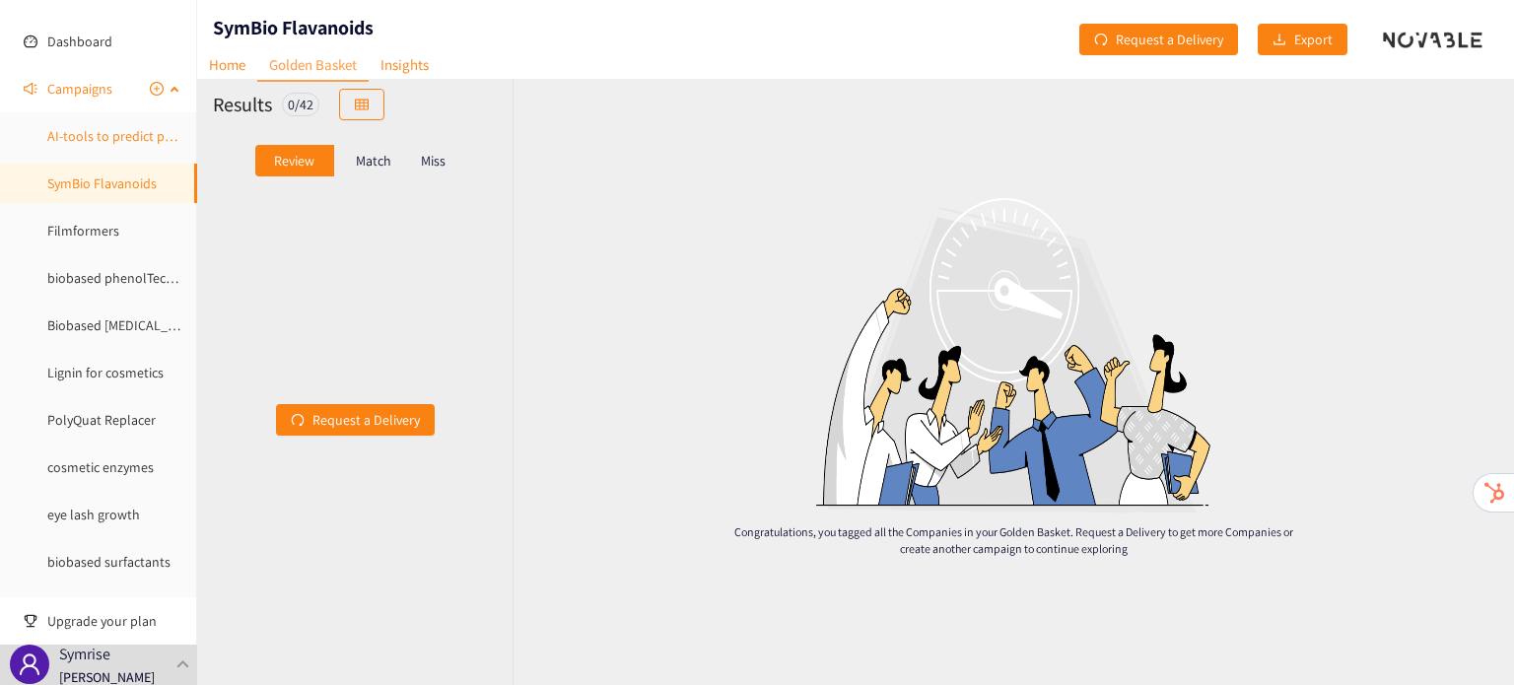
click at [57, 142] on link "AI-tools to predict peptides" at bounding box center [127, 136] width 161 height 18
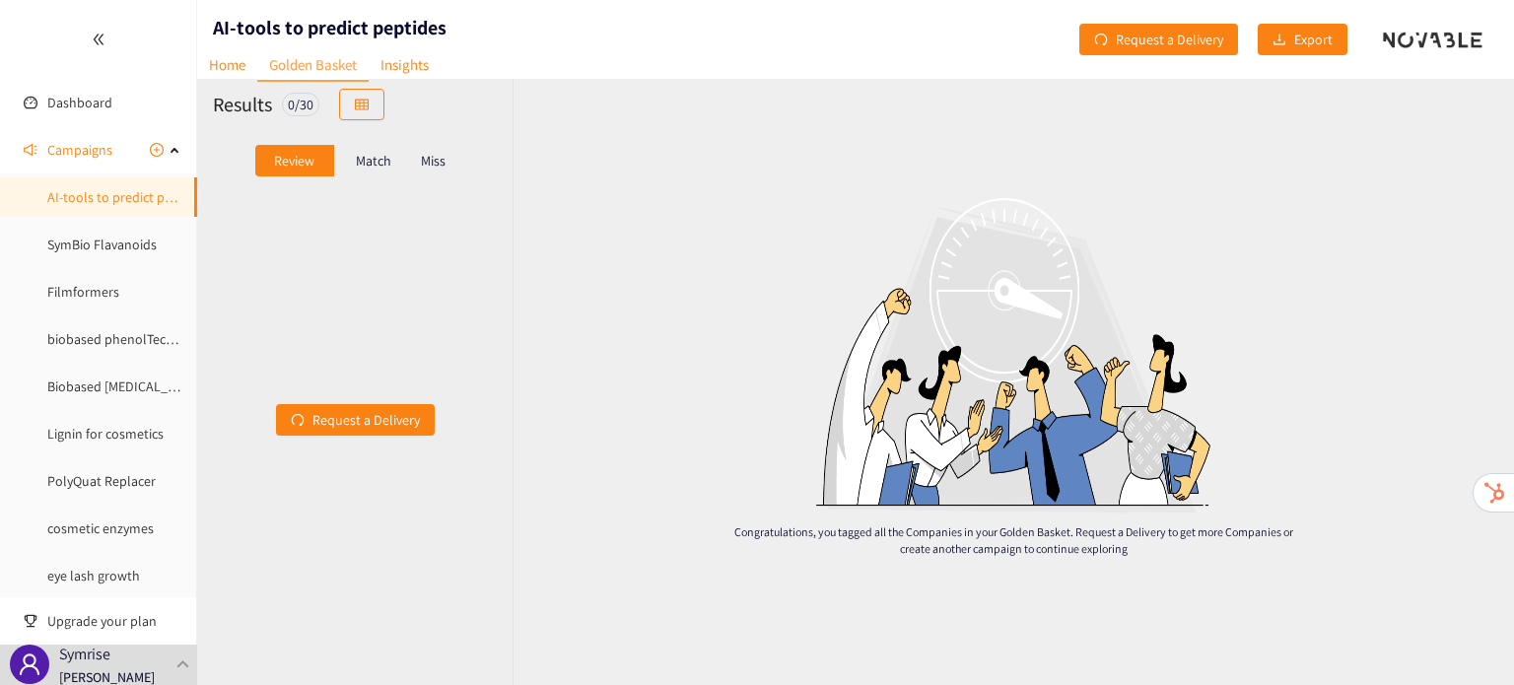
click at [367, 153] on p "Match" at bounding box center [373, 161] width 35 height 16
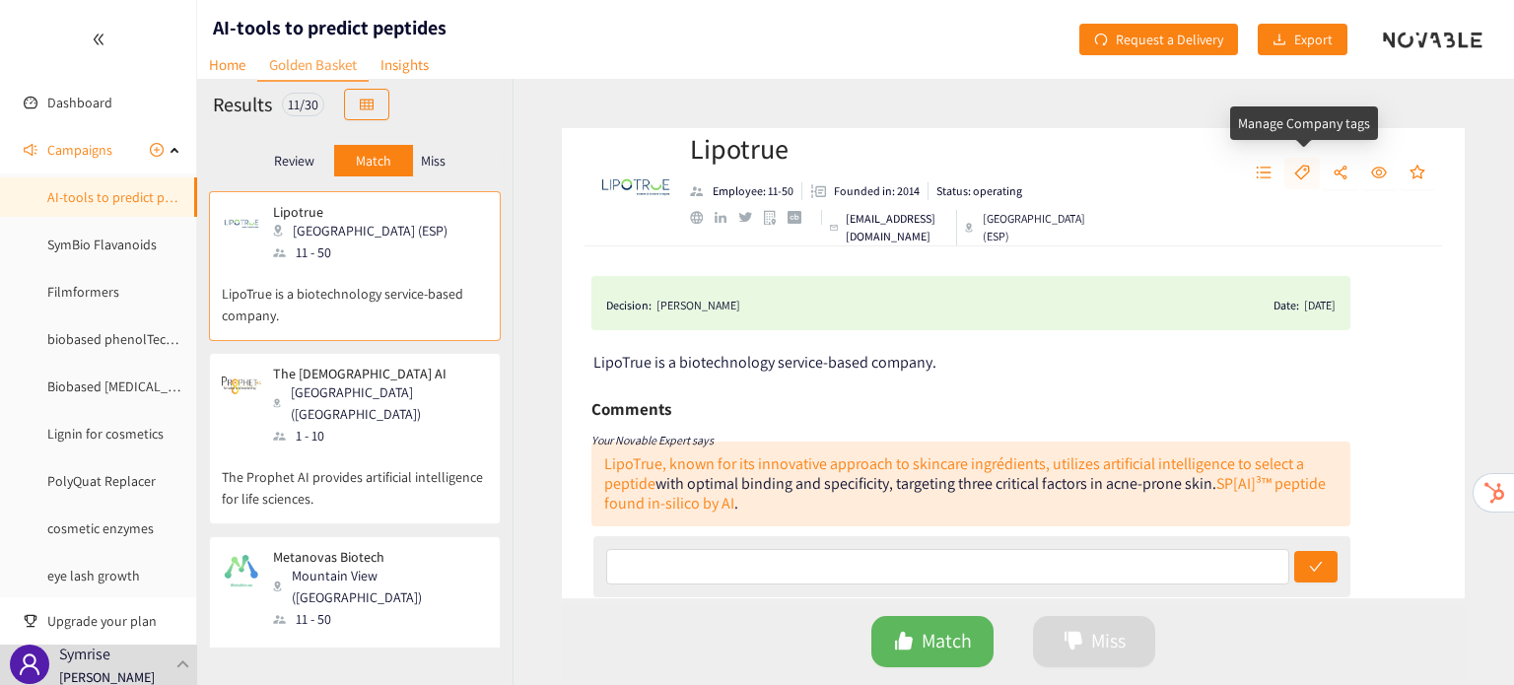
click at [1294, 165] on icon "tag" at bounding box center [1302, 173] width 16 height 16
click at [371, 446] on p "The Prophet AI provides artificial intelligence for life sciences." at bounding box center [355, 477] width 266 height 63
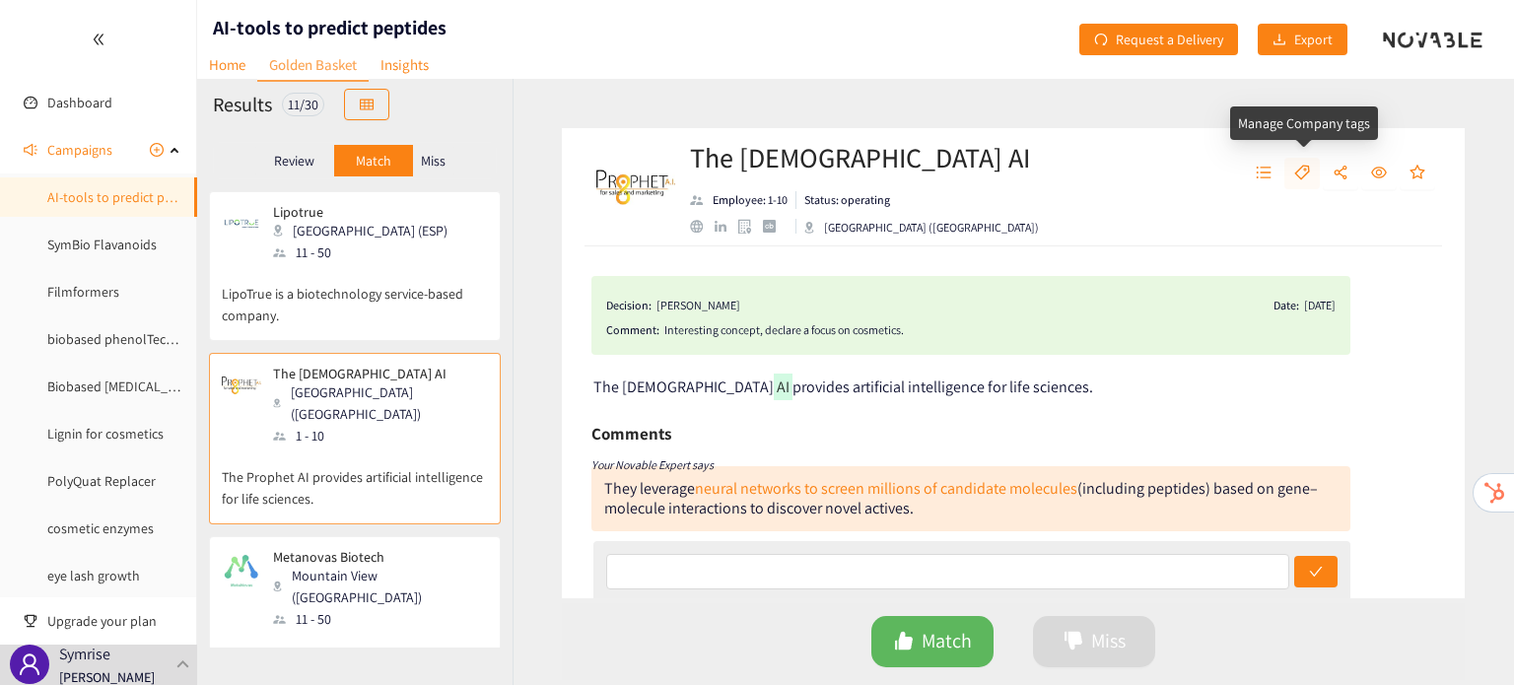
click at [1302, 179] on icon "tag" at bounding box center [1302, 173] width 16 height 16
click at [376, 630] on p "Metanovas develops drugs, dietary supplements, functional foods, and cosmetics …" at bounding box center [355, 672] width 266 height 85
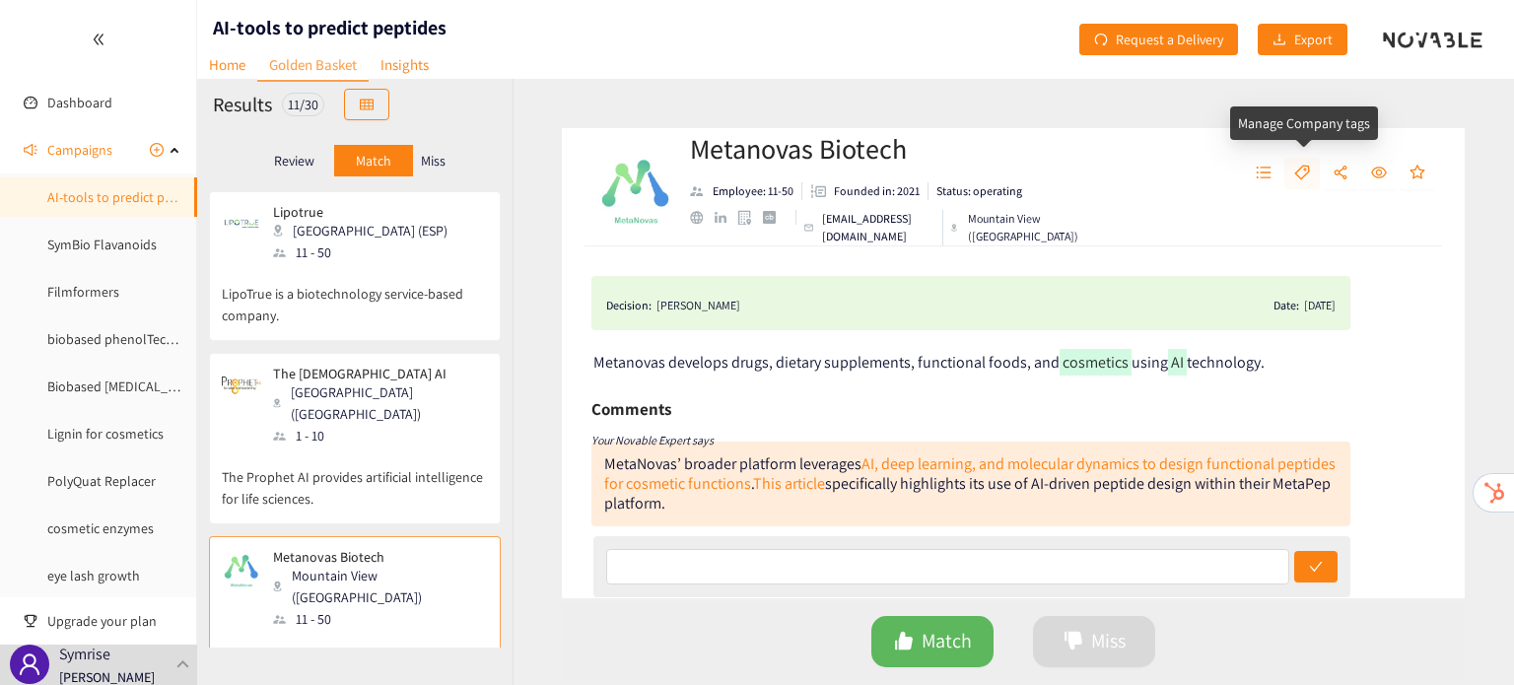
click at [1305, 160] on button "button" at bounding box center [1301, 174] width 35 height 32
click at [1035, 151] on h2 "Metanovas Biotech" at bounding box center [888, 148] width 397 height 39
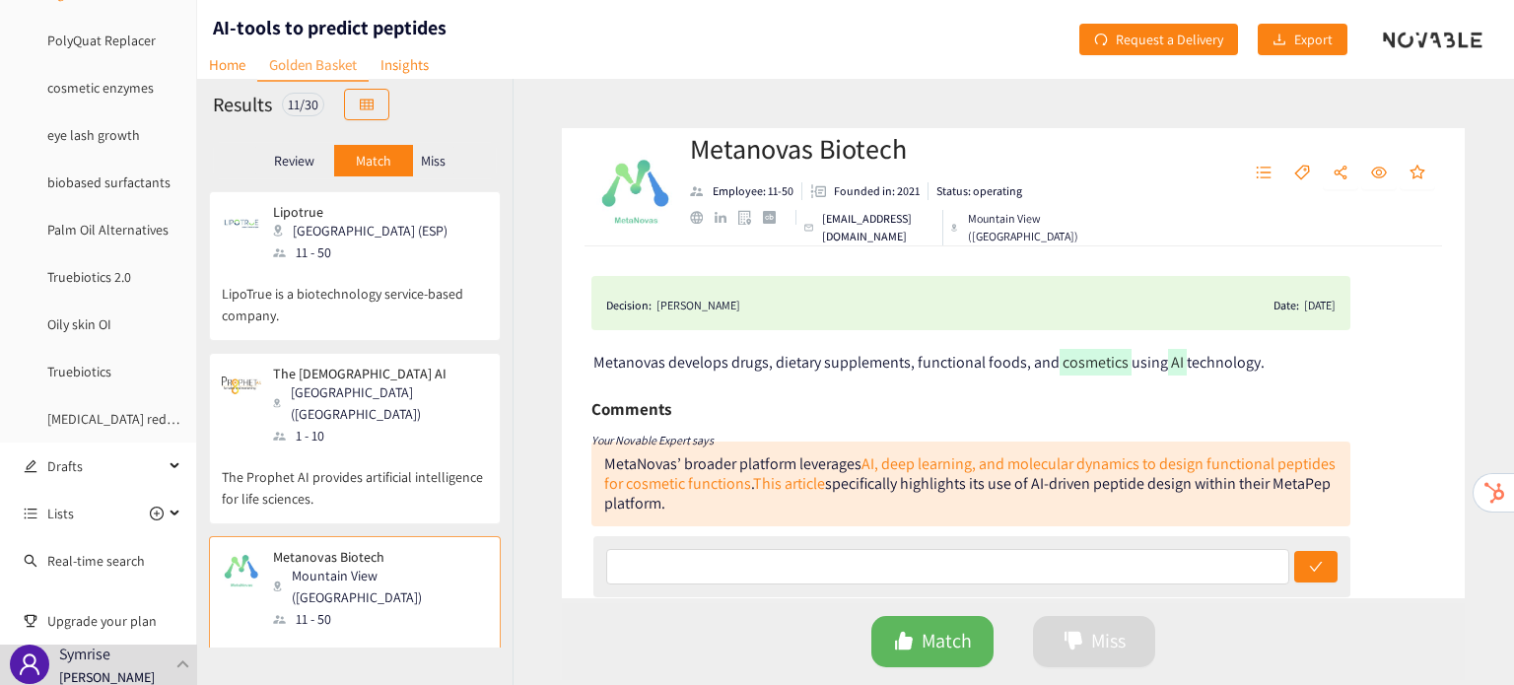
scroll to position [449, 0]
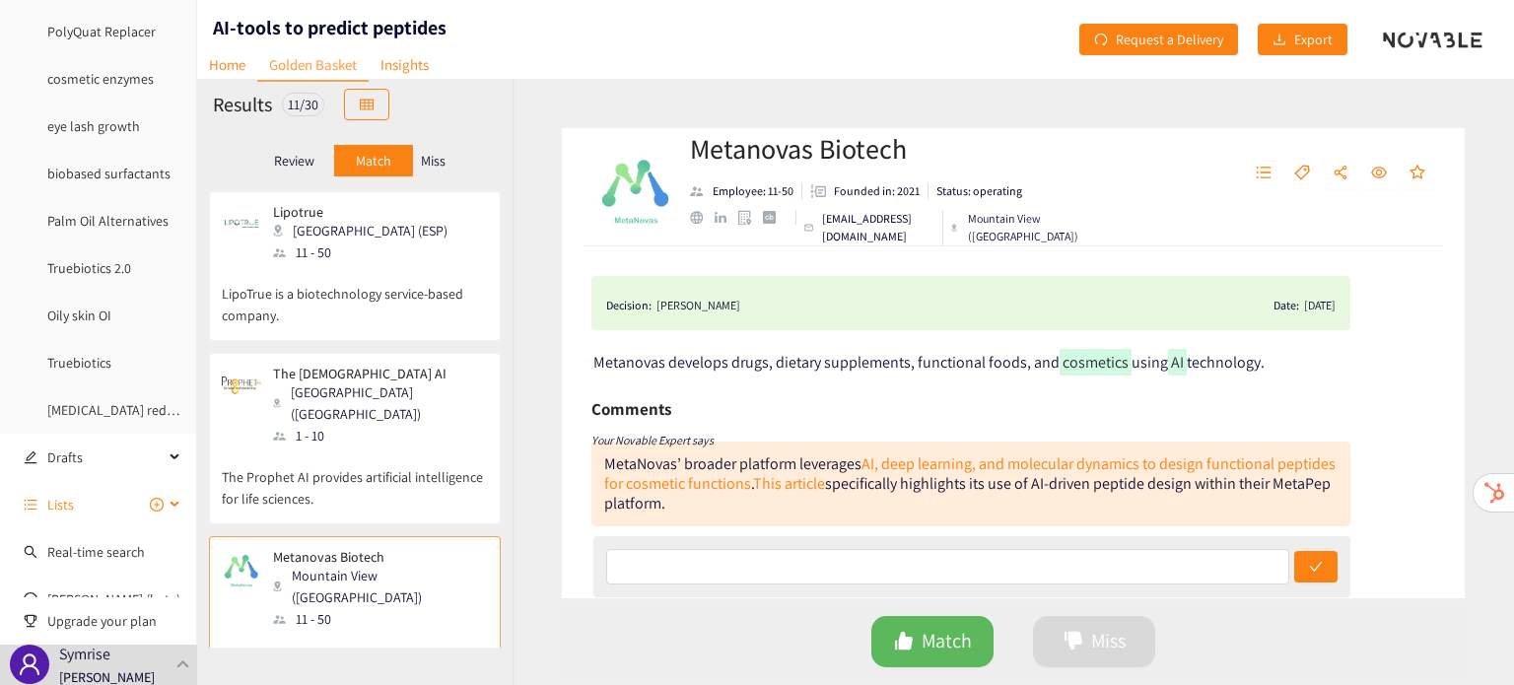
click at [75, 487] on span "Lists" at bounding box center [105, 504] width 116 height 39
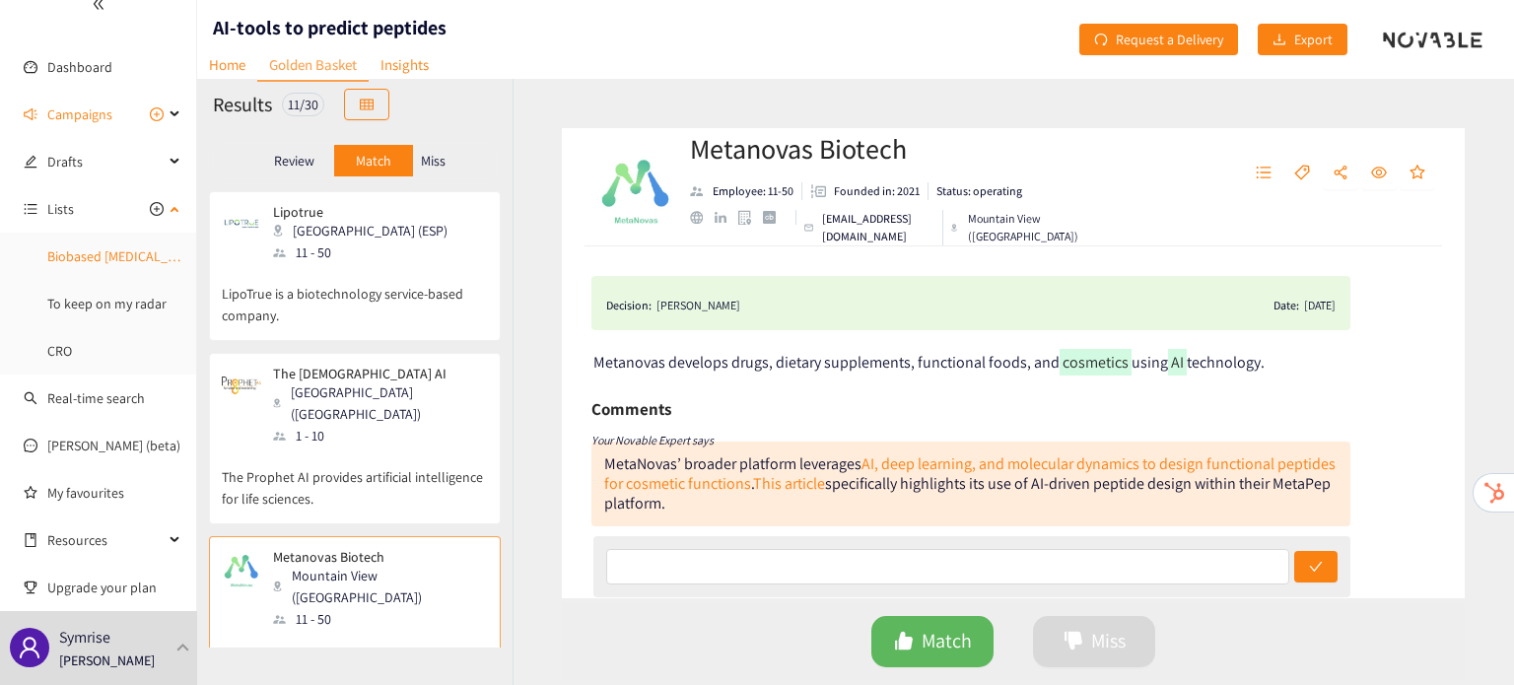
click at [105, 247] on link "Biobased Phenol" at bounding box center [124, 256] width 154 height 18
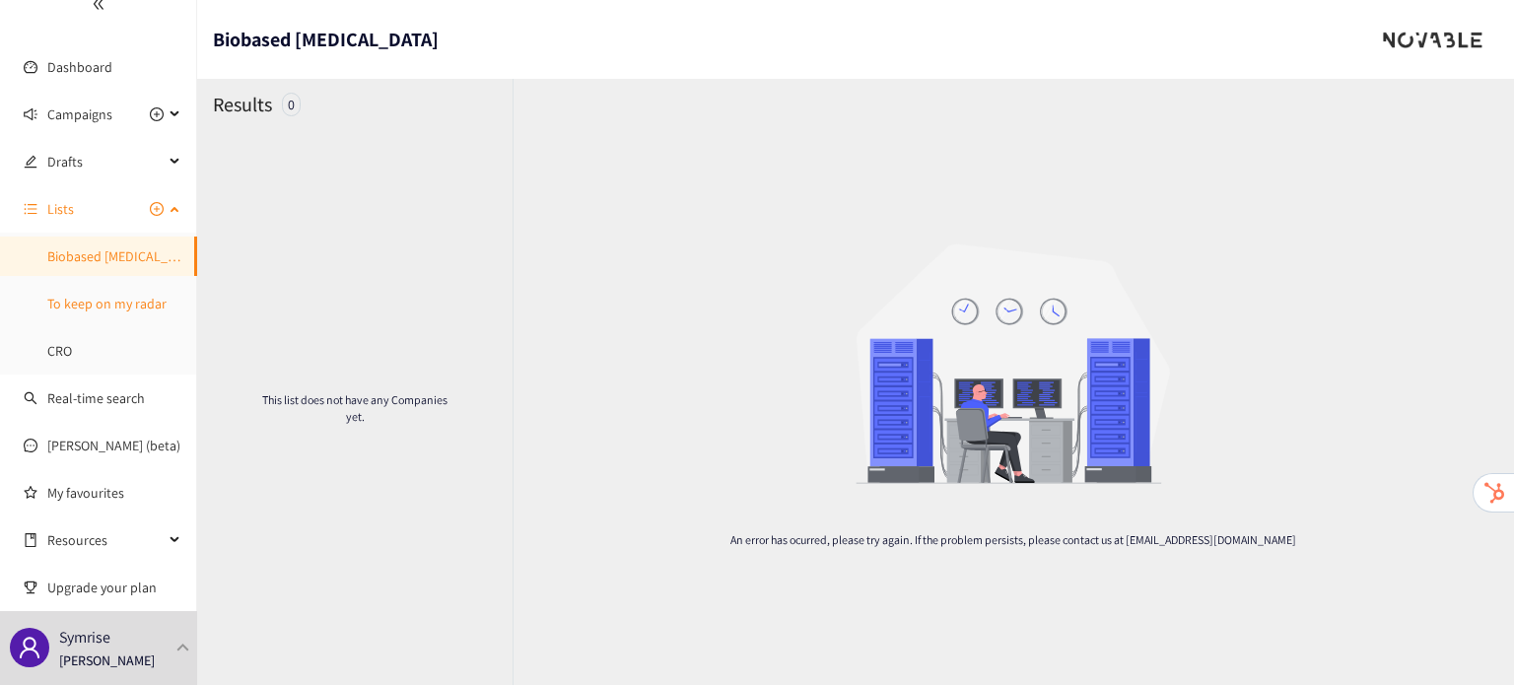
click at [102, 312] on link "To keep on my radar" at bounding box center [106, 304] width 119 height 18
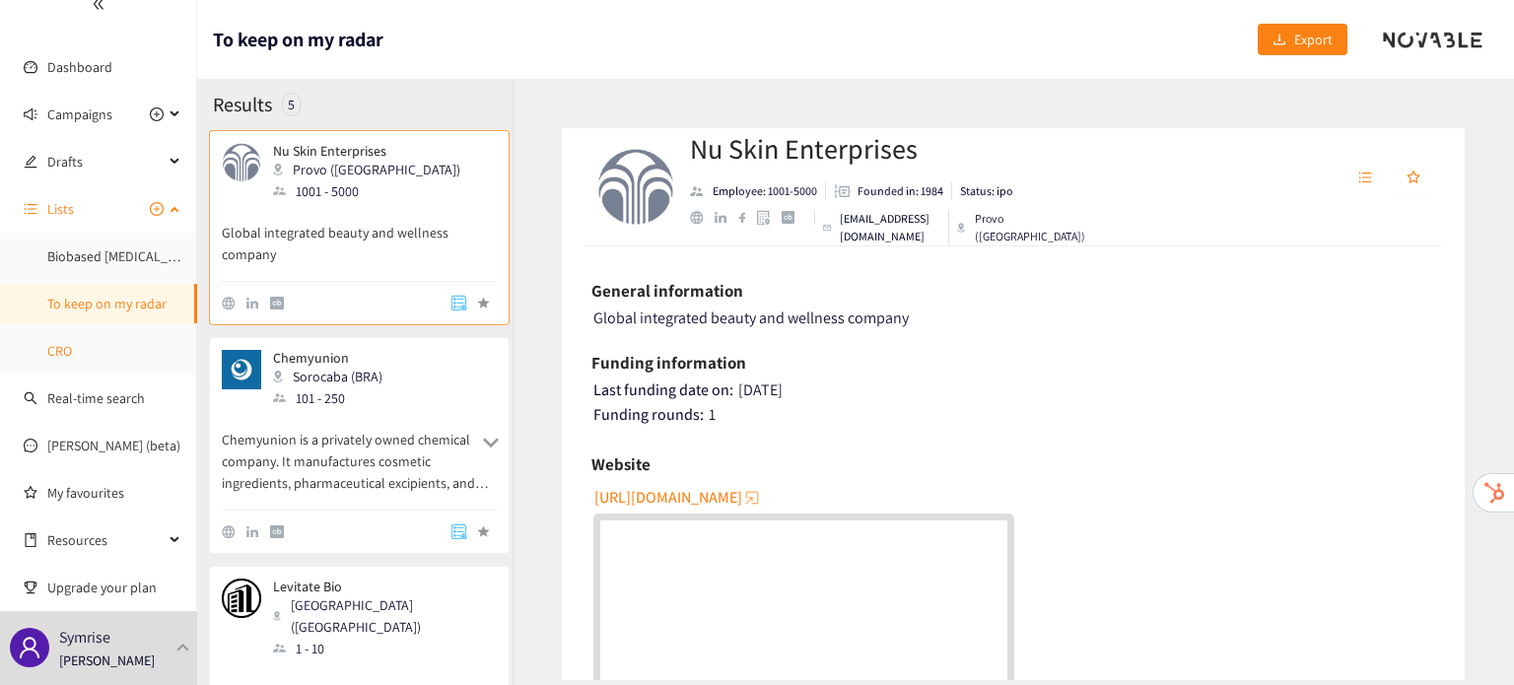
click at [72, 348] on link "CRO" at bounding box center [59, 351] width 25 height 18
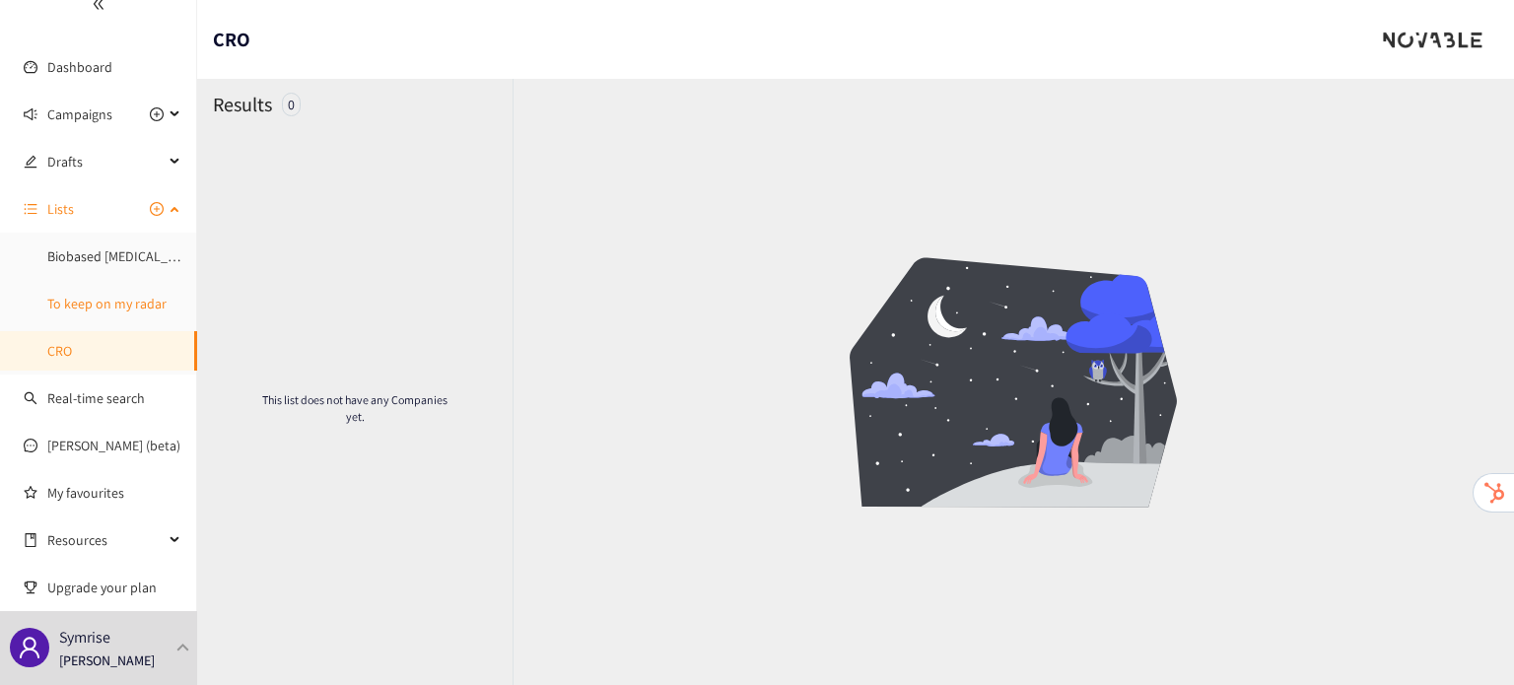
click at [112, 312] on link "To keep on my radar" at bounding box center [106, 304] width 119 height 18
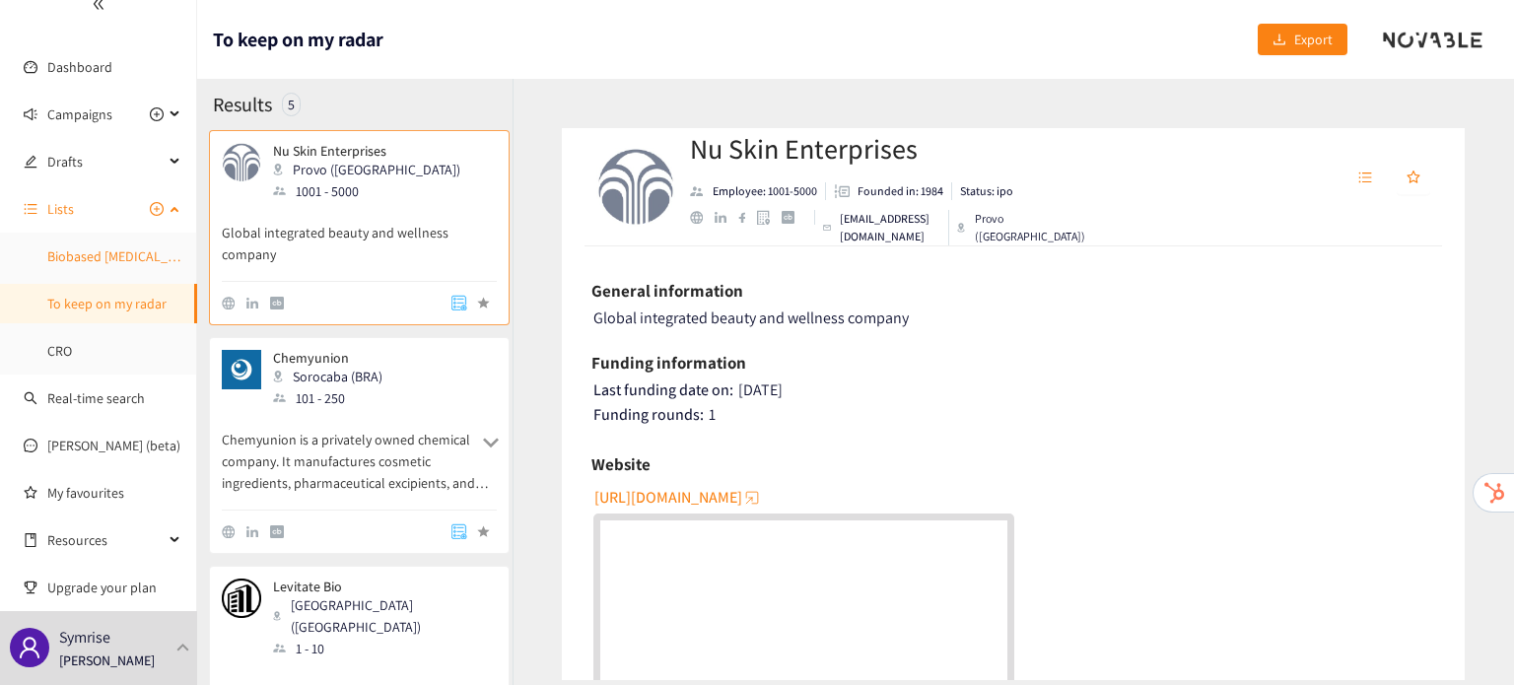
click at [92, 259] on link "Biobased Phenol" at bounding box center [124, 256] width 154 height 18
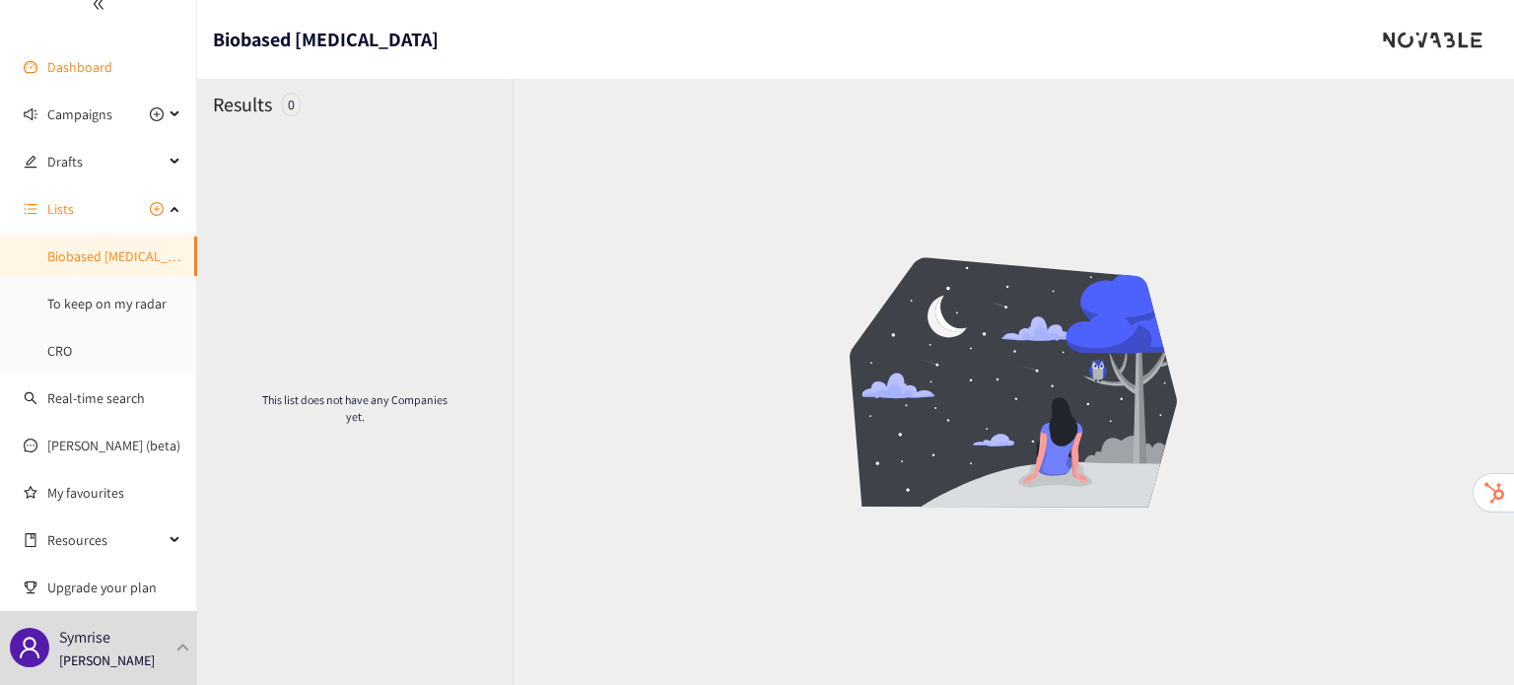
click at [74, 58] on link "Dashboard" at bounding box center [79, 67] width 65 height 18
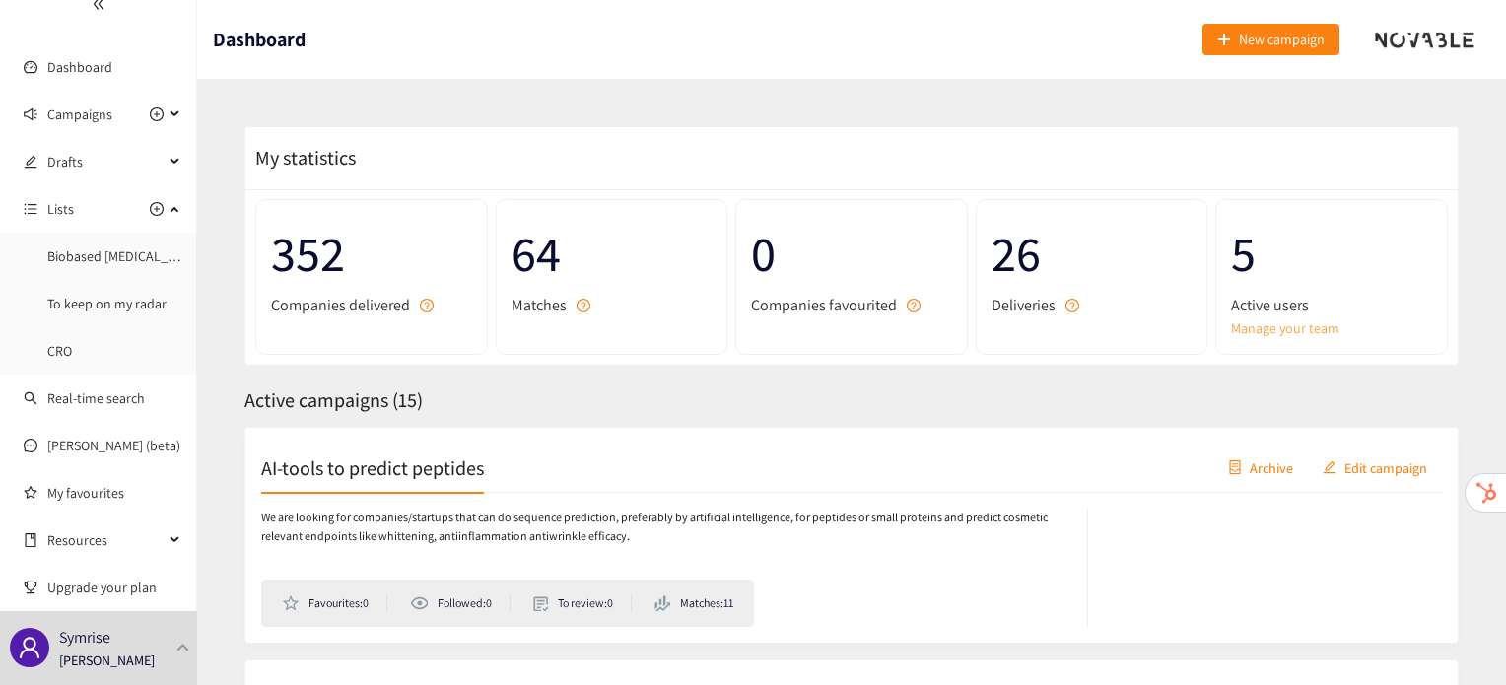
click at [1274, 327] on link "Manage your team" at bounding box center [1331, 328] width 201 height 22
